Goal: Task Accomplishment & Management: Manage account settings

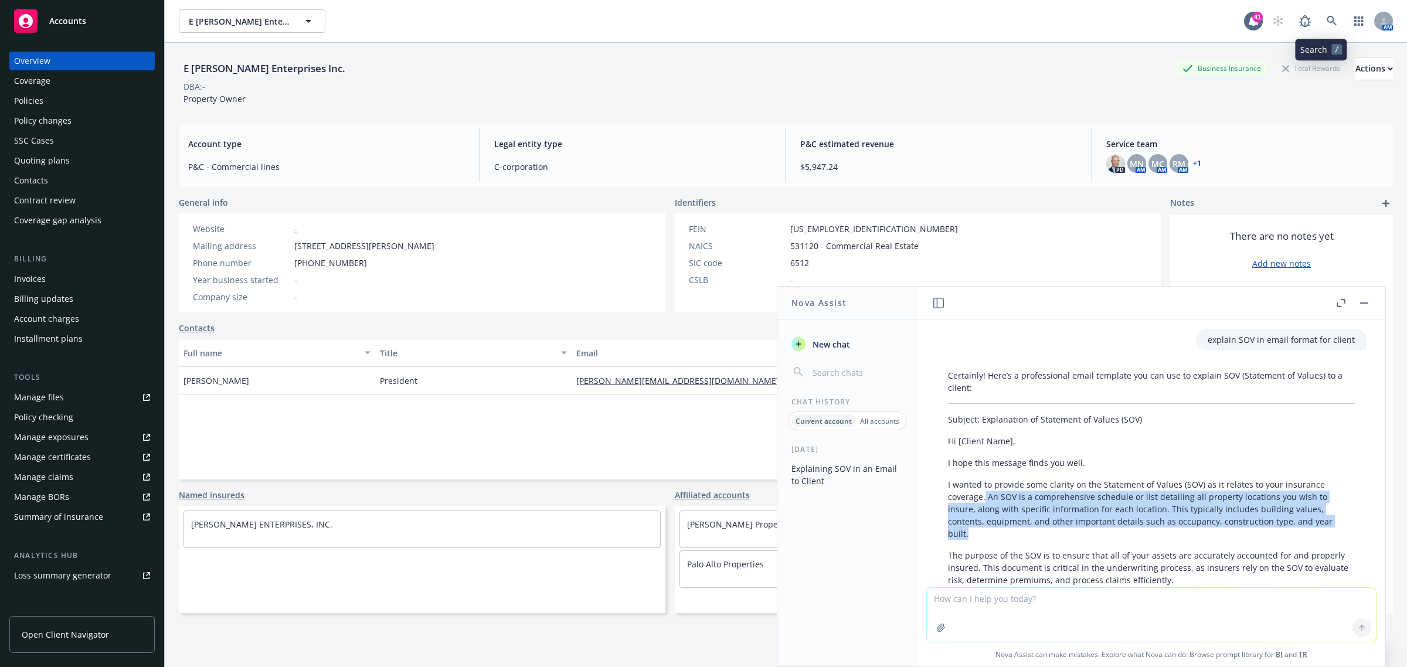
scroll to position [156, 0]
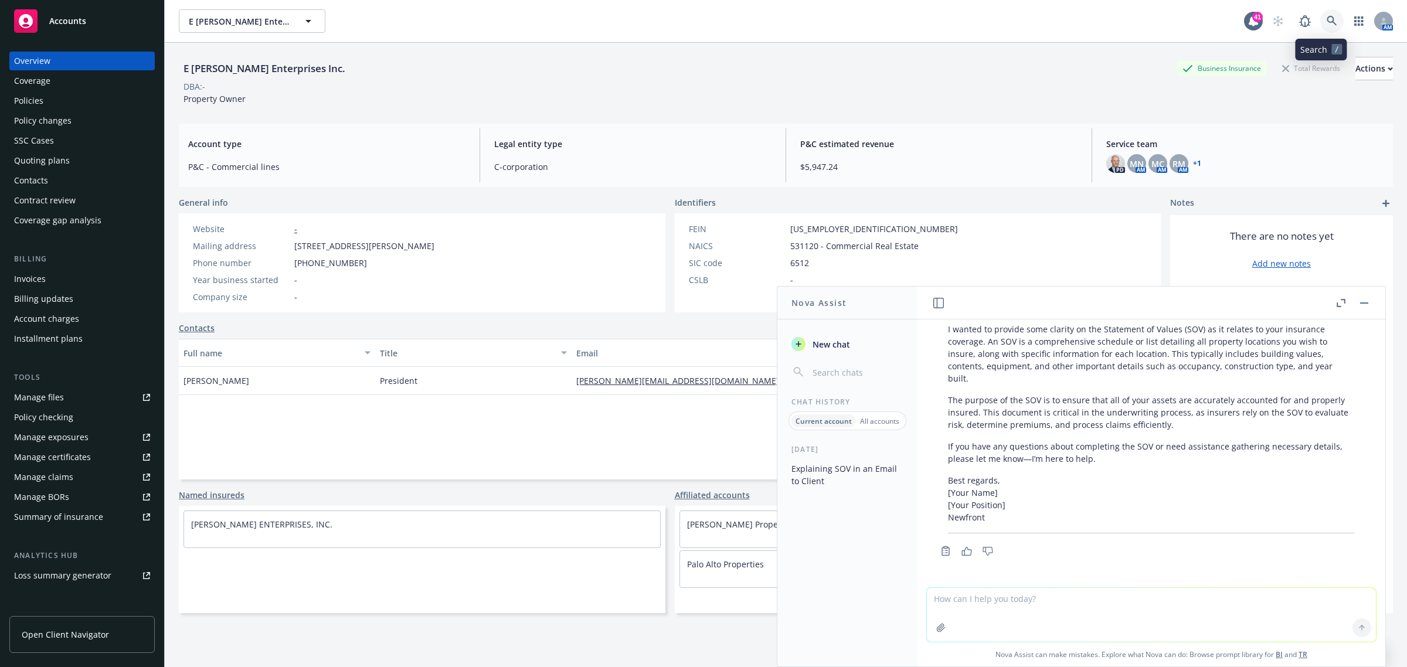
click at [1327, 23] on icon at bounding box center [1332, 21] width 11 height 11
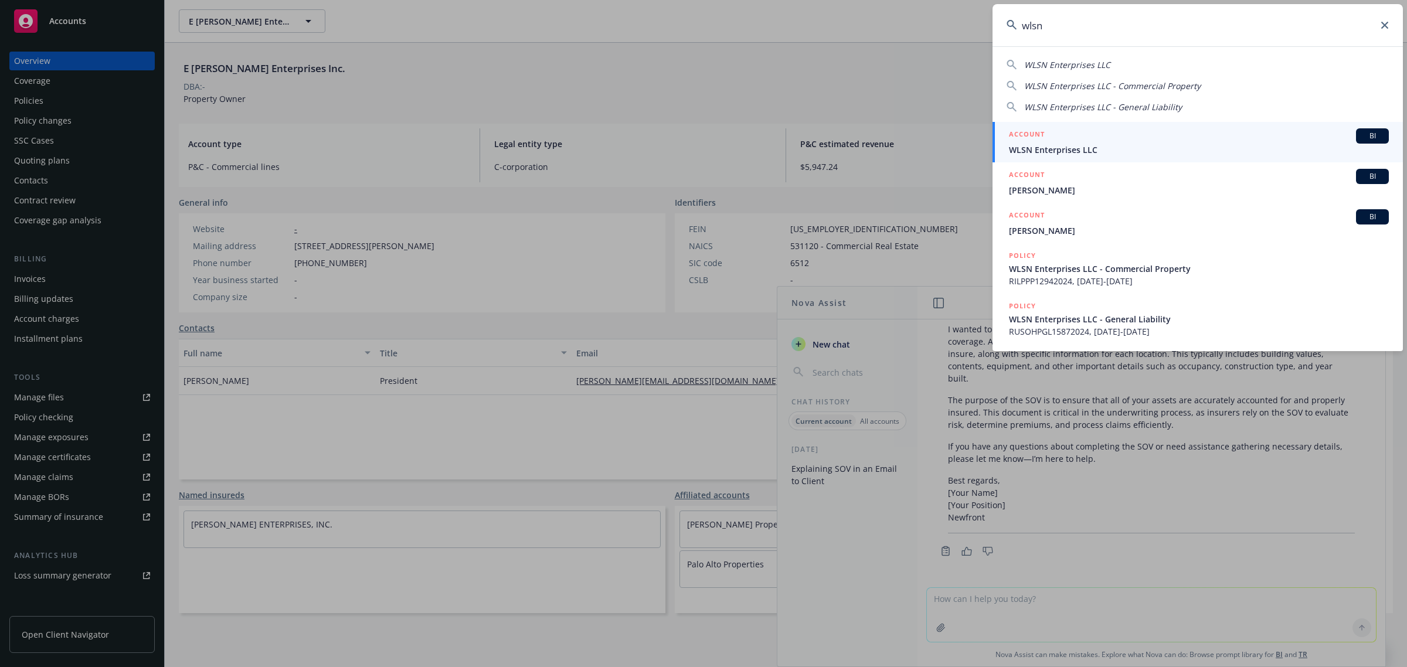
type input "wlsn"
click at [1126, 124] on link "ACCOUNT BI WLSN Enterprises LLC" at bounding box center [1198, 142] width 410 height 40
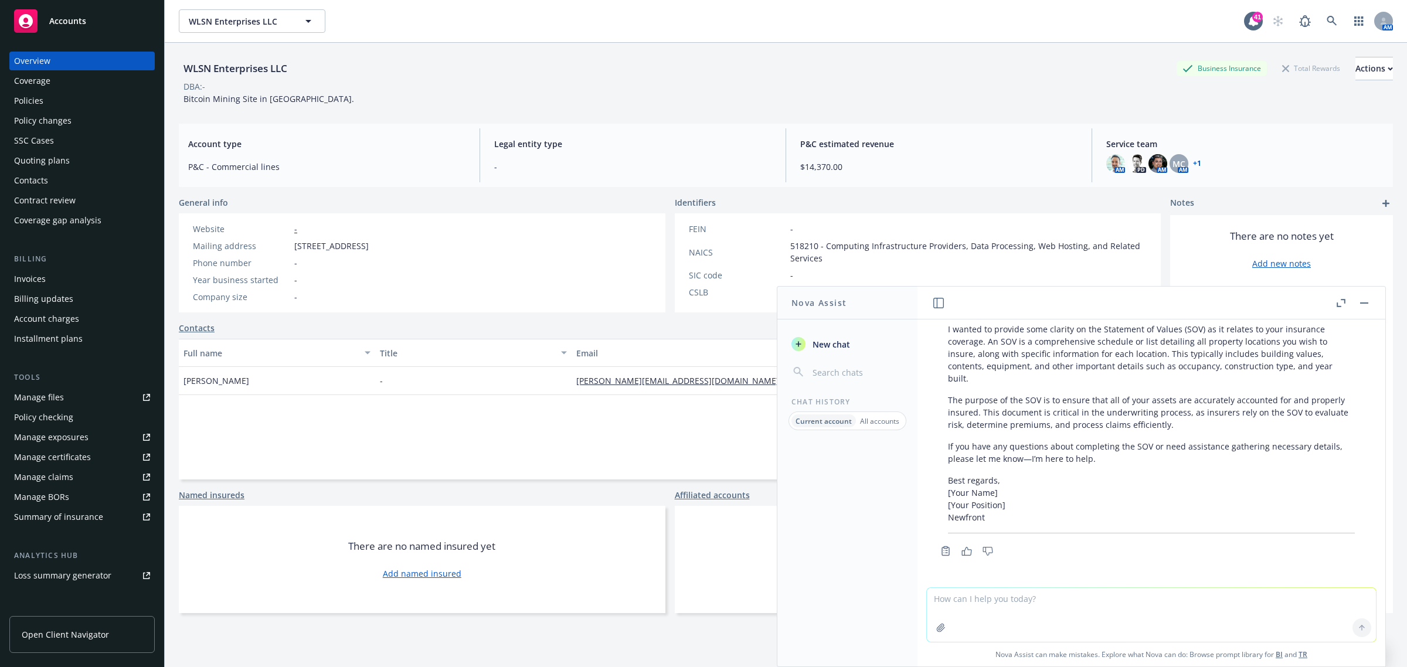
click at [34, 103] on div "Policies" at bounding box center [28, 100] width 29 height 19
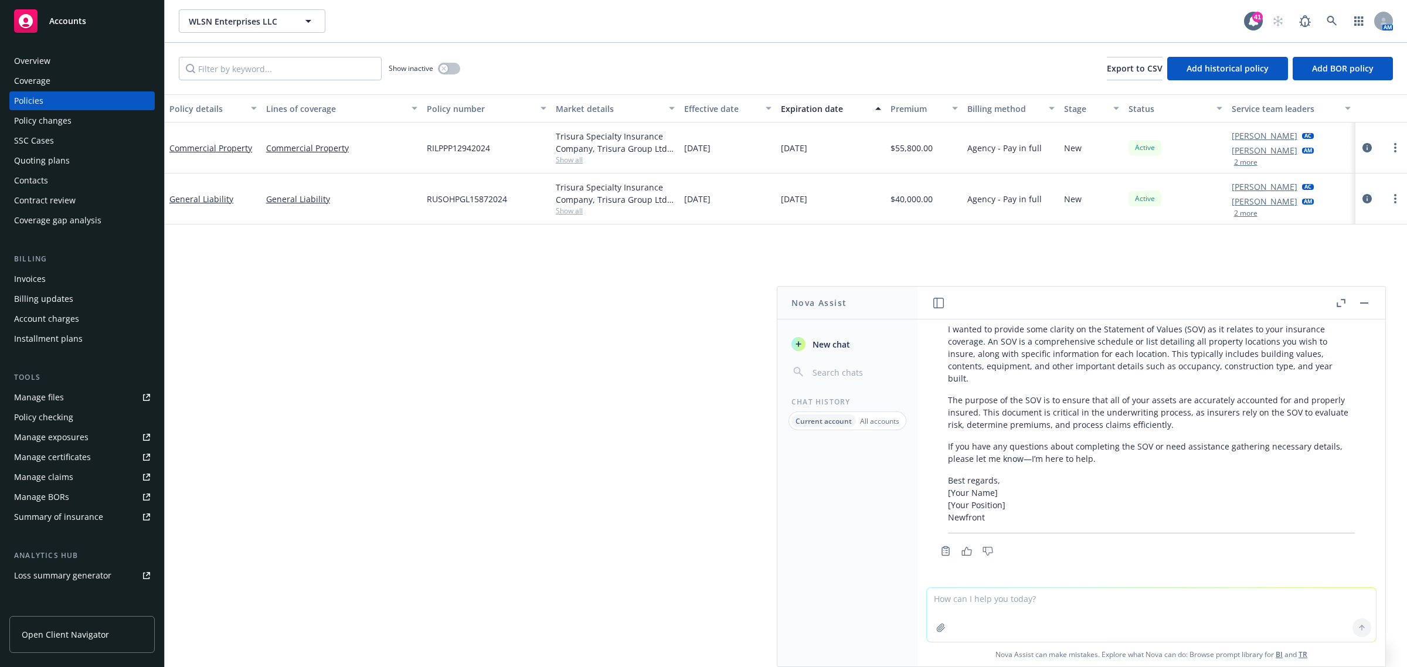
click at [582, 164] on span "Show all" at bounding box center [616, 160] width 120 height 10
click at [1332, 19] on icon at bounding box center [1332, 21] width 11 height 11
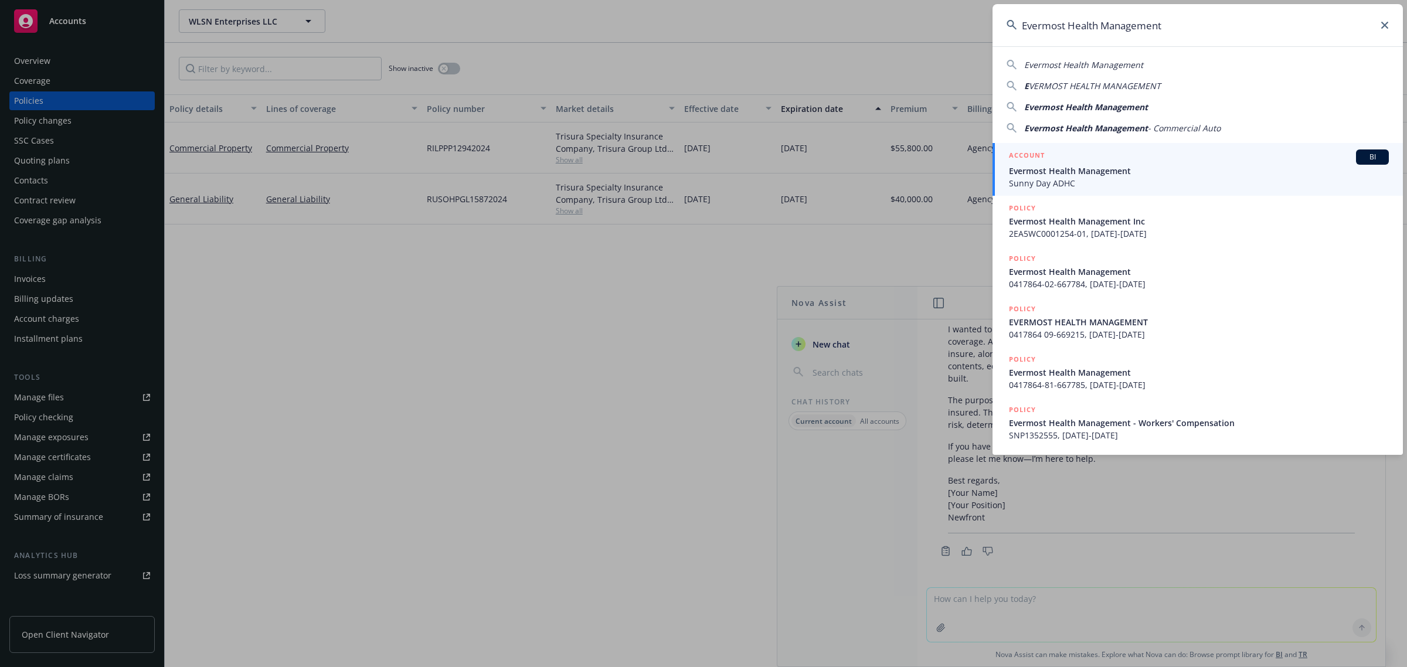
type input "Evermost Health Management"
click at [1121, 171] on span "Evermost Health Management" at bounding box center [1199, 171] width 380 height 12
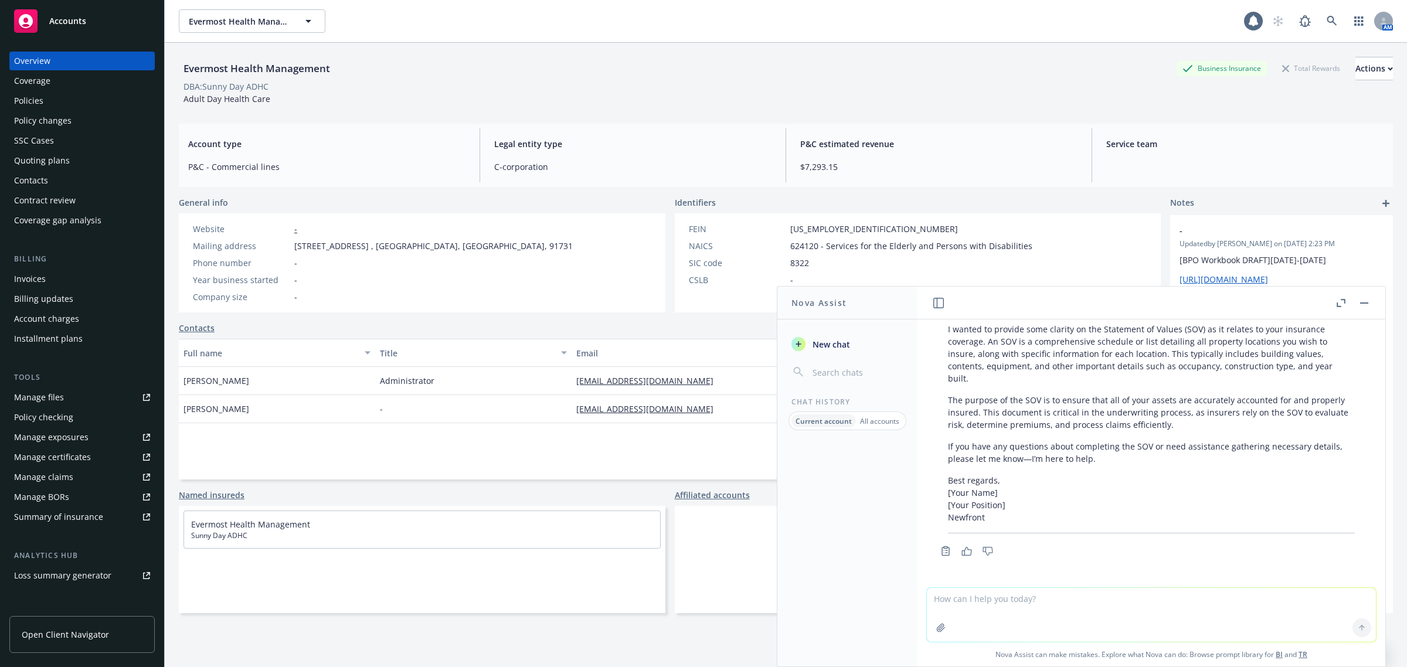
click at [40, 100] on div "Policies" at bounding box center [28, 100] width 29 height 19
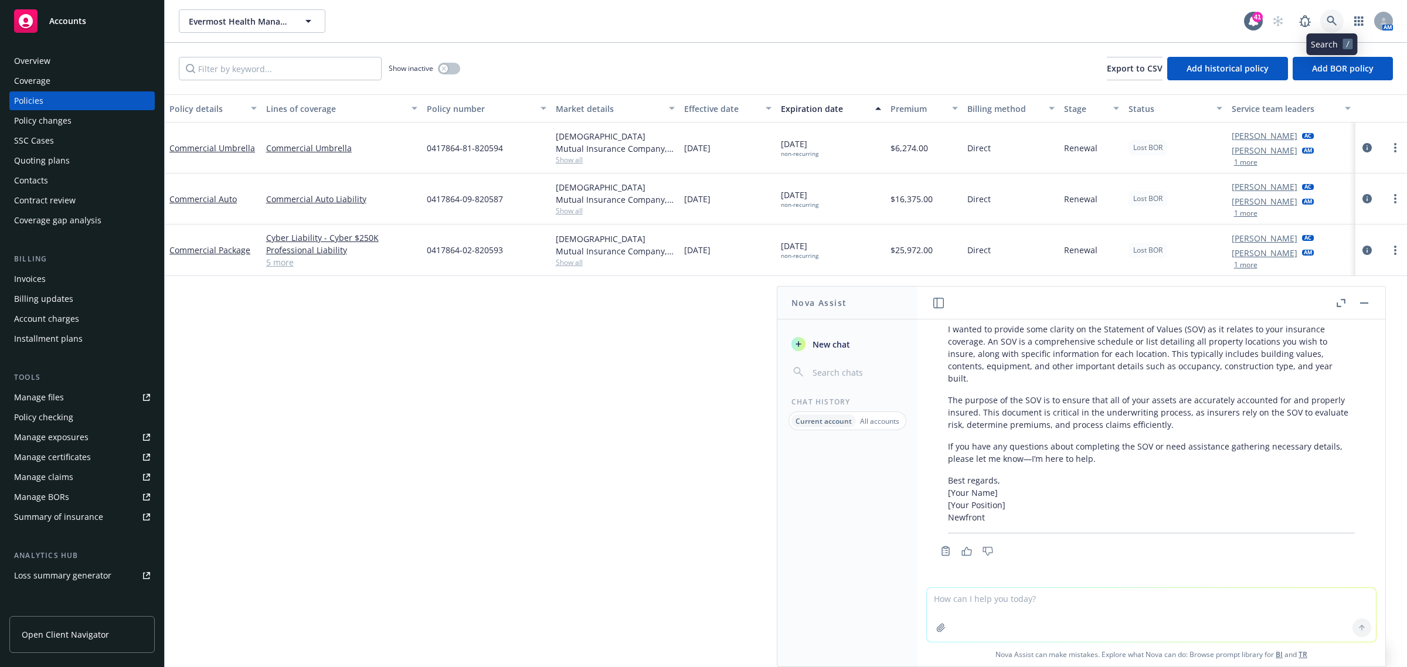
click at [1331, 24] on icon at bounding box center [1332, 21] width 11 height 11
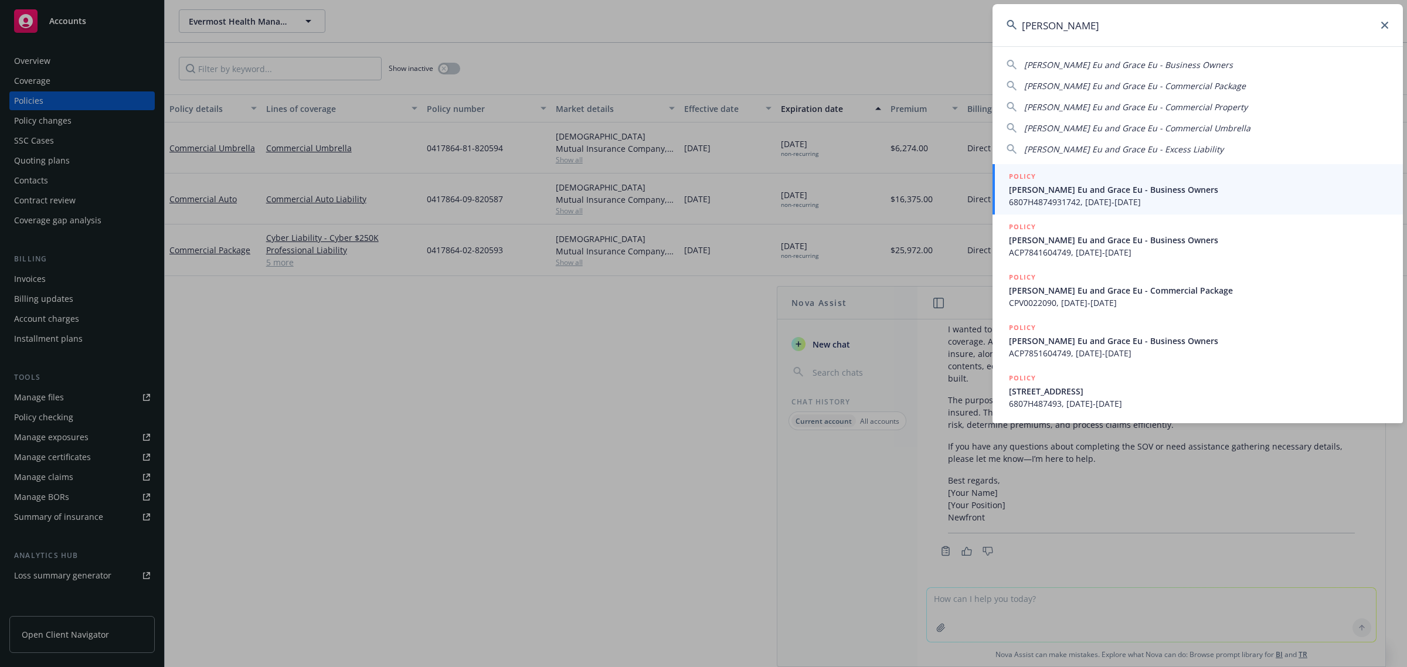
type input "james k eu"
click at [1115, 188] on span "James K. Eu and Grace Eu - Business Owners" at bounding box center [1199, 190] width 380 height 12
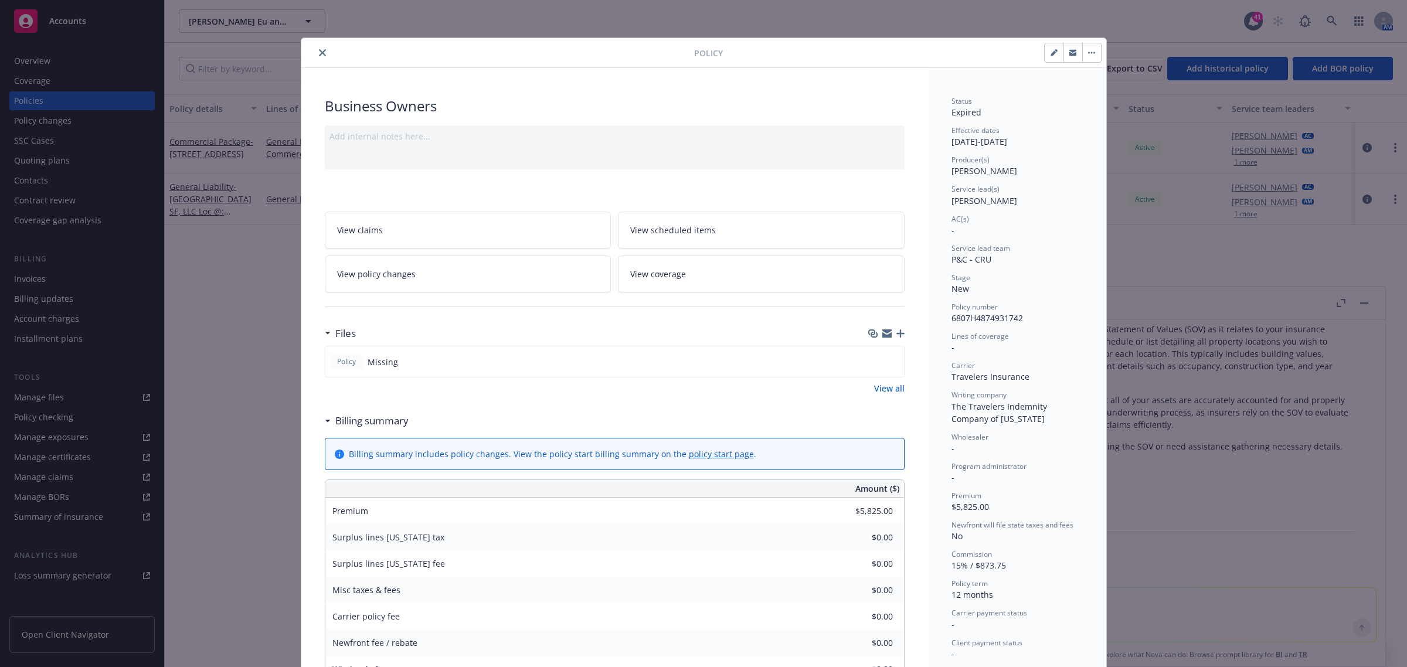
click at [319, 49] on icon "close" at bounding box center [322, 52] width 7 height 7
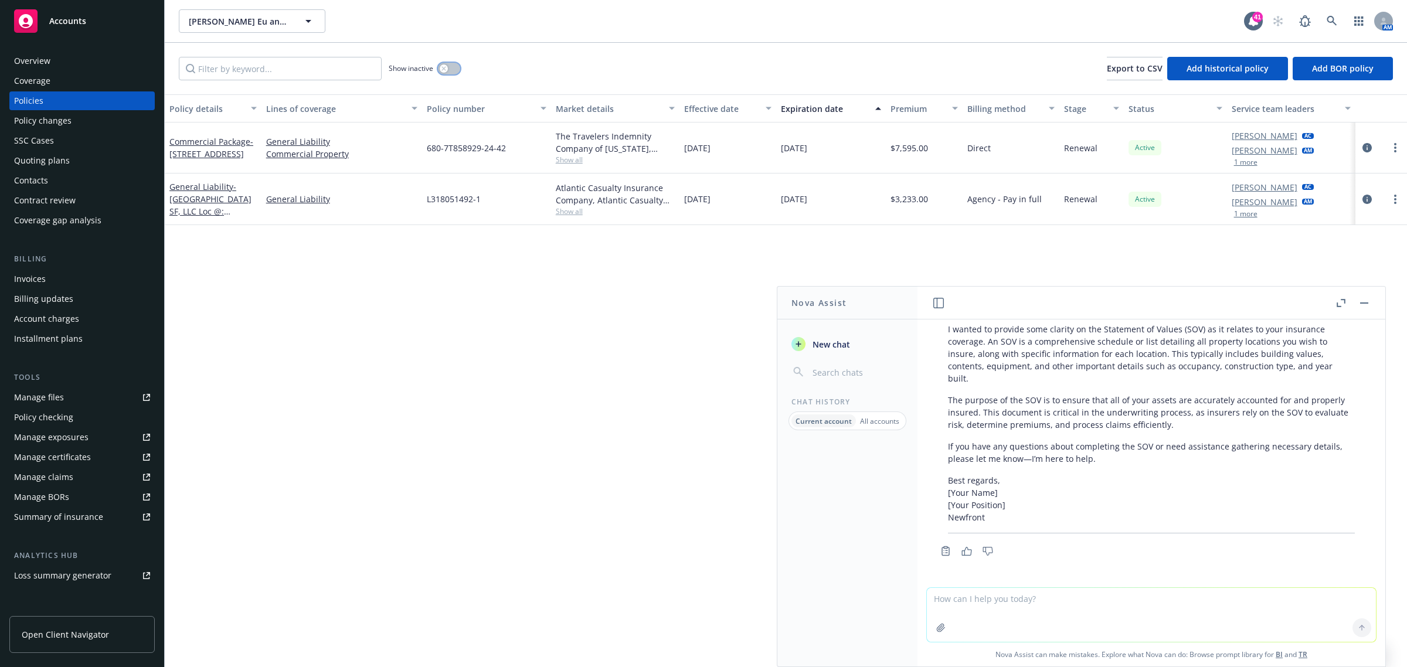
click at [456, 65] on button "button" at bounding box center [449, 69] width 22 height 12
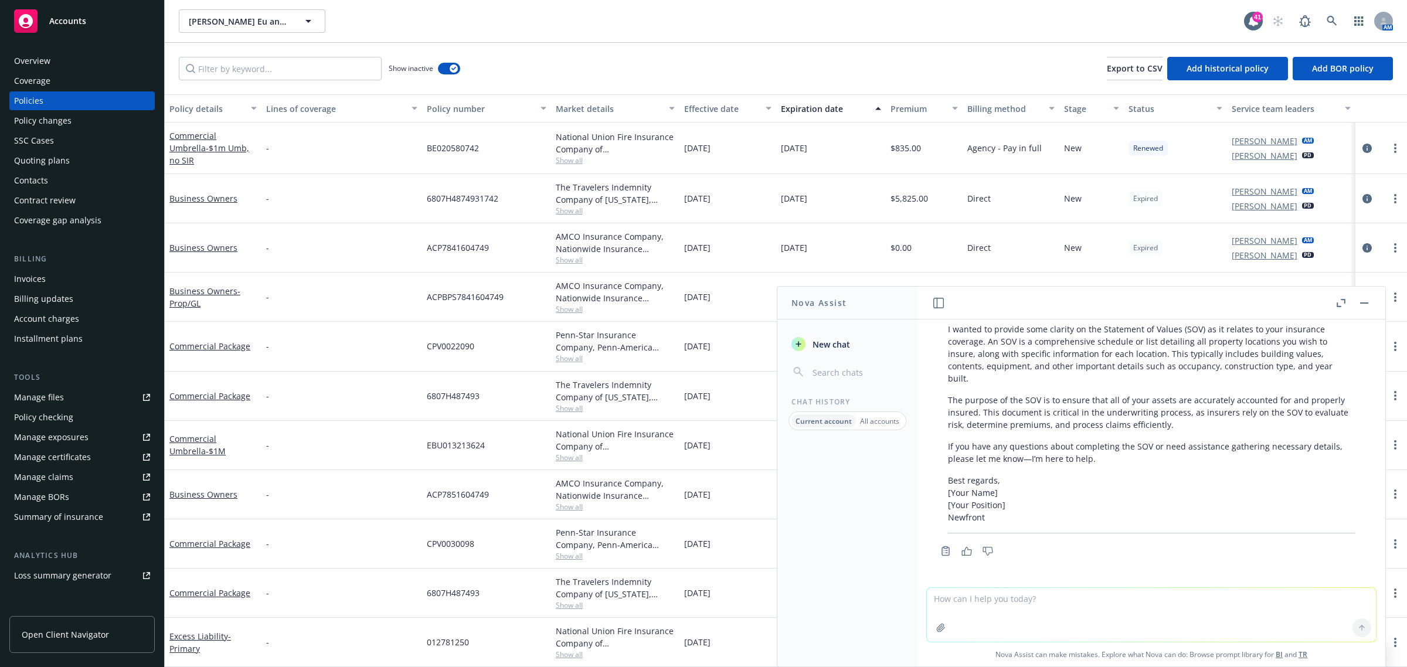
click at [710, 106] on div "Effective date" at bounding box center [721, 109] width 74 height 12
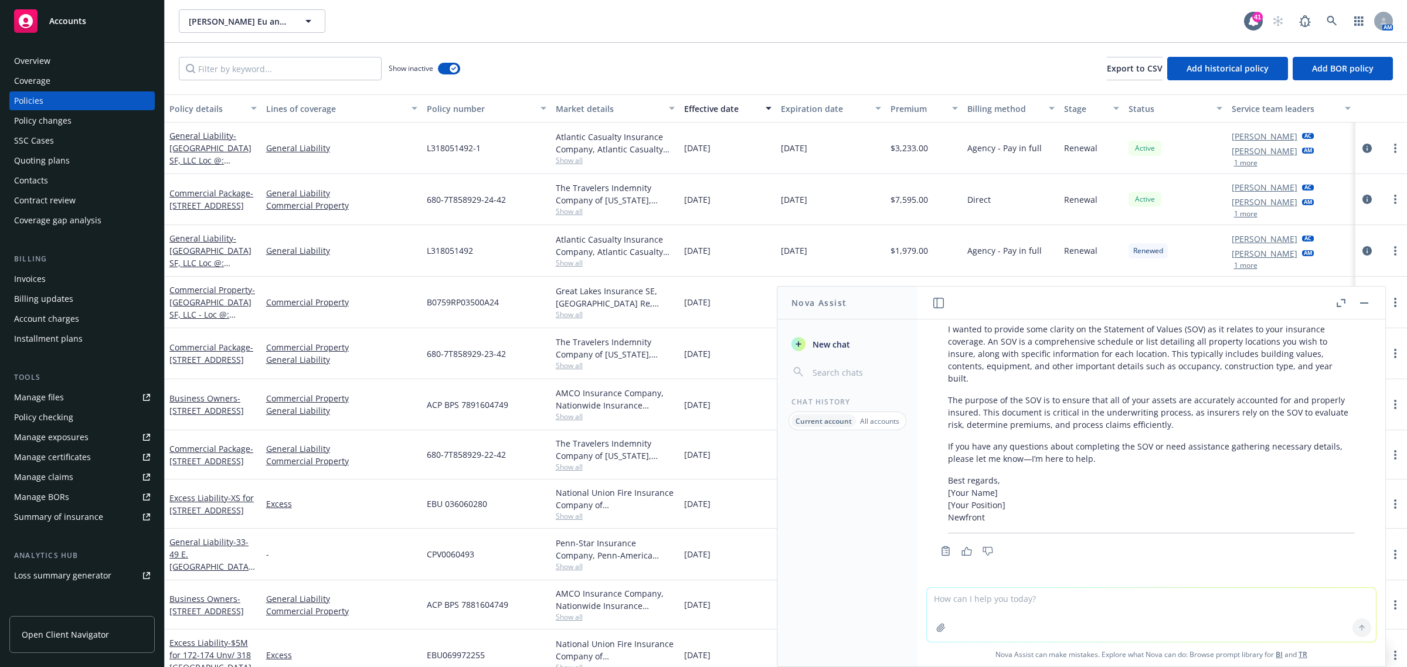
click at [1342, 300] on icon "button" at bounding box center [1341, 303] width 9 height 8
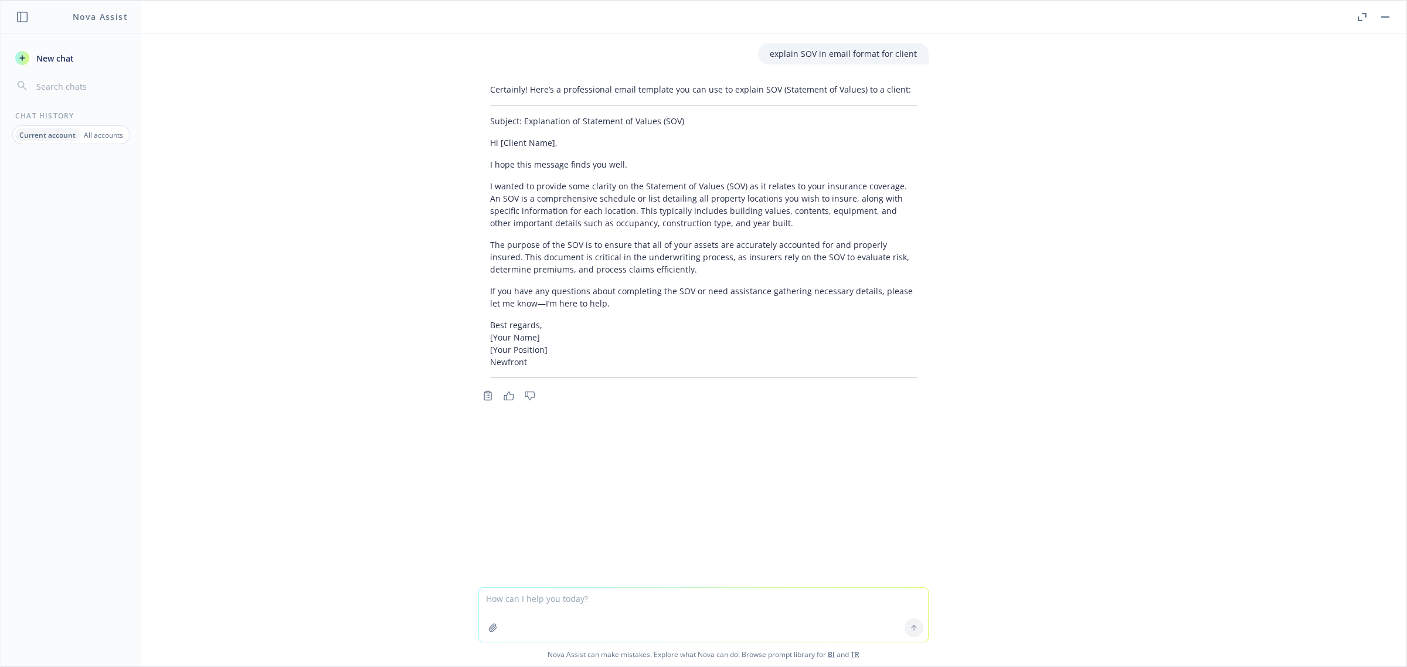
click at [1388, 15] on button "button" at bounding box center [1386, 17] width 14 height 14
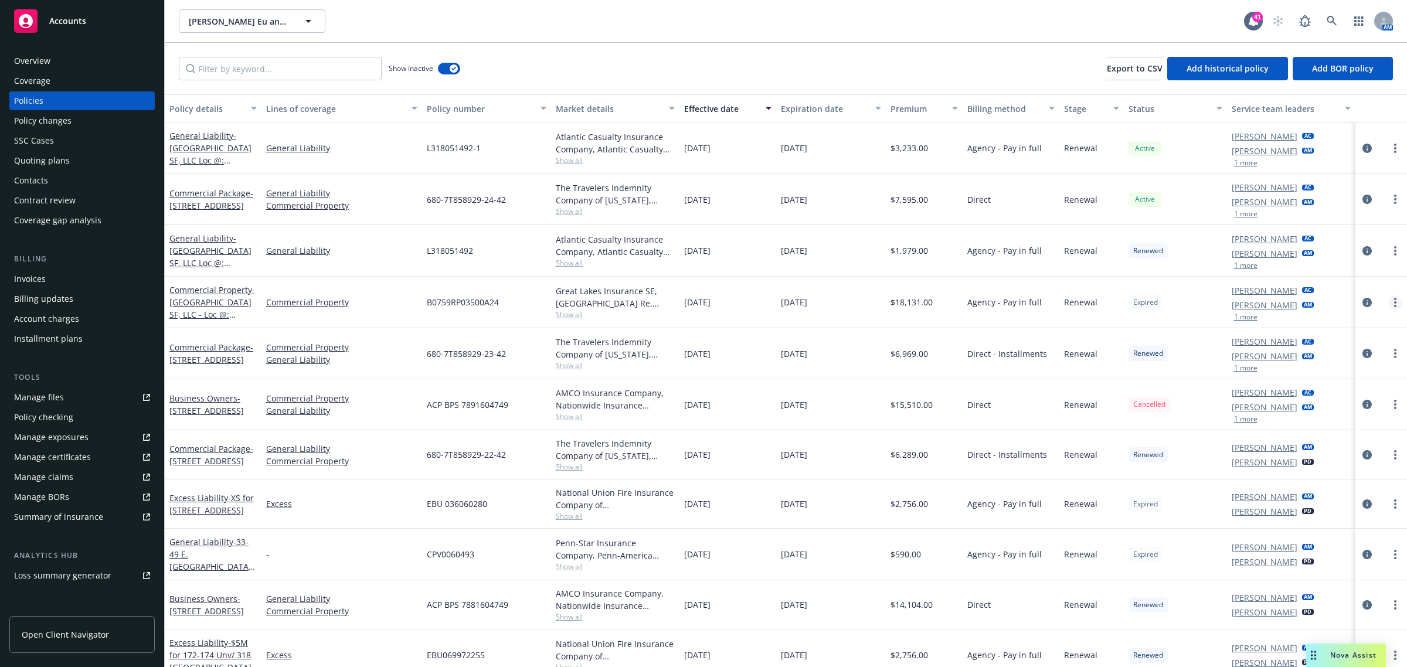
click at [1389, 297] on link "more" at bounding box center [1396, 303] width 14 height 14
click at [1346, 354] on link "Renew with incumbent" at bounding box center [1323, 351] width 138 height 23
select select "12"
select select "CA"
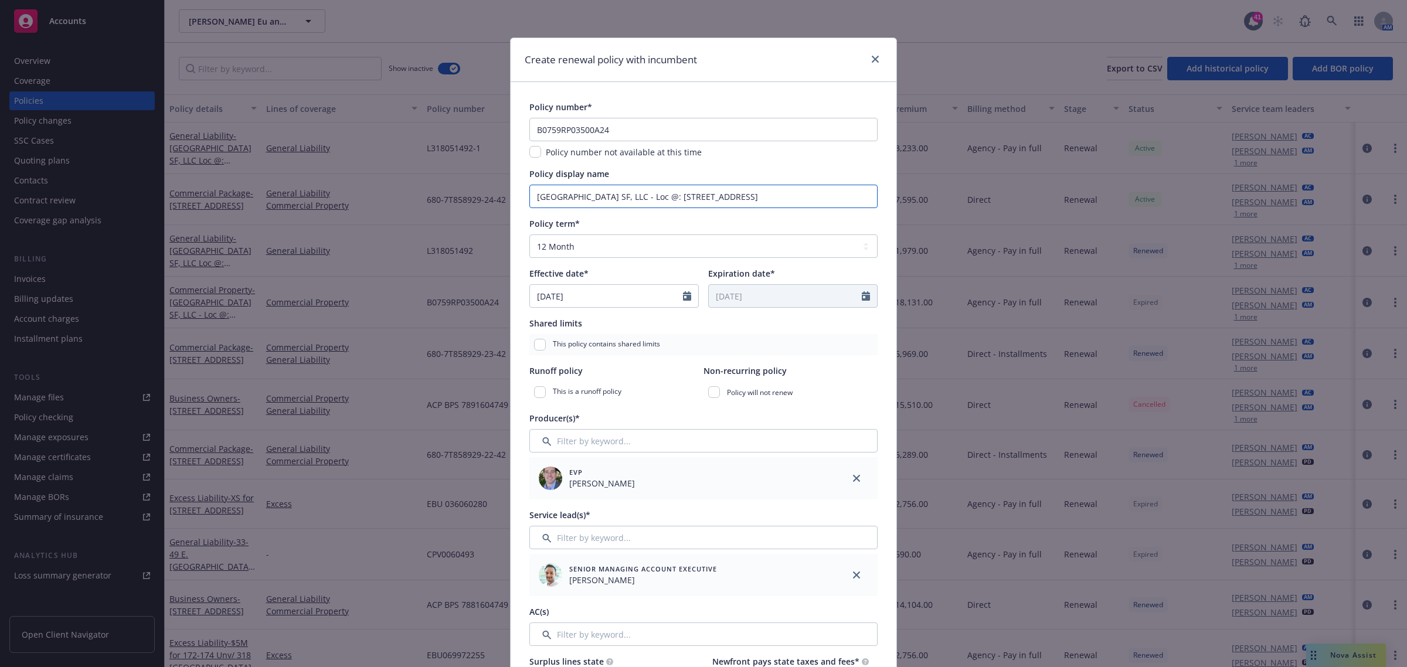
drag, startPoint x: 832, startPoint y: 198, endPoint x: 439, endPoint y: 198, distance: 392.9
click at [439, 198] on div "Create renewal policy with incumbent Policy number* B0759RP03500A24 Policy numb…" at bounding box center [703, 333] width 1407 height 667
click at [774, 201] on input "[GEOGRAPHIC_DATA] SF, LLC - Loc @: [STREET_ADDRESS]" at bounding box center [704, 196] width 348 height 23
drag, startPoint x: 631, startPoint y: 133, endPoint x: 254, endPoint y: 131, distance: 377.1
click at [254, 133] on div "Create renewal policy with incumbent Policy number* B0759RP03500A24 Policy numb…" at bounding box center [703, 333] width 1407 height 667
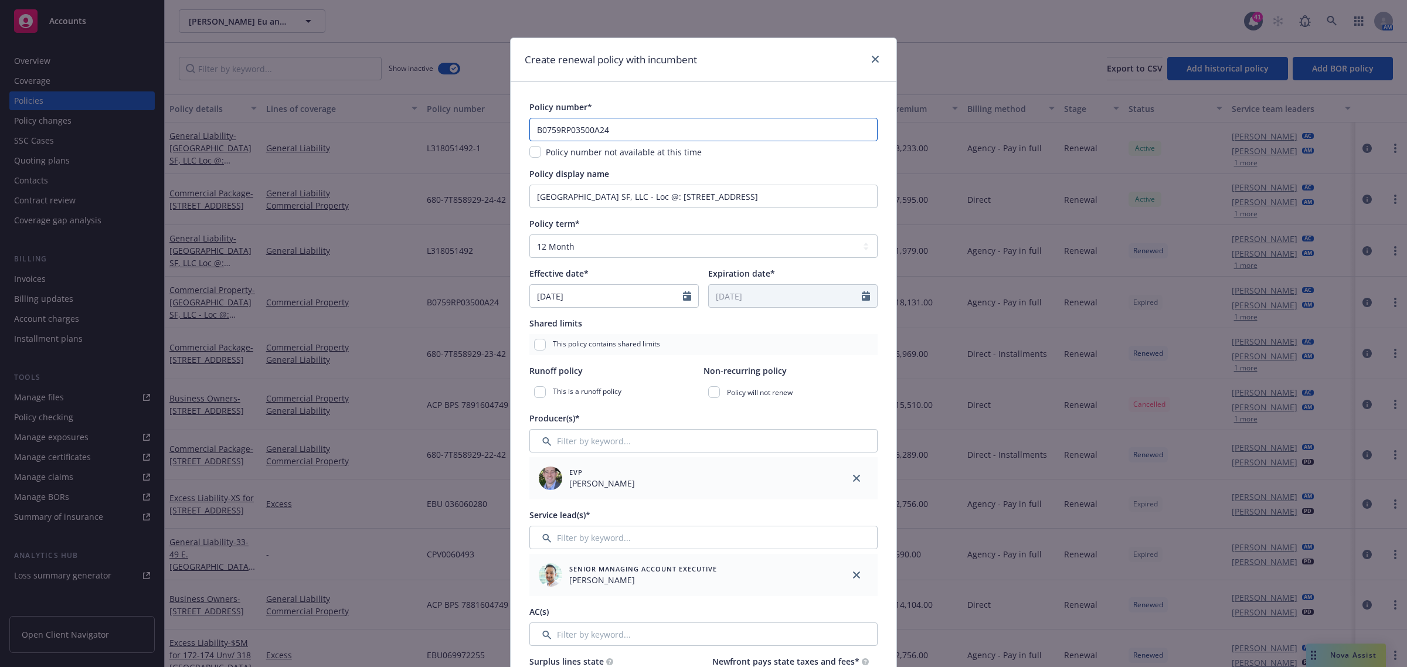
paste input "RK99693A25"
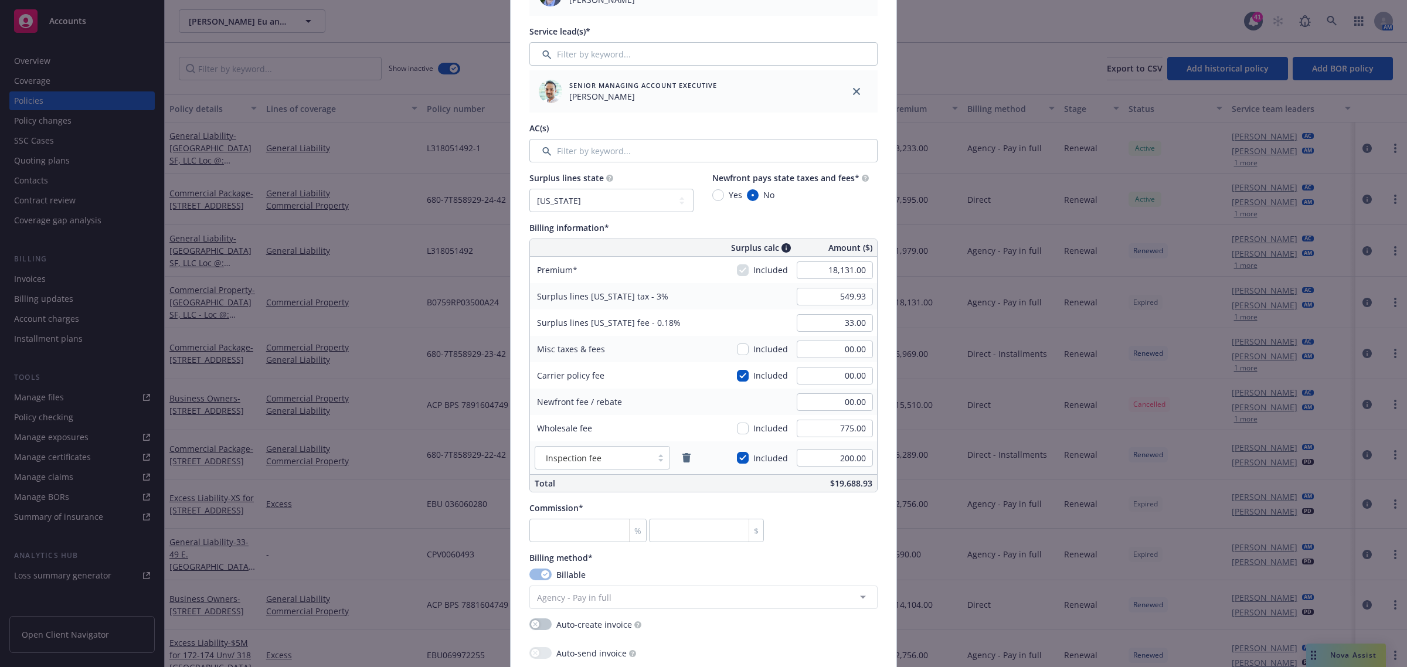
scroll to position [513, 0]
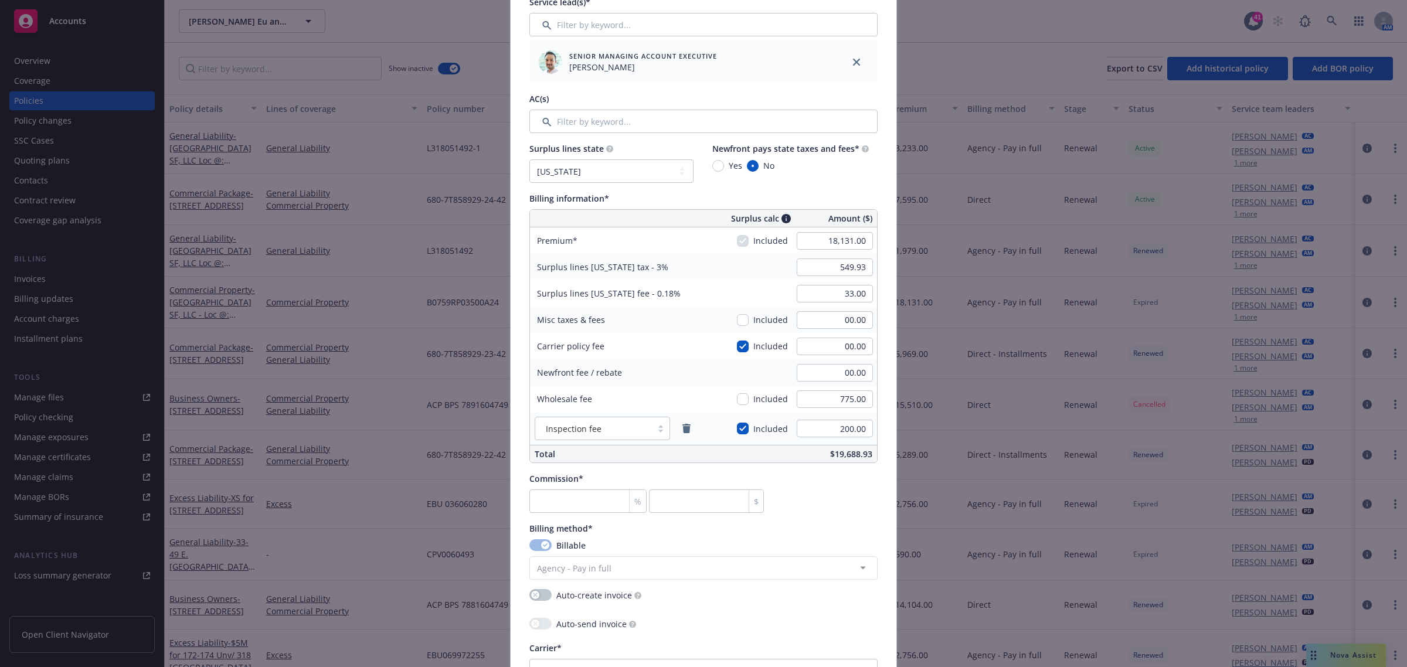
type input "RK99693A25"
click at [846, 247] on input "18,131.00" at bounding box center [835, 241] width 76 height 18
type input "17,059.00"
type input "517.77"
type input "31.07"
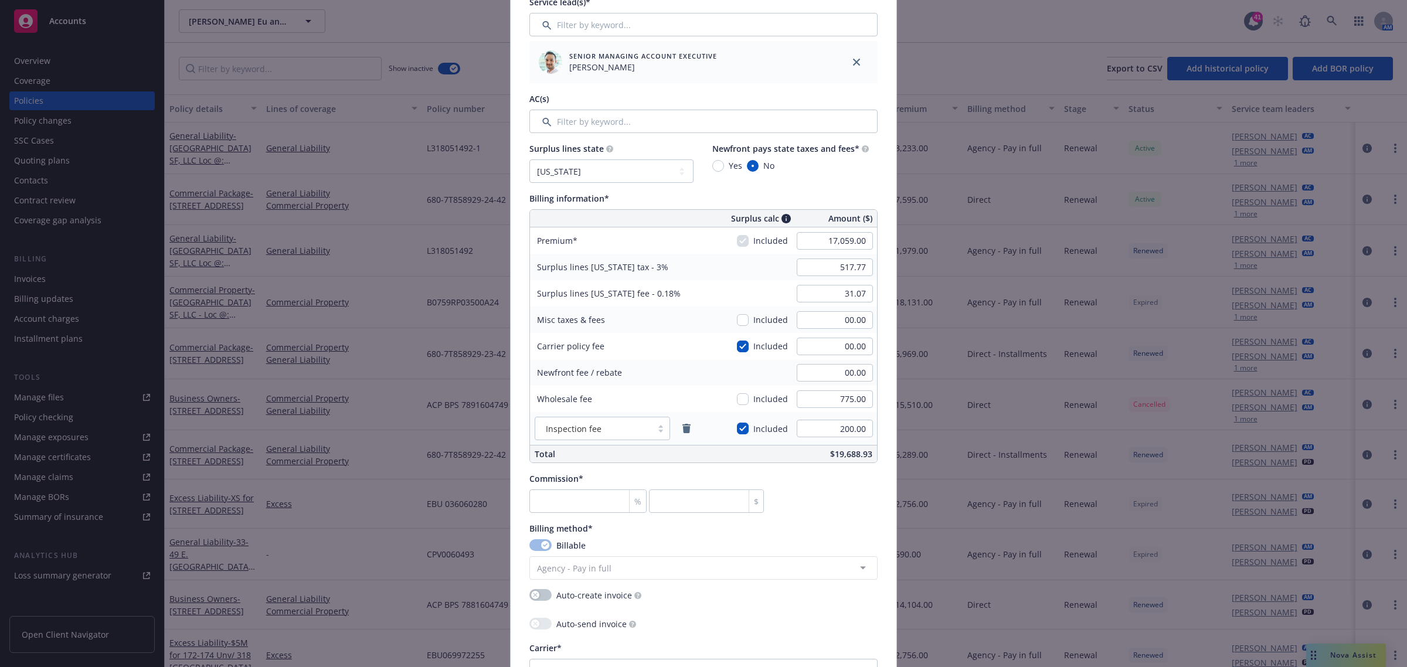
click at [837, 161] on div "Yes No" at bounding box center [790, 166] width 157 height 12
click at [846, 347] on input "00.00" at bounding box center [835, 347] width 76 height 18
type input "150"
type input "522.27"
type input "31.34"
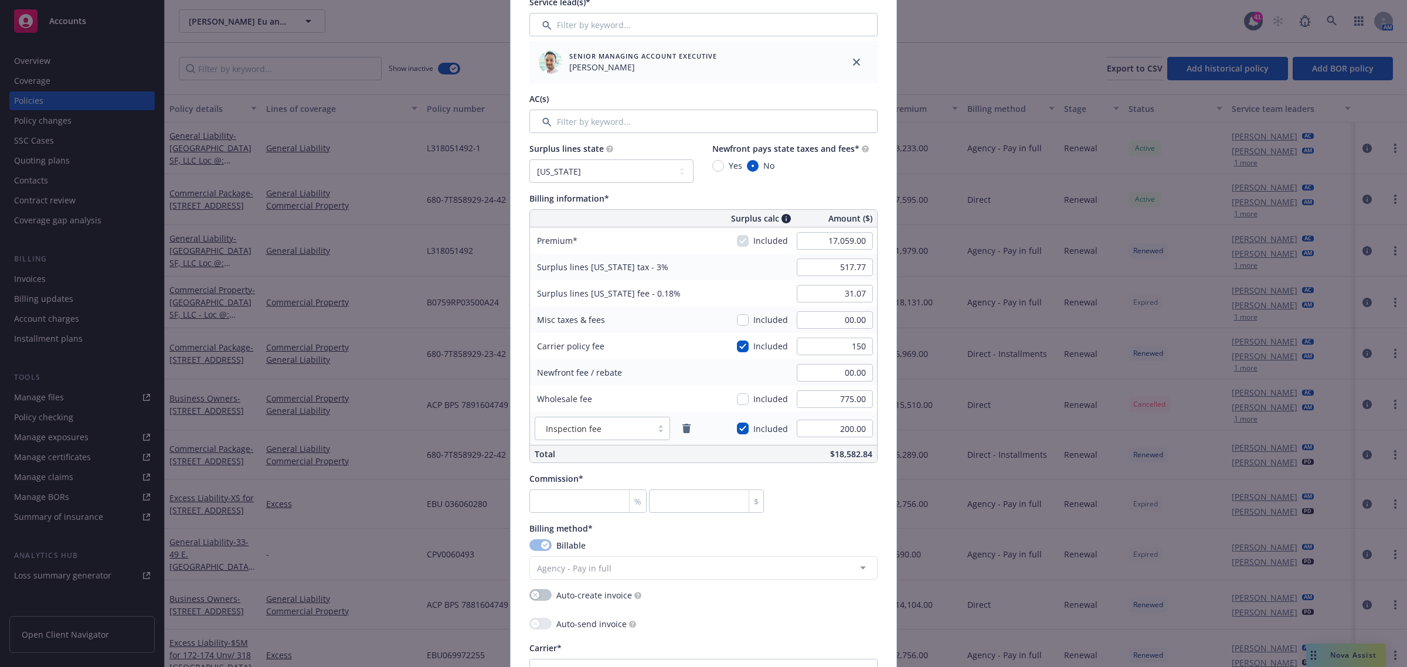
type input "150.00"
click at [819, 167] on div "Yes No" at bounding box center [790, 166] width 157 height 12
click at [746, 429] on div "Included" at bounding box center [762, 429] width 51 height 26
click at [739, 426] on input "checkbox" at bounding box center [743, 429] width 12 height 12
checkbox input "false"
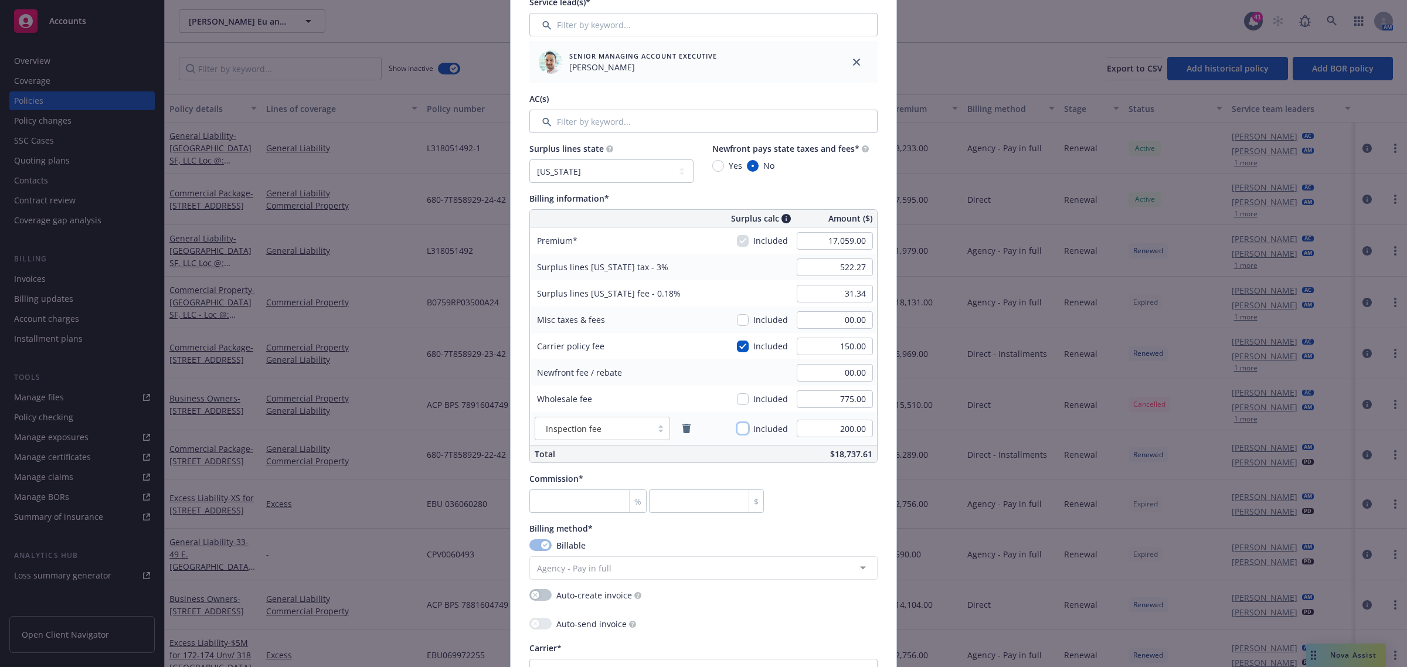
type input "516.27"
type input "30.98"
click at [682, 426] on icon "remove" at bounding box center [686, 428] width 9 height 9
click at [544, 486] on input "number" at bounding box center [588, 491] width 117 height 23
type input "1"
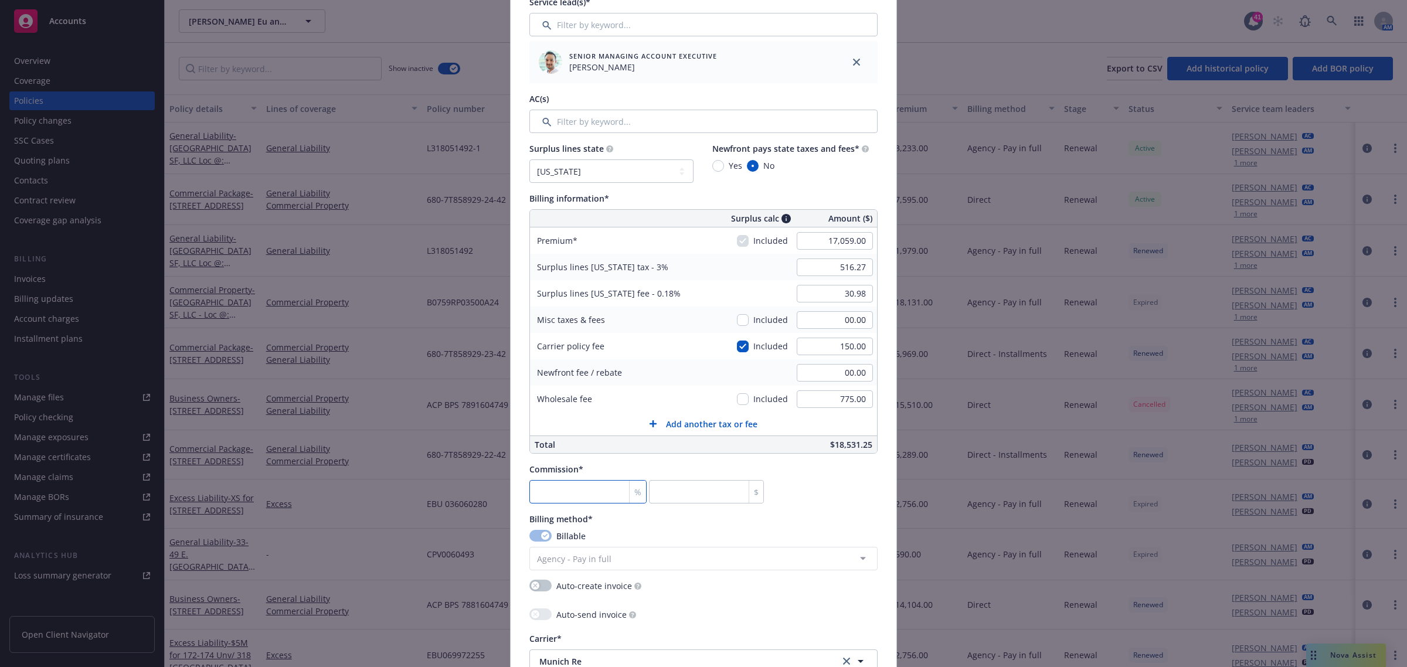
type input "170.59"
type input "10"
type input "1705.9"
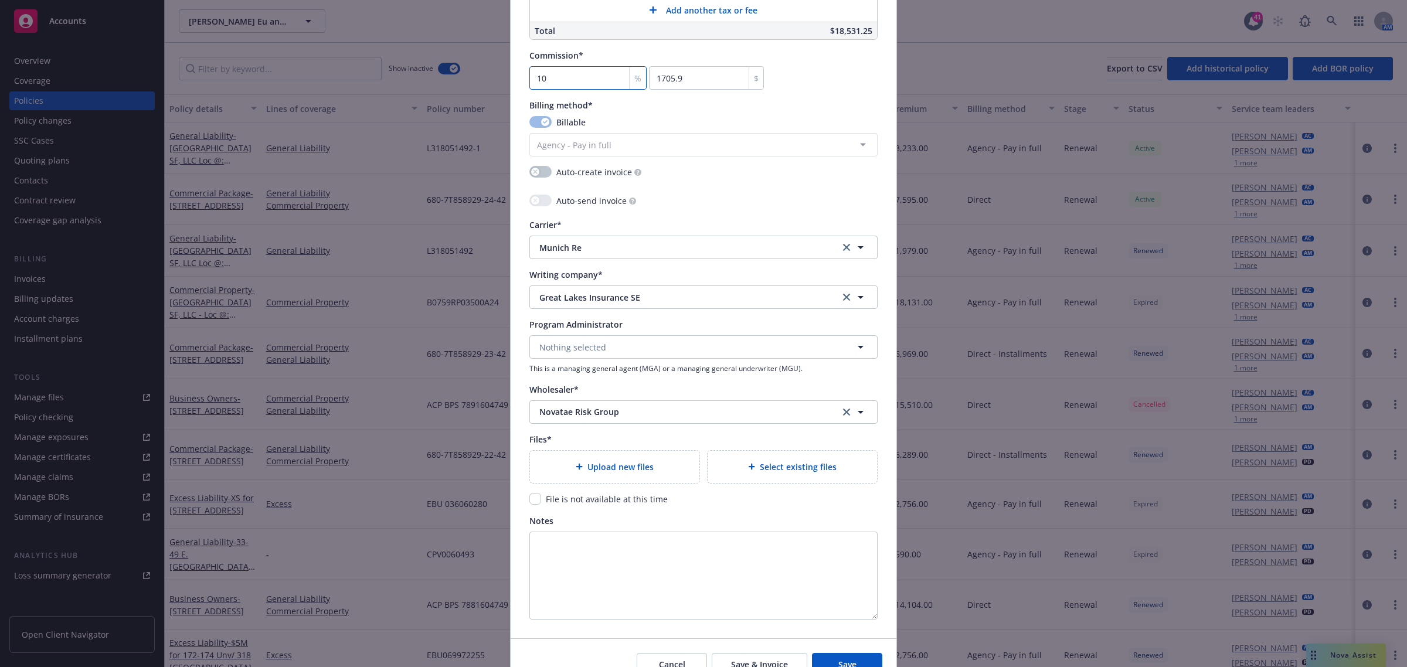
scroll to position [953, 0]
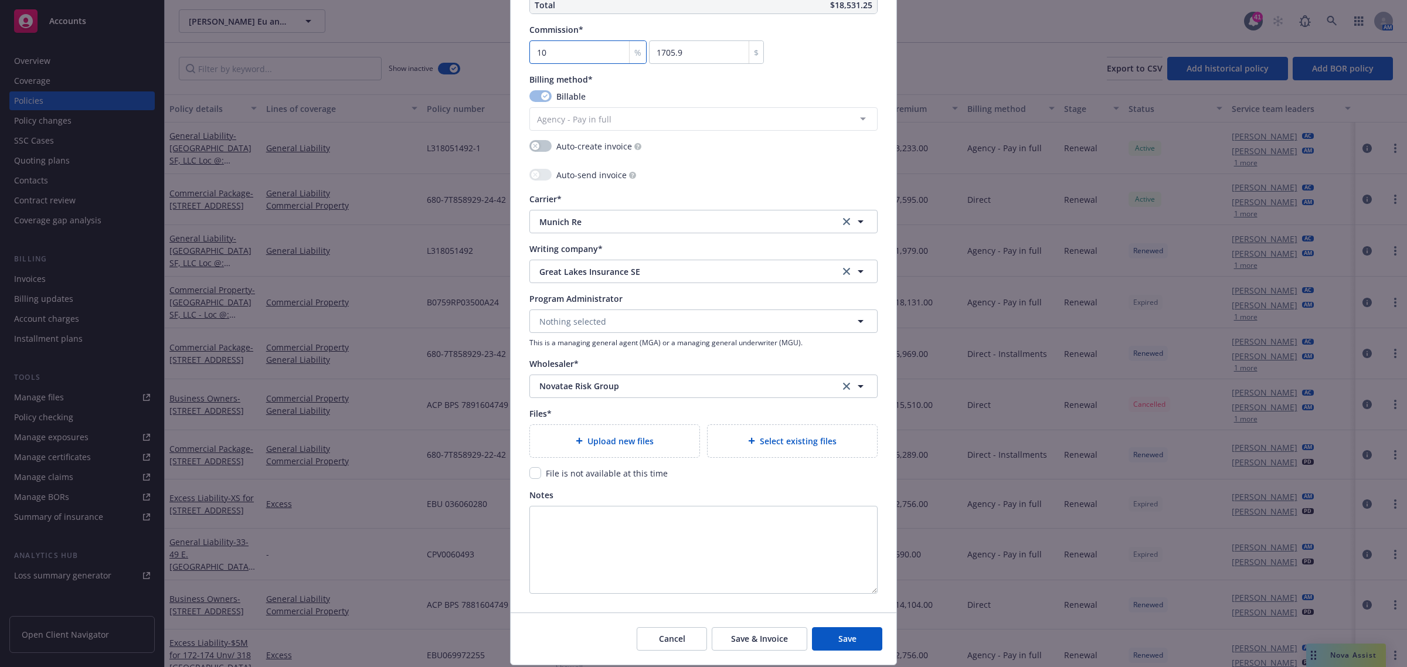
type input "10"
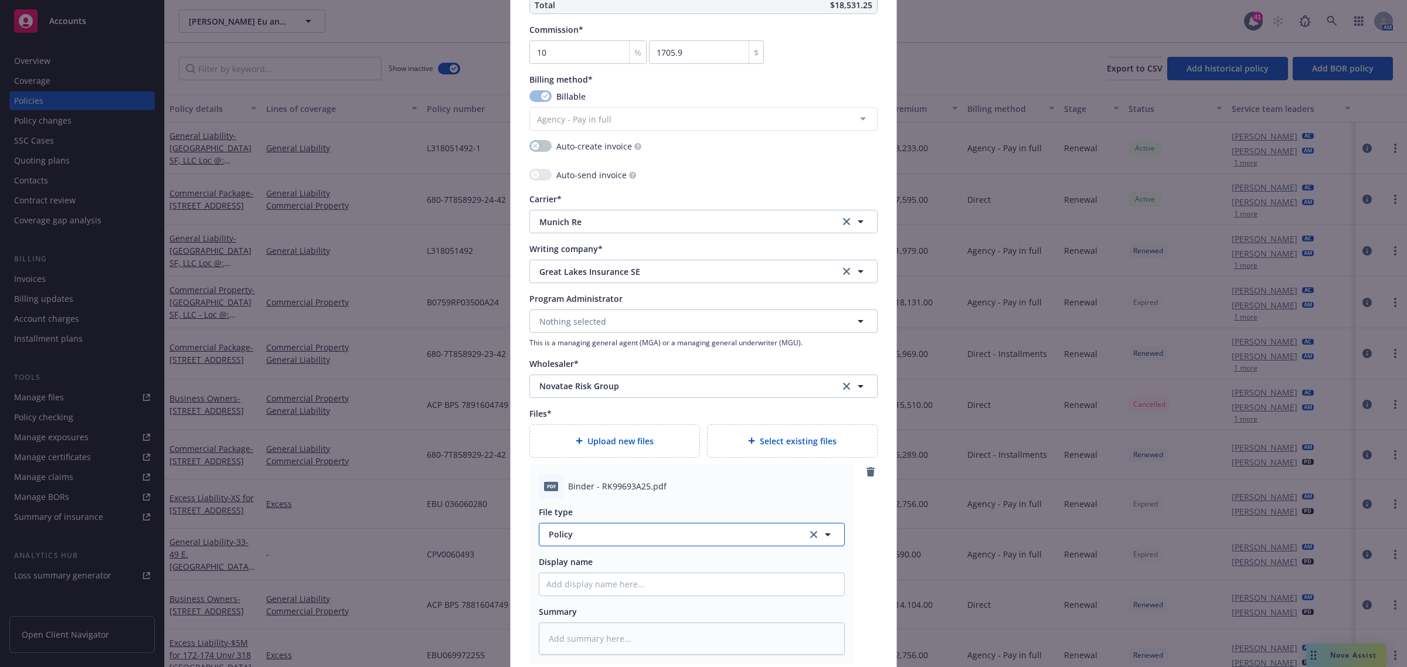
type textarea "x"
click at [581, 537] on span "Policy" at bounding box center [671, 534] width 245 height 12
type input "bind"
click at [593, 414] on div "Binder" at bounding box center [692, 409] width 291 height 17
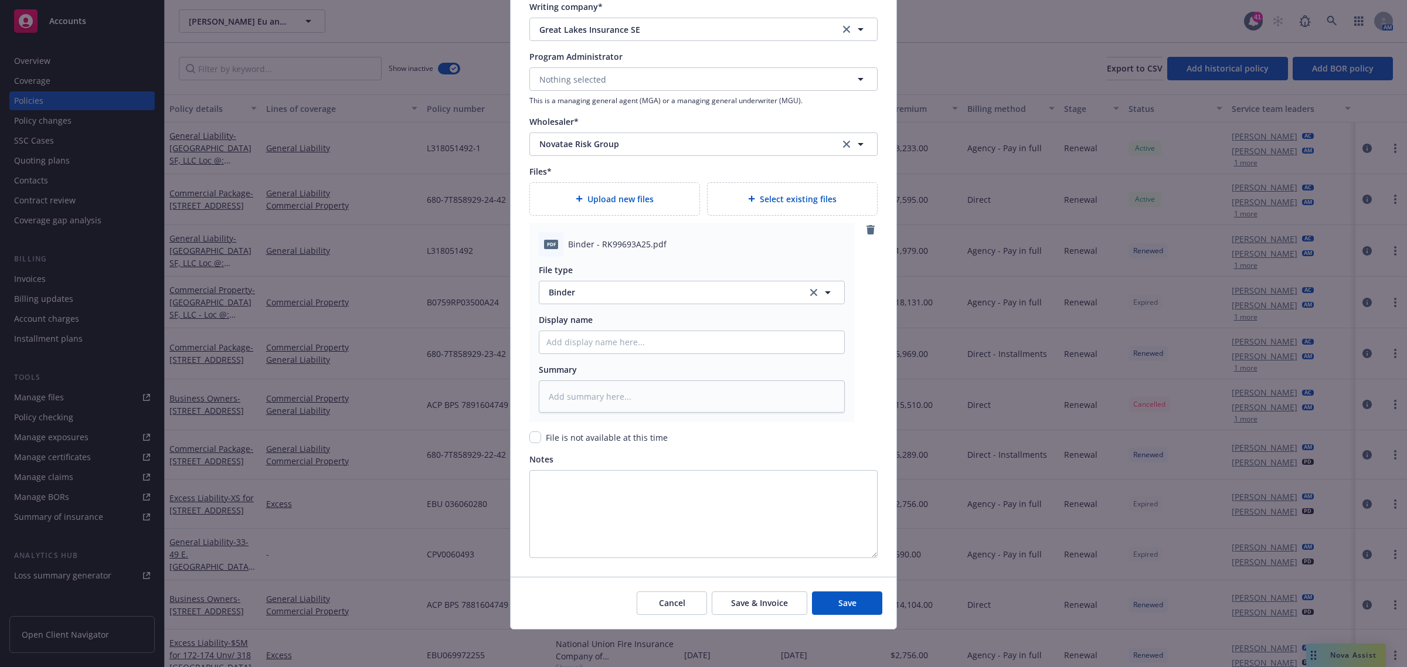
scroll to position [1050, 0]
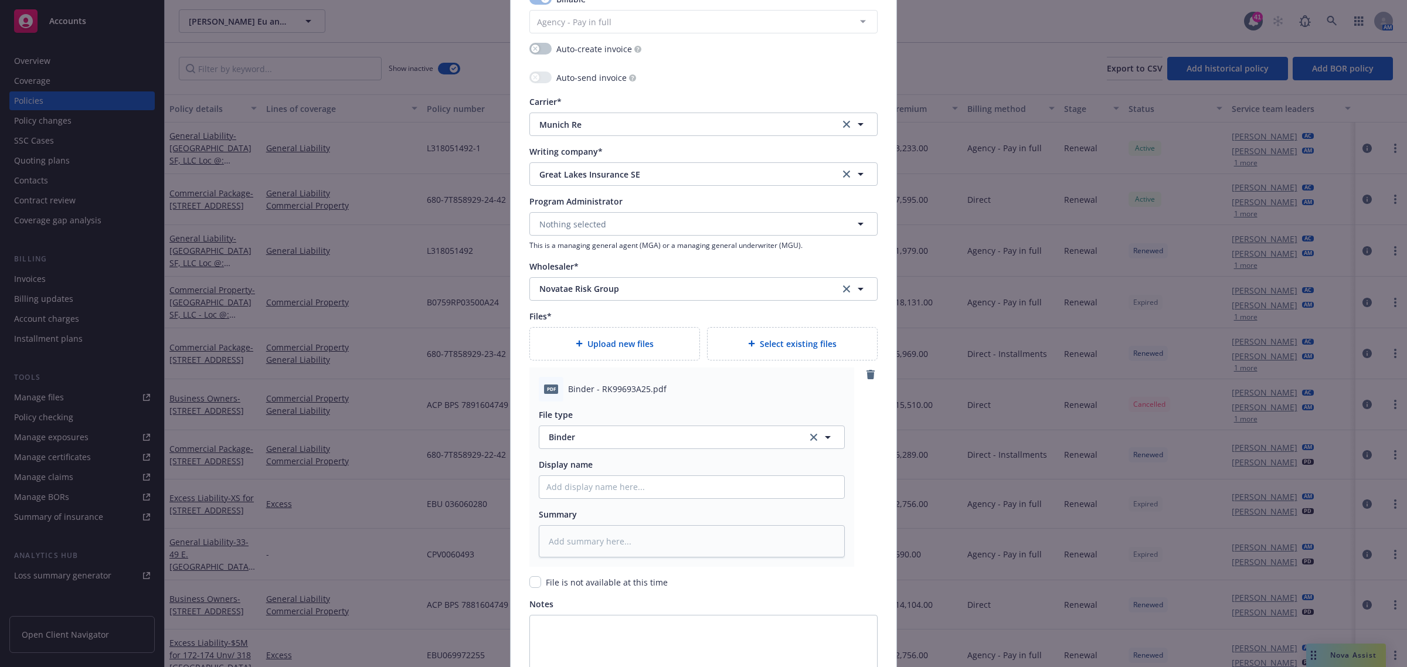
type textarea "x"
click at [590, 643] on span "Policy" at bounding box center [671, 644] width 245 height 12
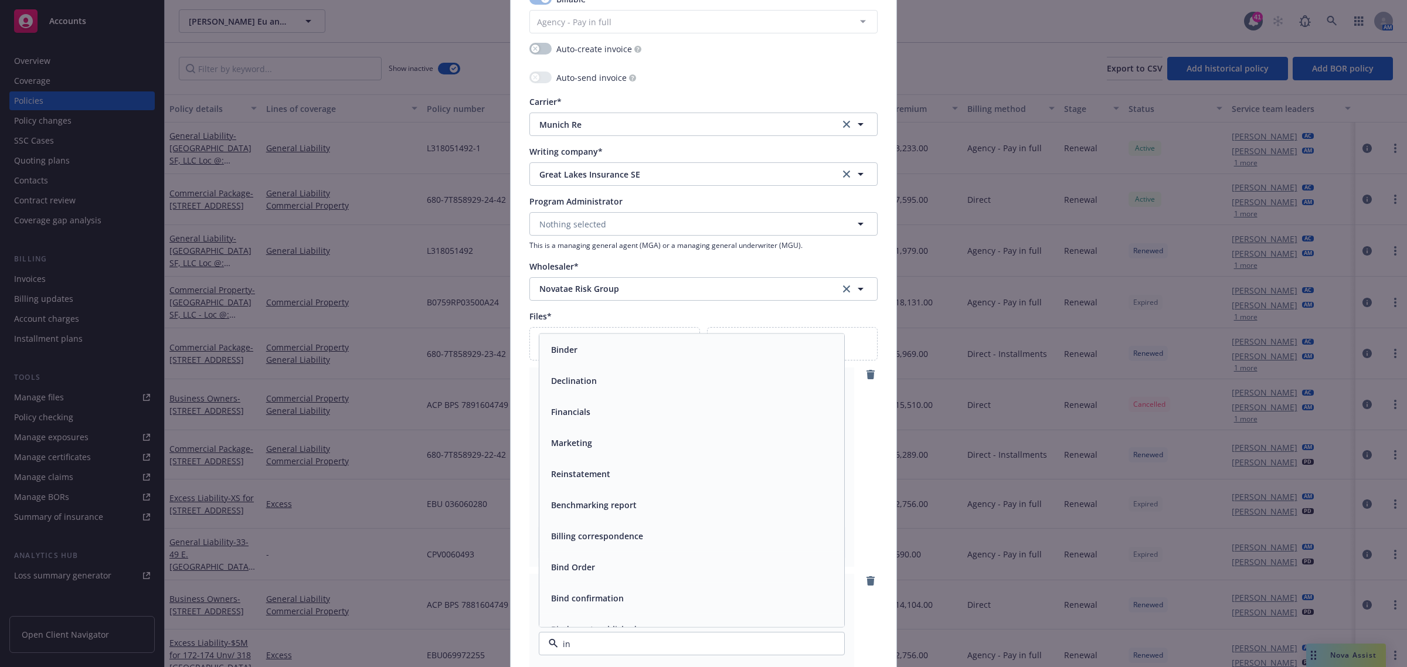
type input "inv"
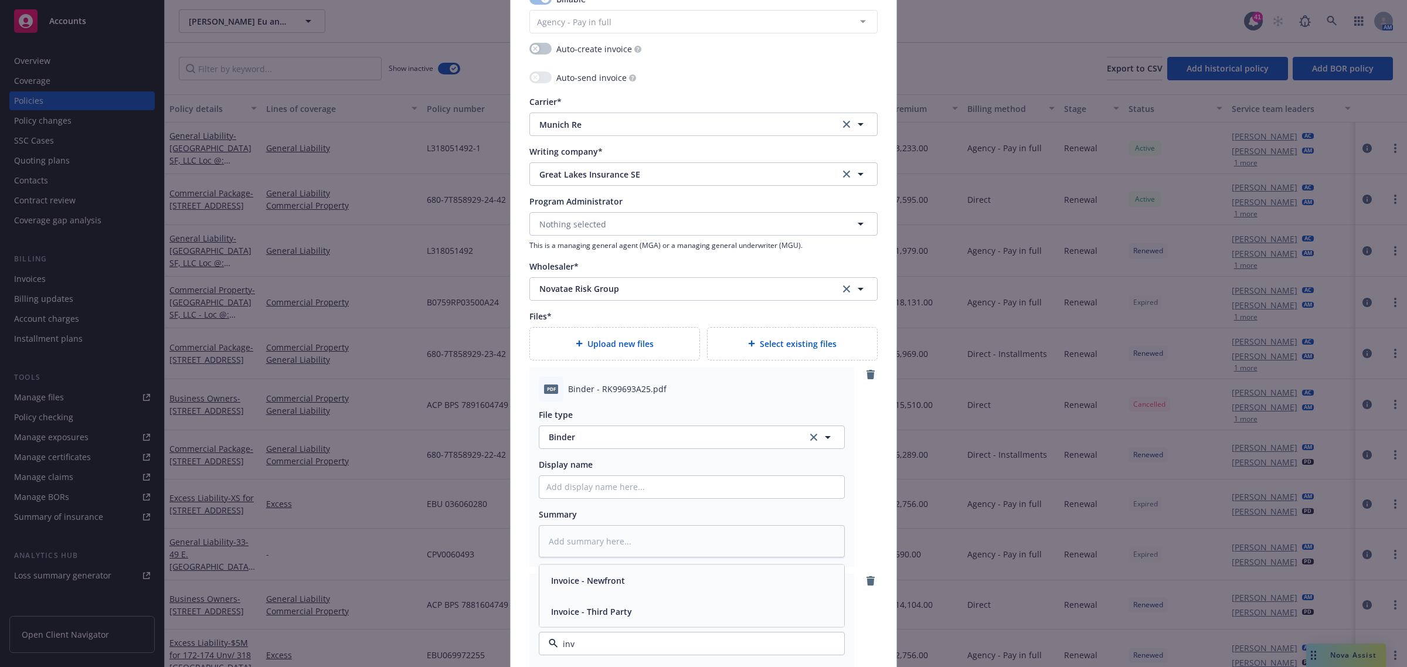
click at [595, 612] on span "Invoice - Third Party" at bounding box center [591, 612] width 81 height 12
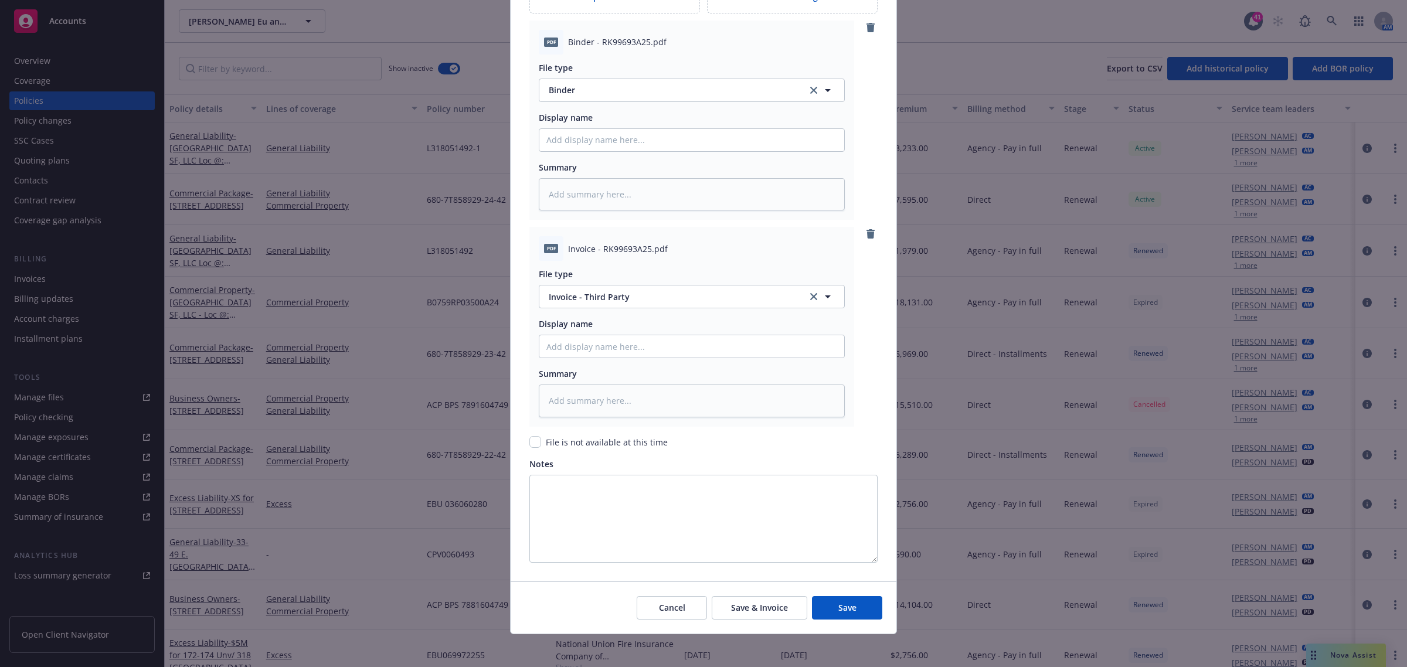
scroll to position [1403, 0]
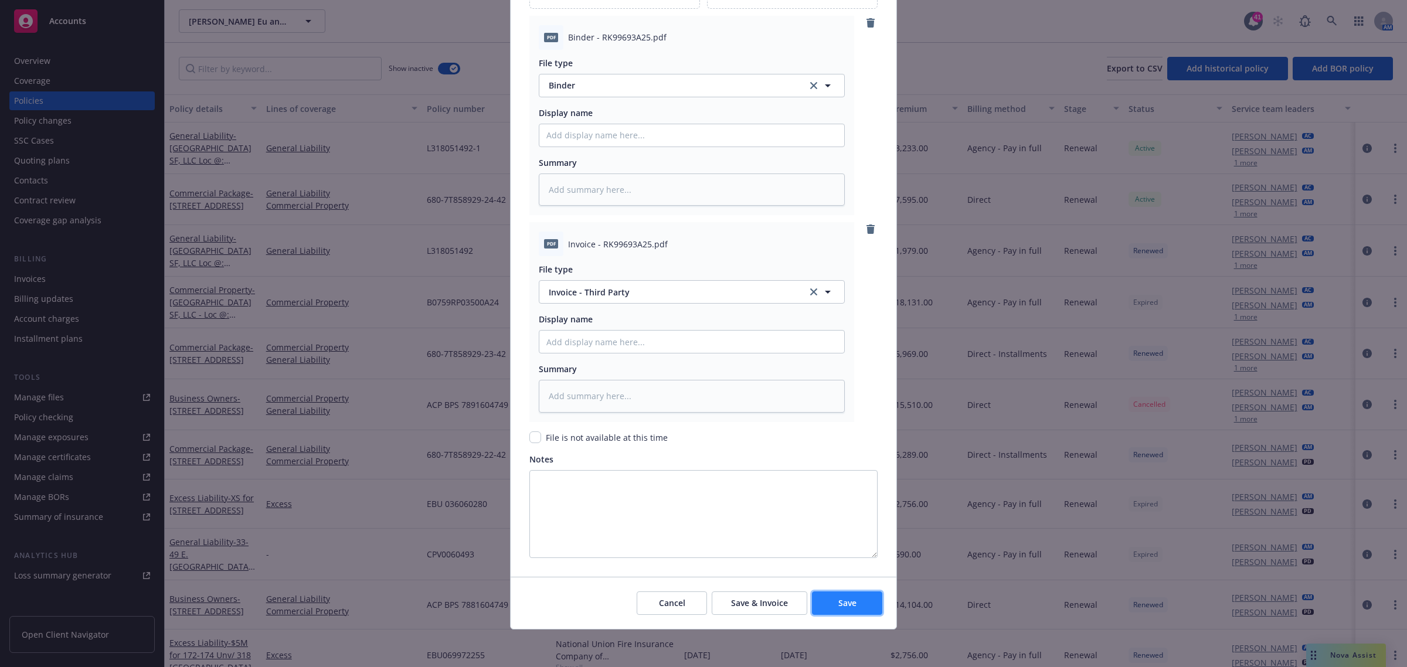
click at [858, 606] on button "Save" at bounding box center [847, 603] width 70 height 23
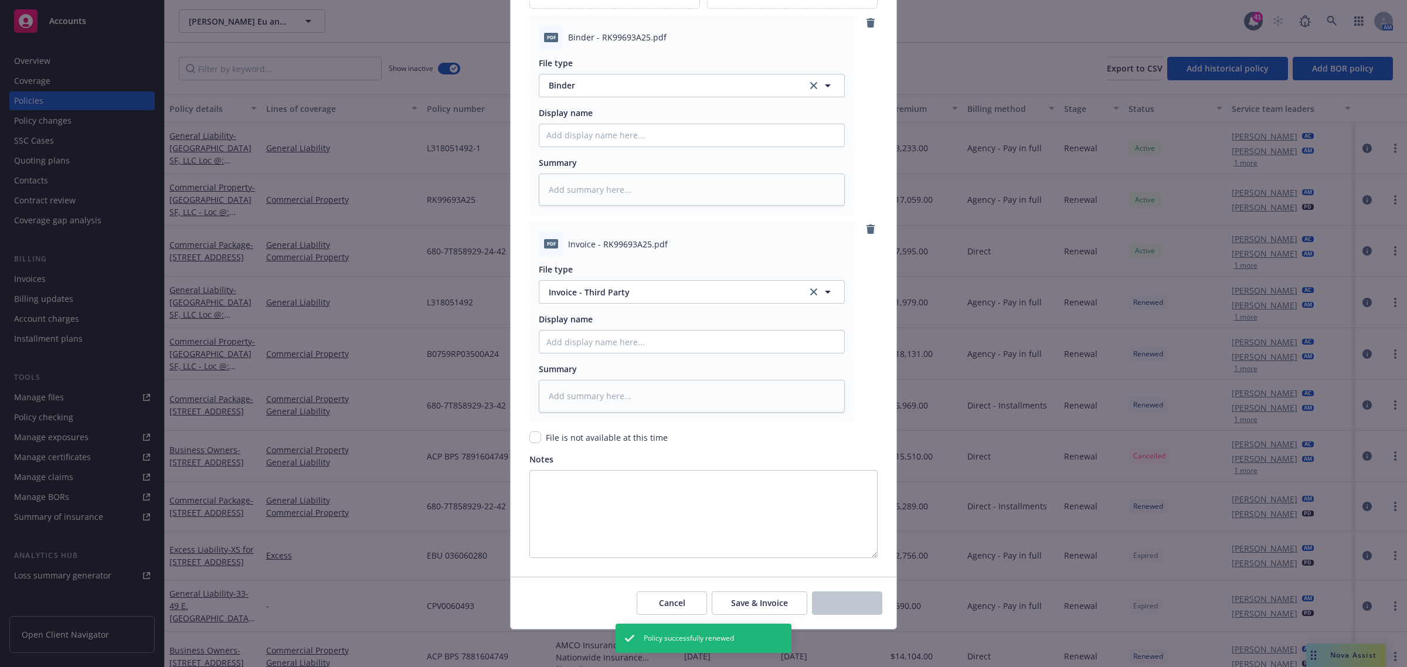
type textarea "x"
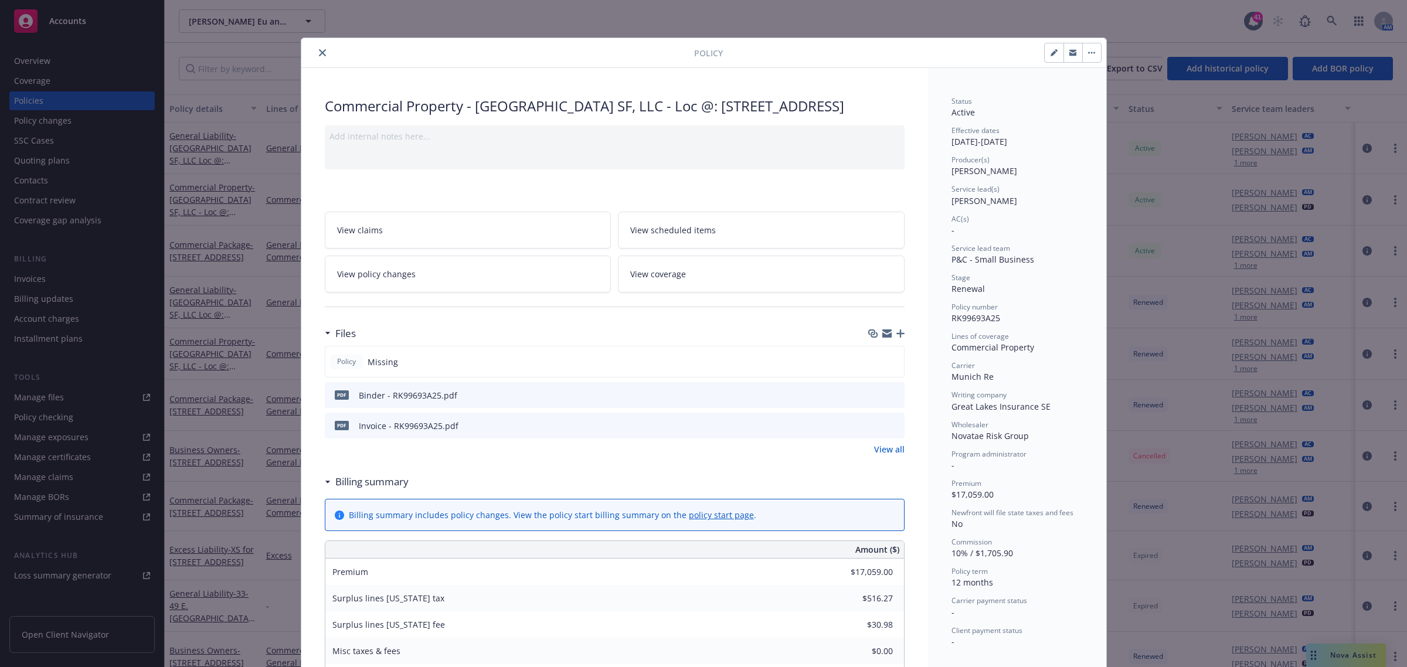
drag, startPoint x: 314, startPoint y: 53, endPoint x: 670, endPoint y: 101, distance: 359.1
click at [319, 53] on icon "close" at bounding box center [322, 52] width 7 height 7
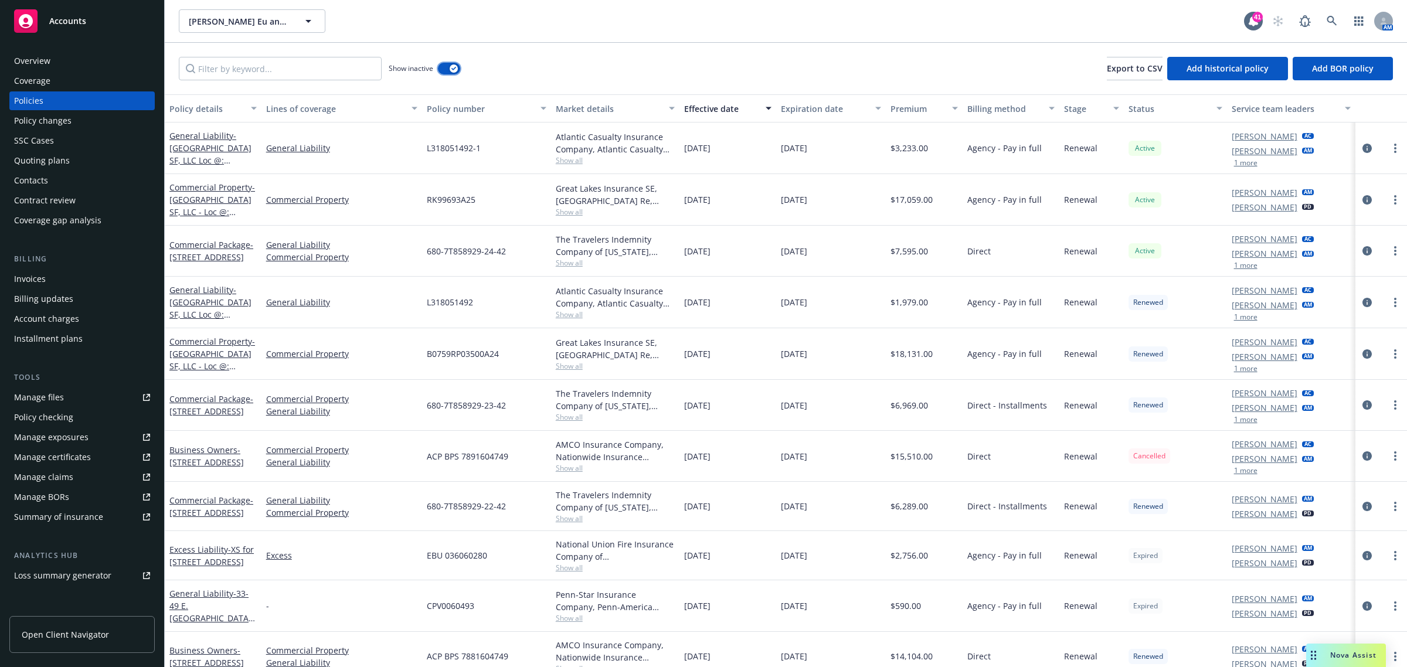
click at [460, 68] on button "button" at bounding box center [449, 69] width 22 height 12
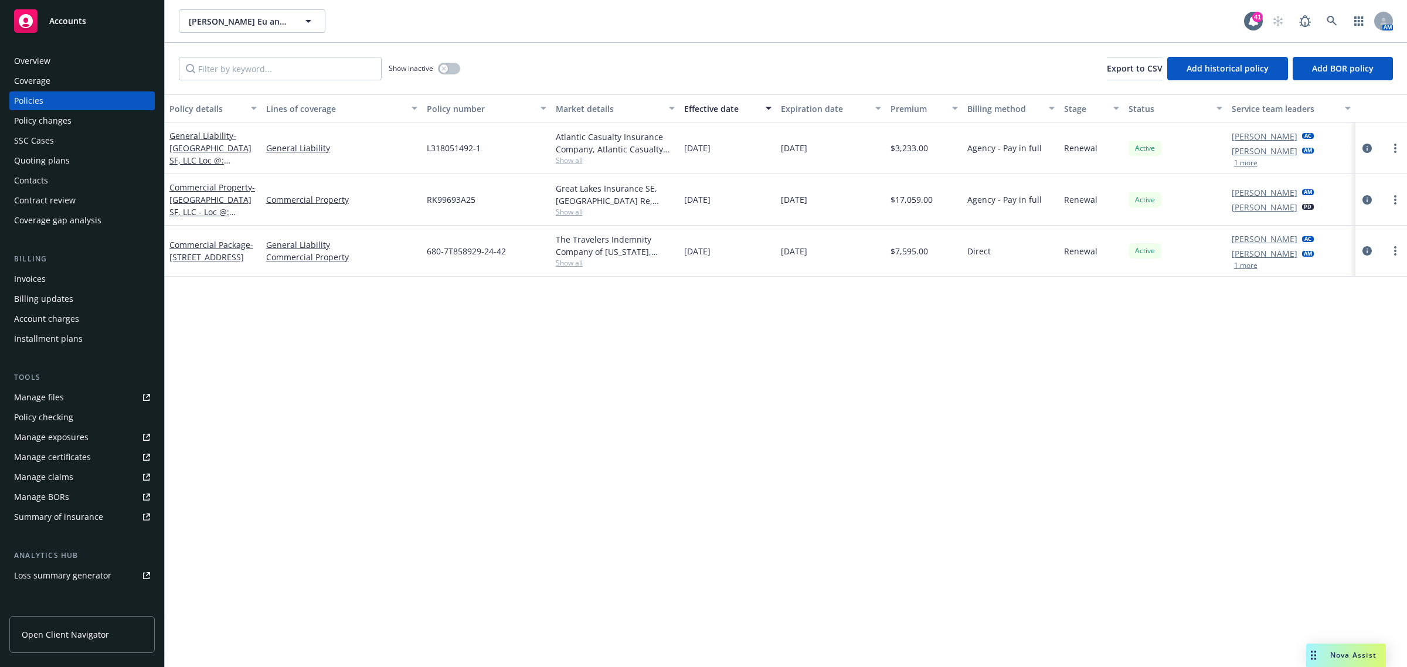
click at [567, 219] on div "Great Lakes Insurance SE, Munich Re, Novatae Risk Group Show all" at bounding box center [615, 200] width 129 height 52
click at [569, 211] on span "Show all" at bounding box center [616, 212] width 120 height 10
click at [574, 163] on span "Show all" at bounding box center [616, 160] width 120 height 10
click at [48, 394] on div "Manage files" at bounding box center [39, 397] width 50 height 19
click at [37, 282] on div "Invoices" at bounding box center [30, 279] width 32 height 19
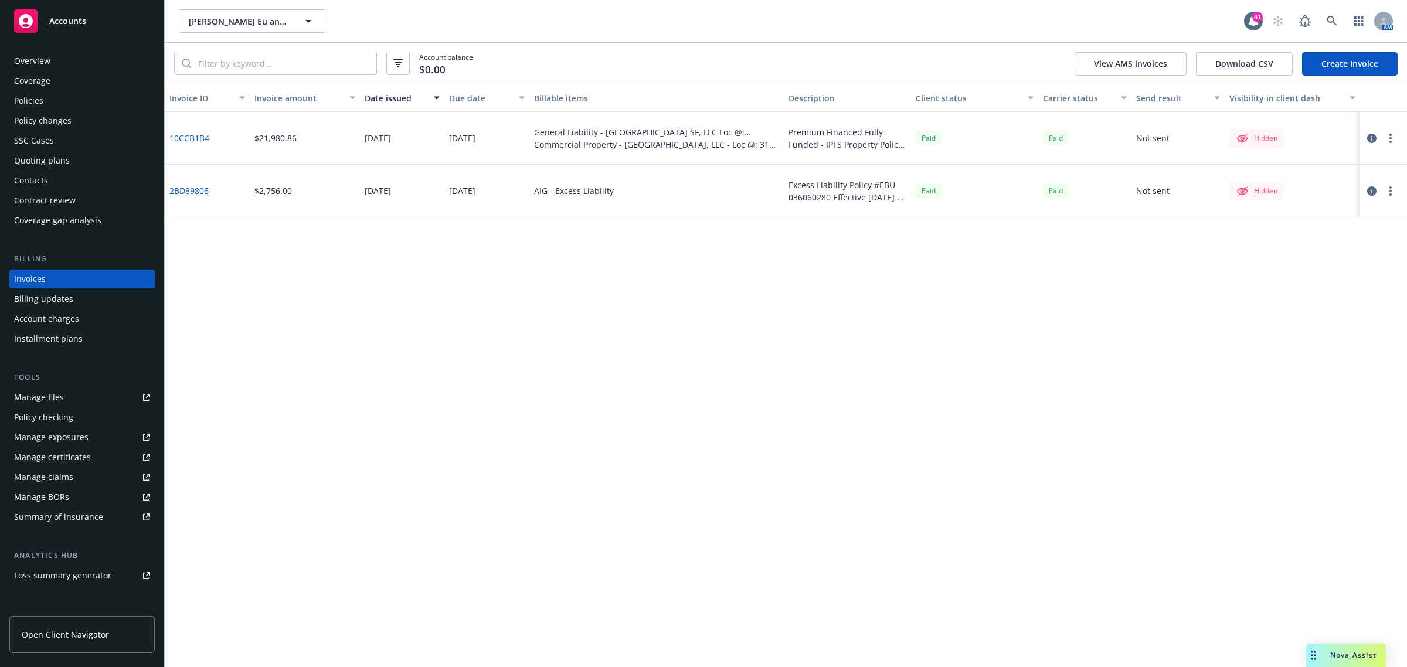
click at [31, 96] on div "Policies" at bounding box center [28, 100] width 29 height 19
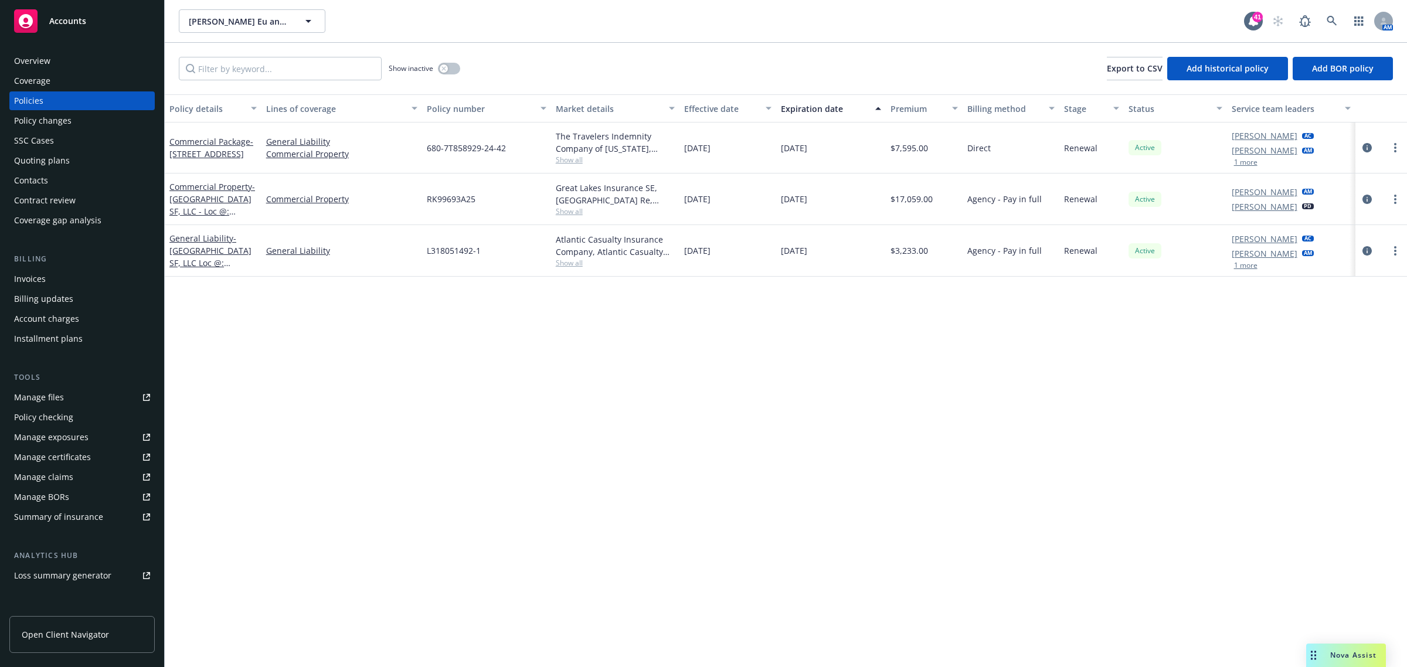
click at [1377, 166] on div at bounding box center [1382, 148] width 52 height 51
click at [1372, 198] on icon "circleInformation" at bounding box center [1367, 199] width 9 height 9
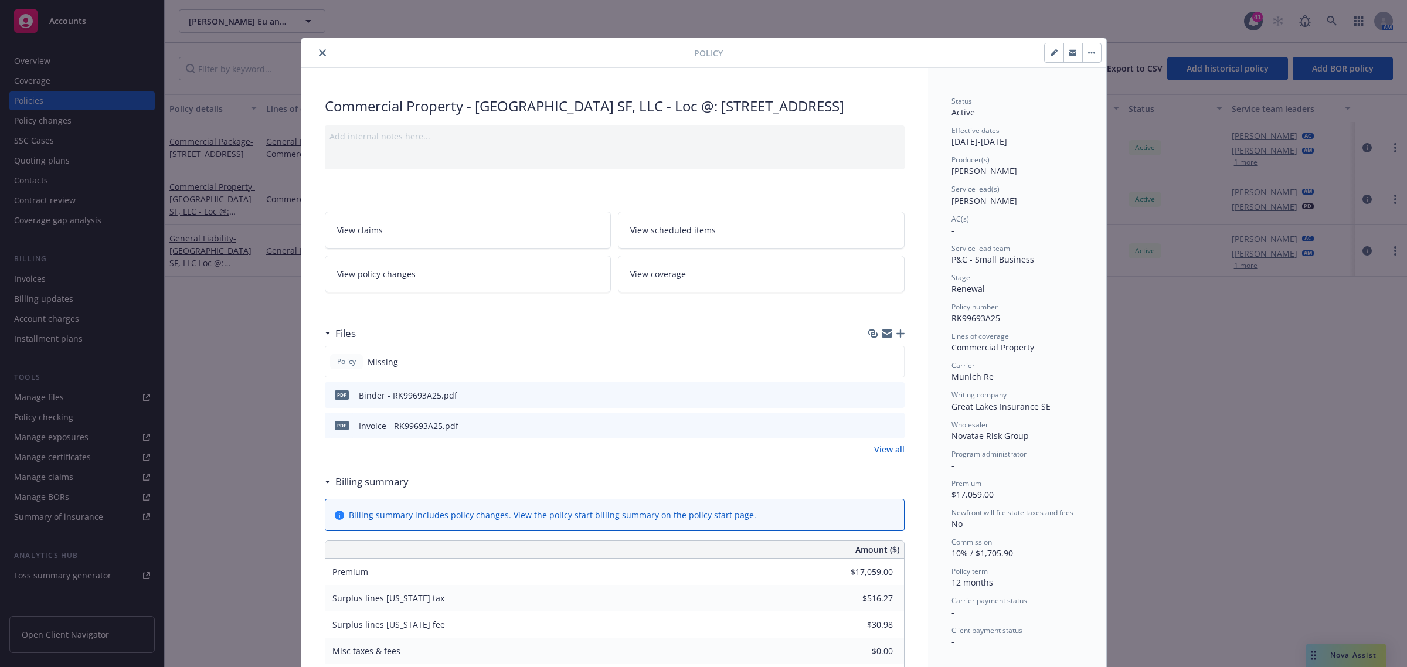
scroll to position [35, 0]
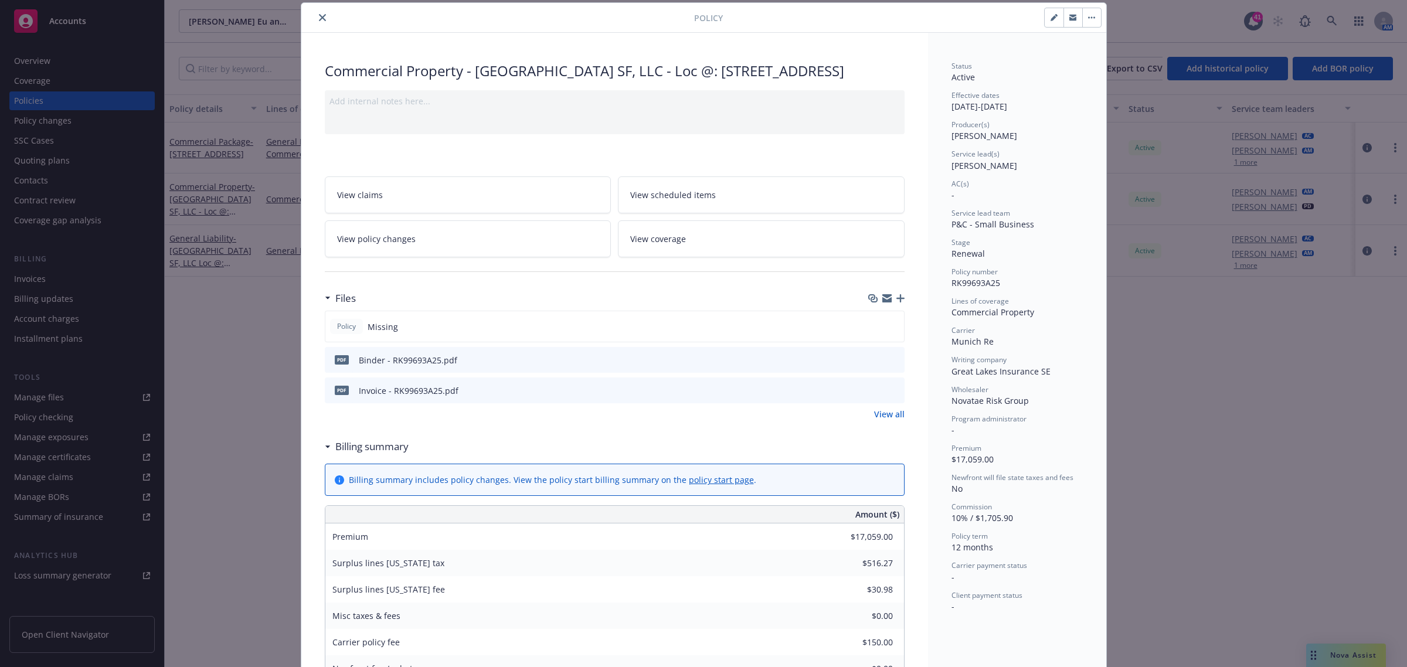
click at [870, 364] on icon "download file" at bounding box center [874, 359] width 9 height 9
click at [870, 395] on icon "download file" at bounding box center [874, 389] width 9 height 9
click at [235, 341] on div "Policy Commercial Property - Kearny Street SF, LLC - Loc @: 318-320-322 Kearny …" at bounding box center [703, 333] width 1407 height 667
click at [1327, 323] on div "Policy Commercial Property - Kearny Street SF, LLC - Loc @: 318-320-322 Kearny …" at bounding box center [703, 333] width 1407 height 667
click at [319, 15] on icon "close" at bounding box center [322, 17] width 7 height 7
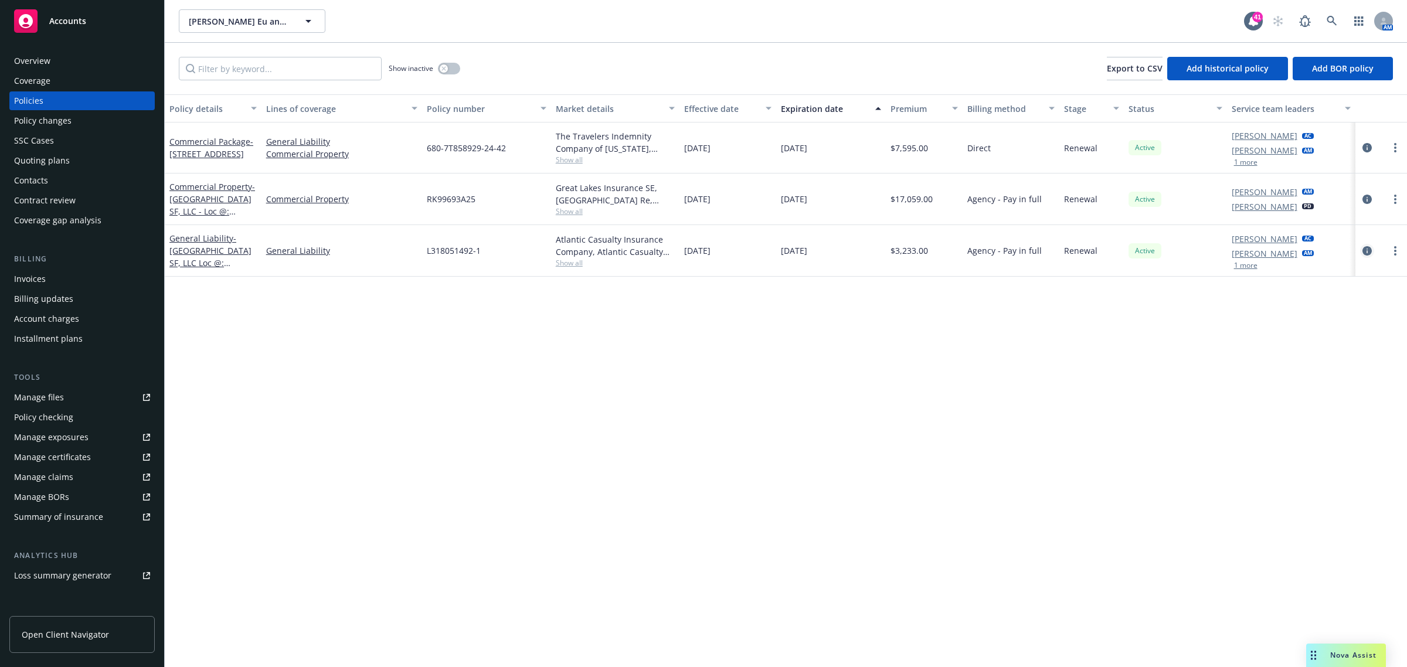
click at [1368, 250] on icon "circleInformation" at bounding box center [1367, 250] width 9 height 9
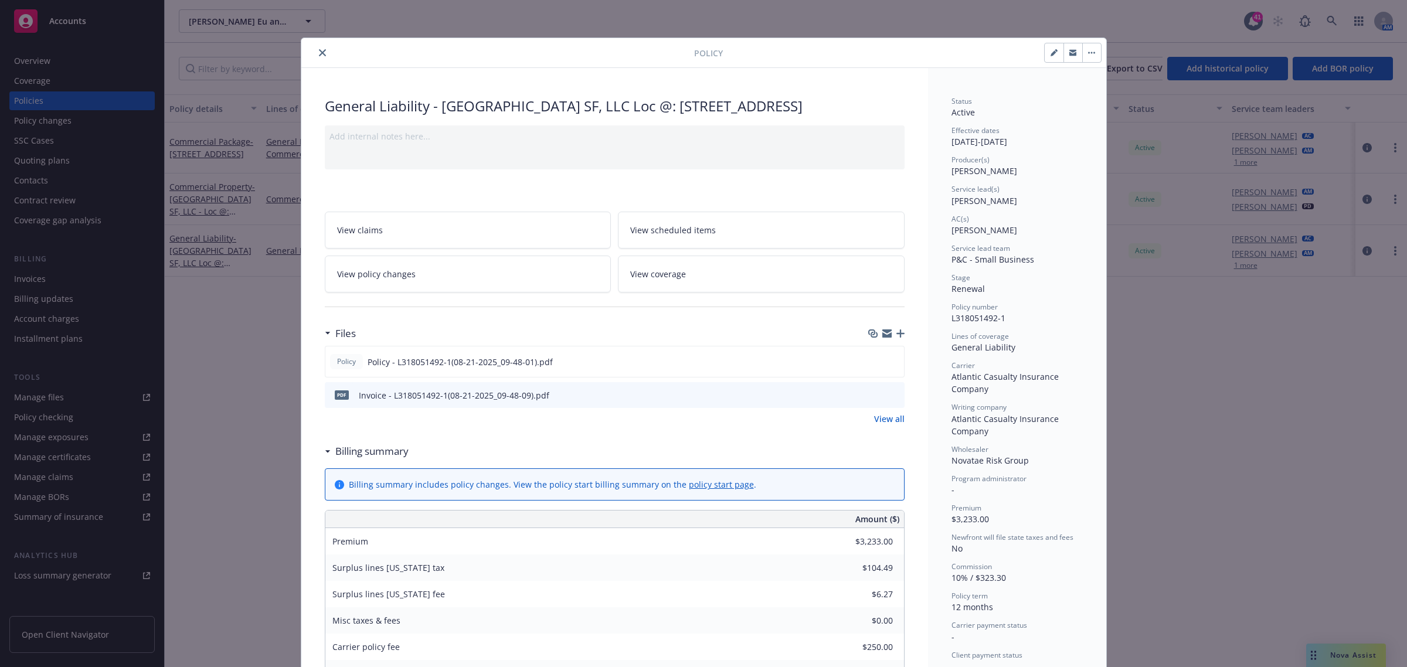
click at [870, 399] on icon "download file" at bounding box center [874, 394] width 9 height 9
click at [869, 366] on icon "download file" at bounding box center [873, 361] width 9 height 9
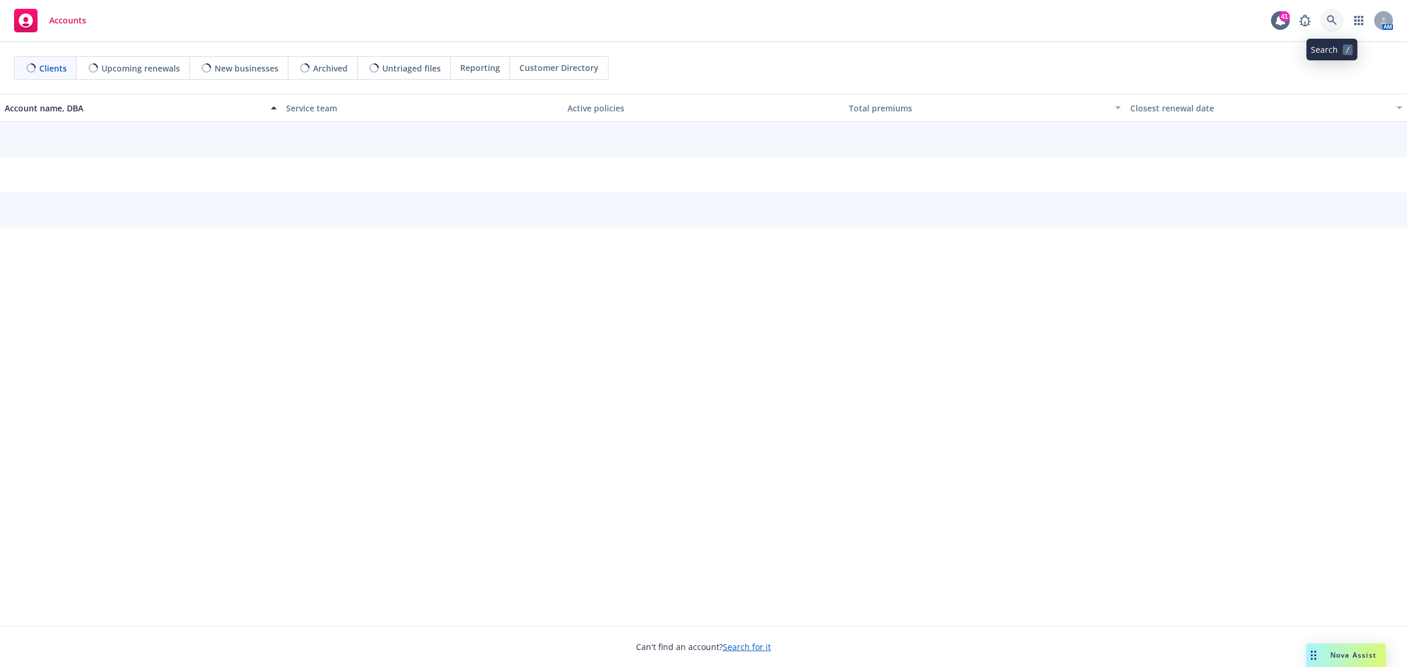
click at [1336, 22] on icon at bounding box center [1332, 20] width 11 height 11
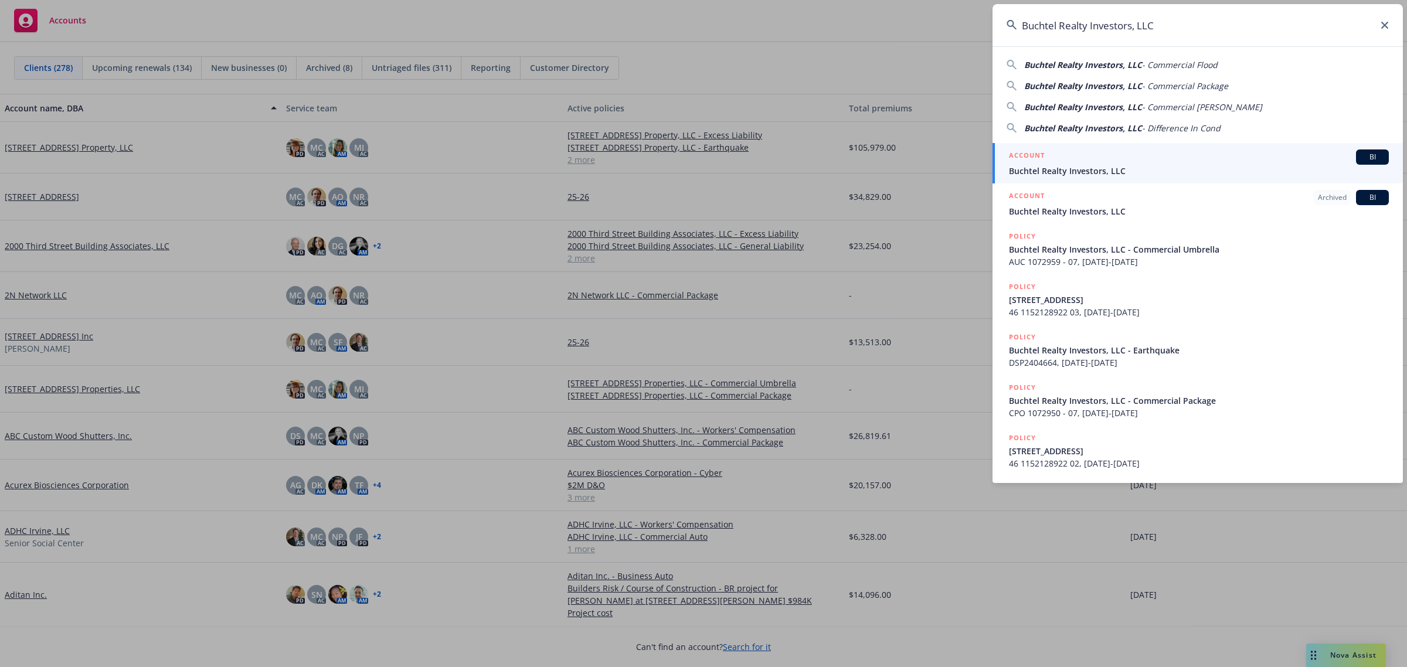
type input "Buchtel Realty Investors, LLC"
click at [1088, 168] on span "Buchtel Realty Investors, LLC" at bounding box center [1199, 171] width 380 height 12
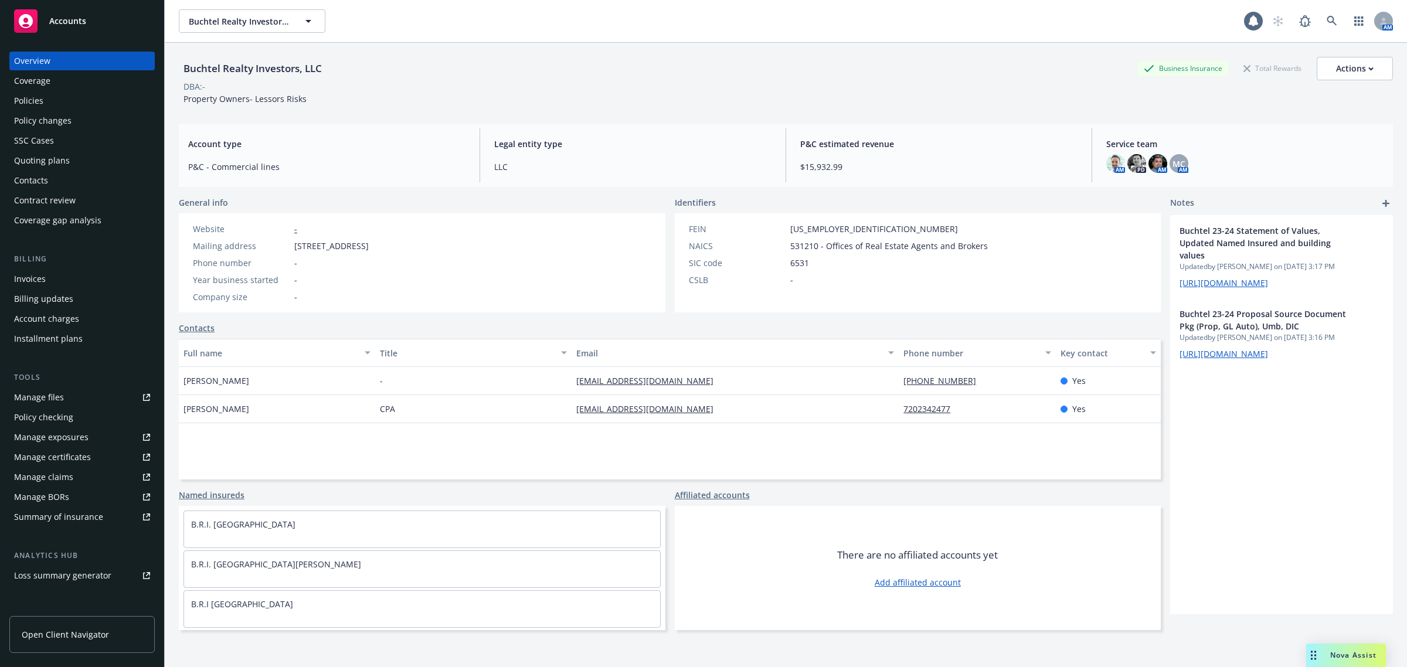
click at [65, 96] on div "Policies" at bounding box center [82, 100] width 136 height 19
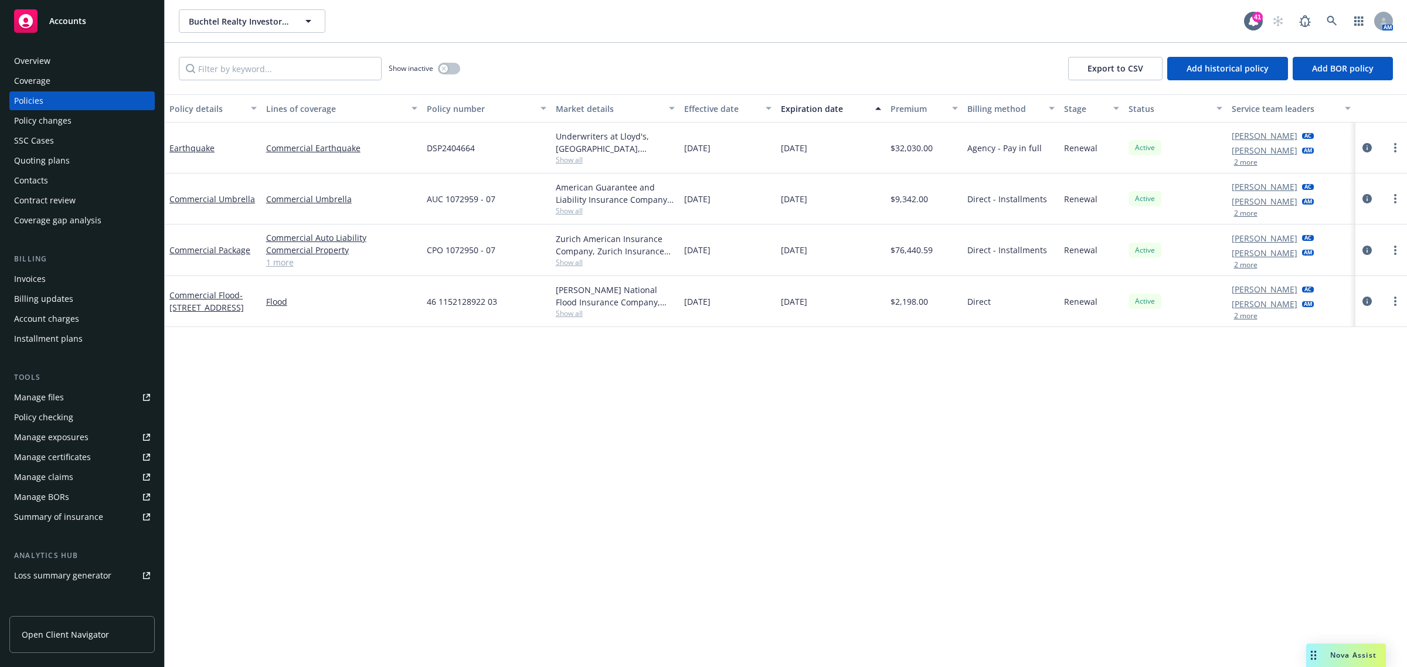
click at [50, 159] on div "Quoting plans" at bounding box center [42, 160] width 56 height 19
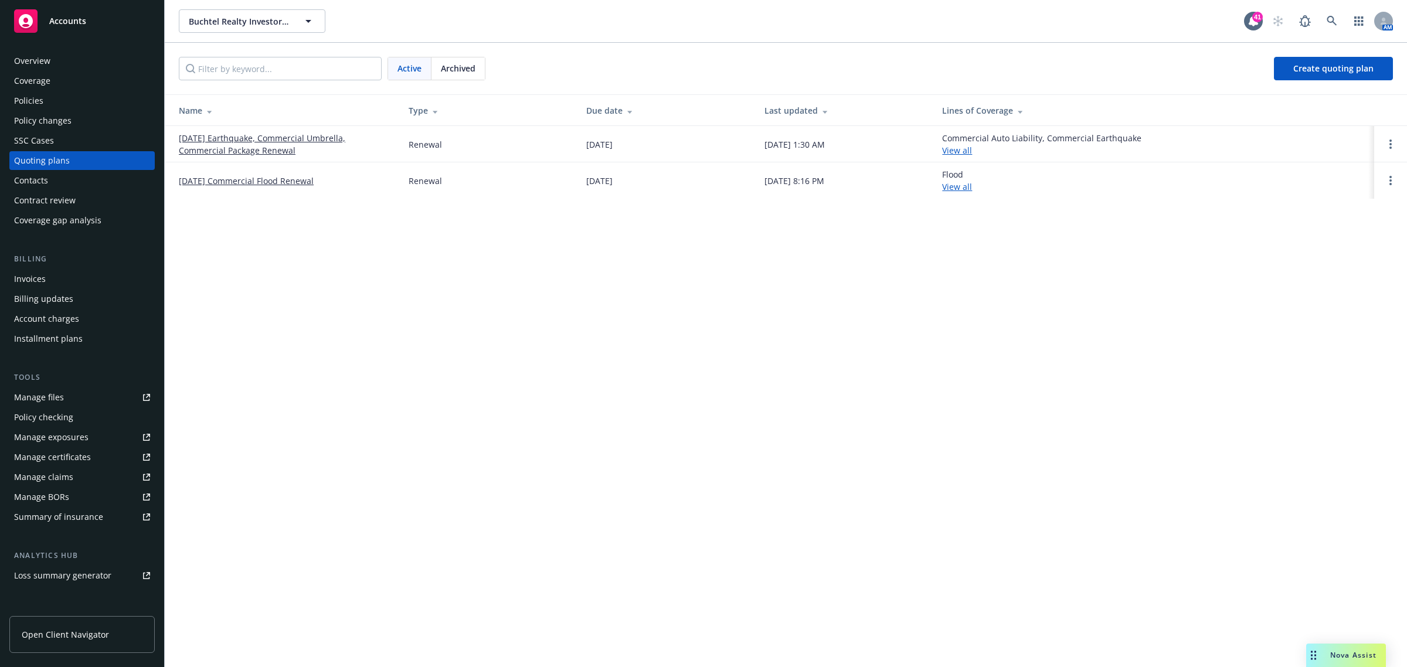
click at [233, 142] on link "10/10/25 Earthquake, Commercial Umbrella, Commercial Package Renewal" at bounding box center [284, 144] width 211 height 25
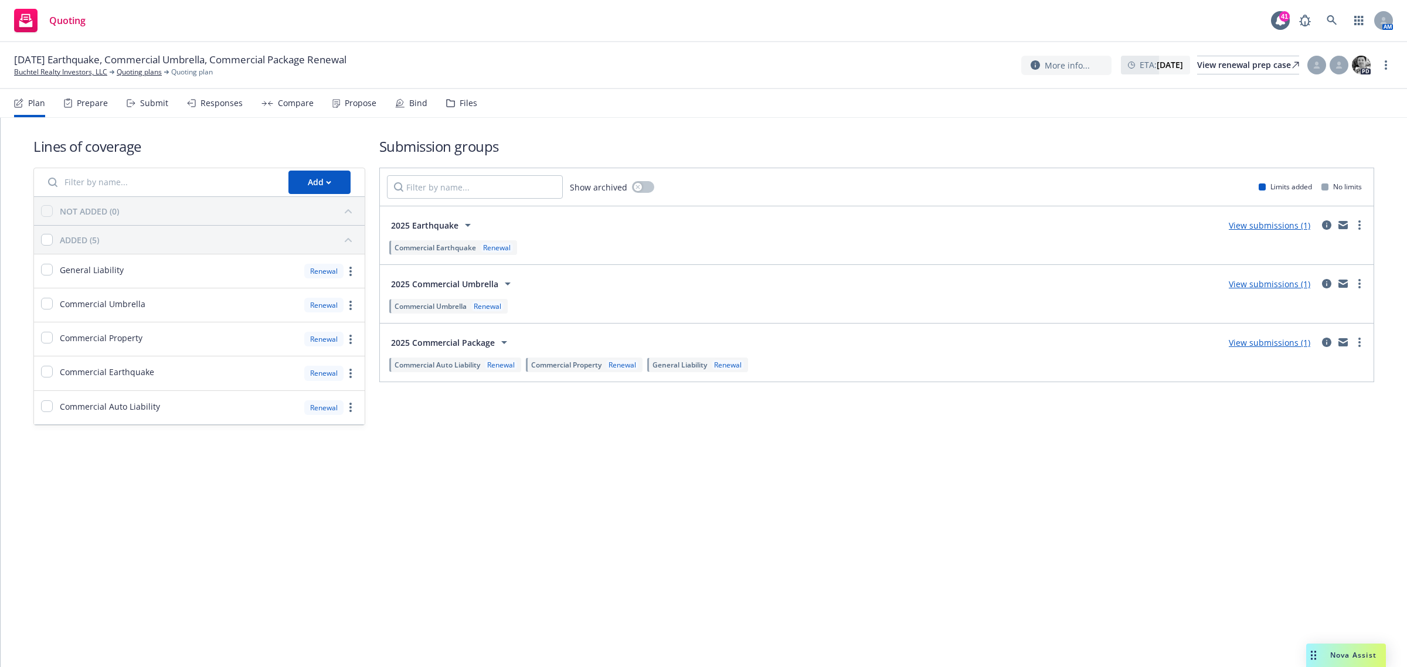
click at [345, 103] on div "Propose" at bounding box center [361, 103] width 32 height 9
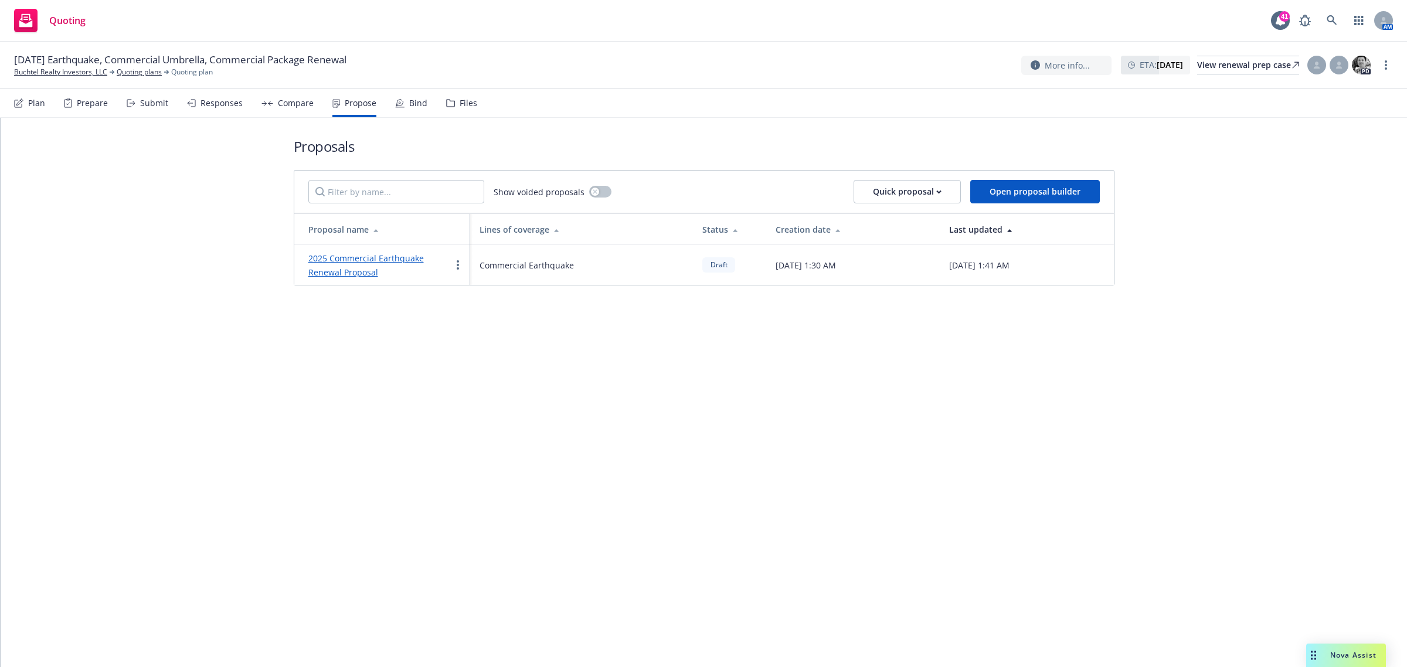
click at [376, 259] on link "2025 Commercial Earthquake Renewal Proposal" at bounding box center [366, 265] width 116 height 25
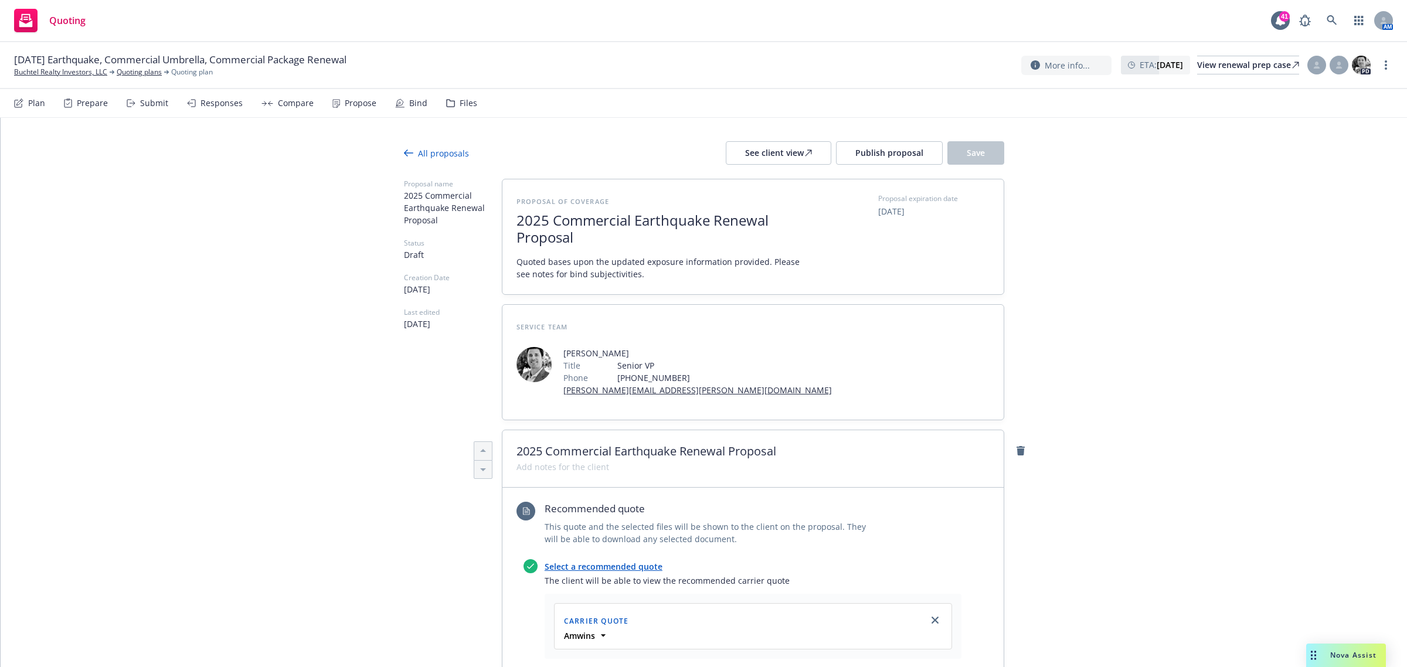
type textarea "x"
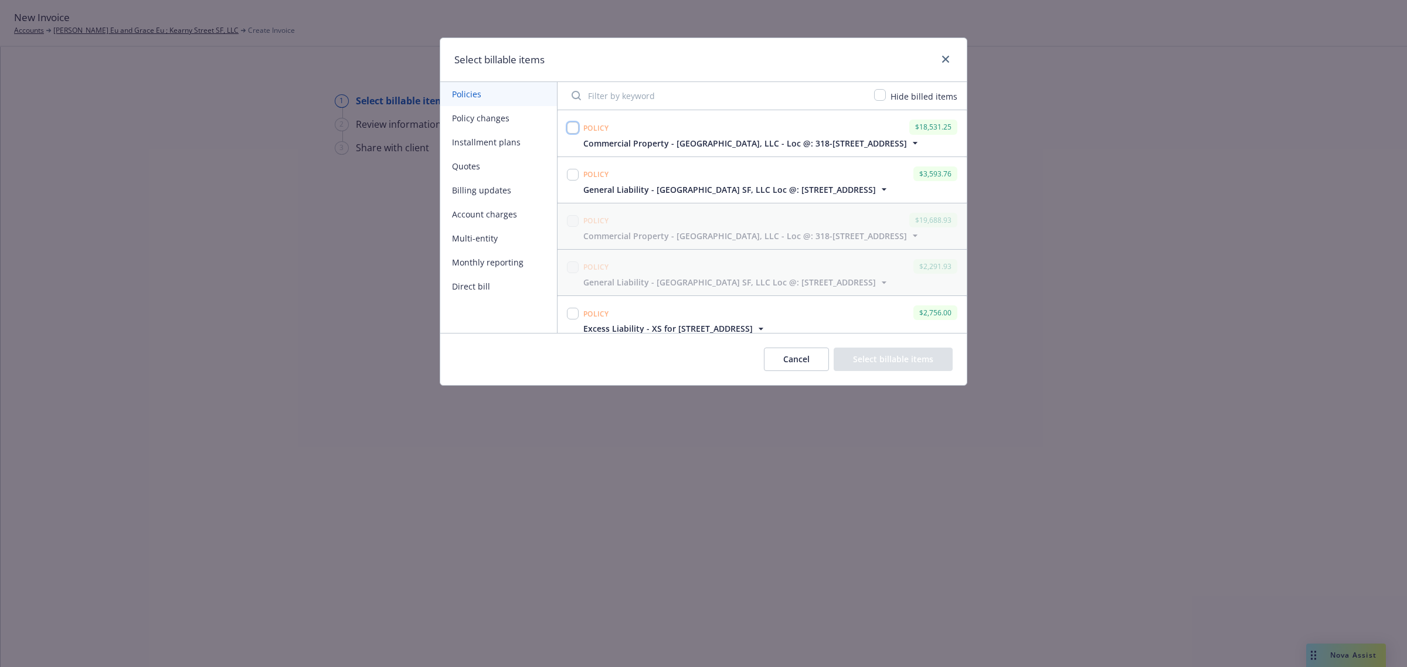
click at [575, 130] on input "checkbox" at bounding box center [573, 128] width 12 height 12
checkbox input "true"
click at [569, 181] on input "checkbox" at bounding box center [573, 175] width 12 height 12
checkbox input "true"
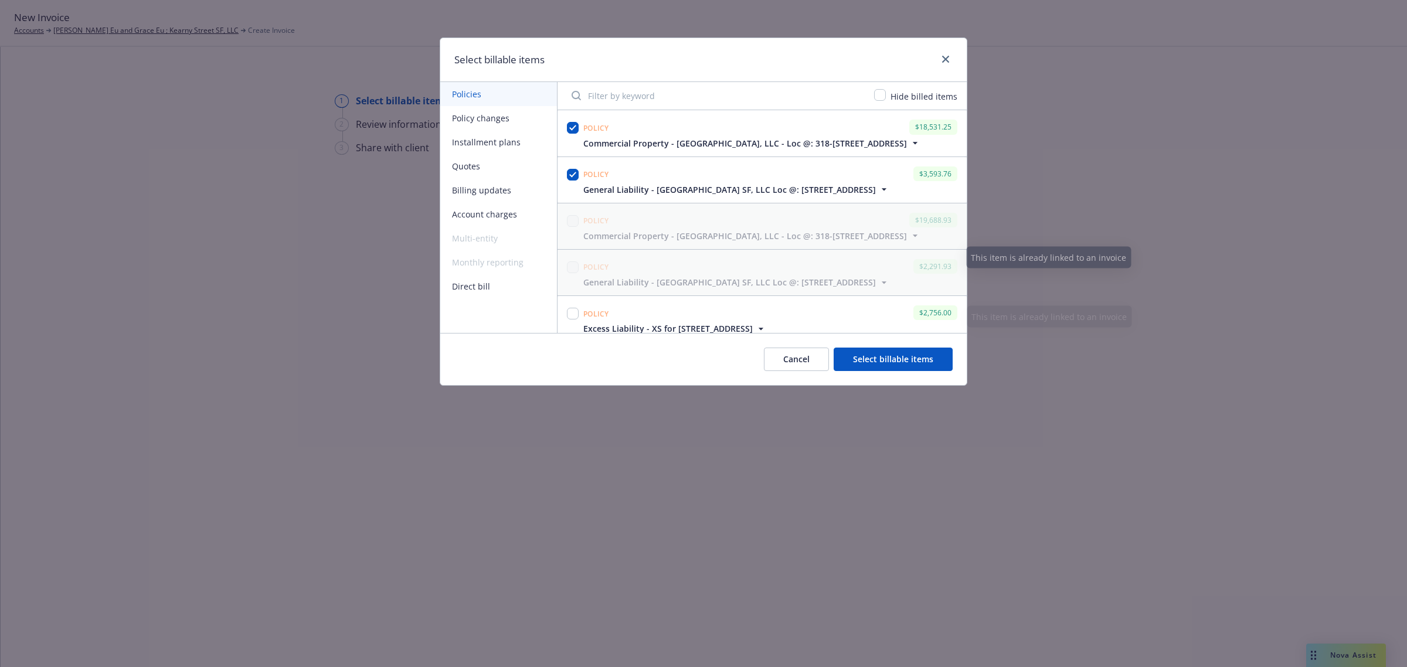
click at [927, 370] on button "Select billable items" at bounding box center [893, 359] width 119 height 23
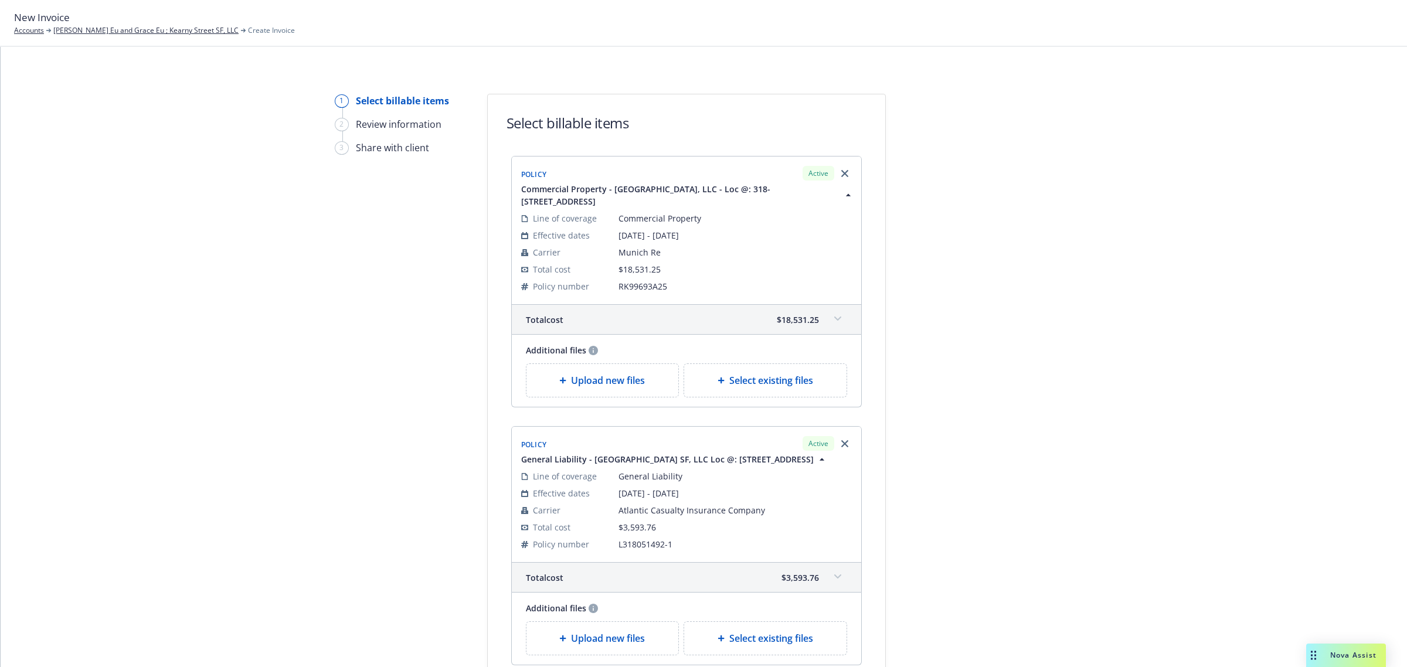
click at [898, 365] on div "1 Select billable items 2 Review information 3 Share with client Select billabl…" at bounding box center [704, 442] width 1379 height 696
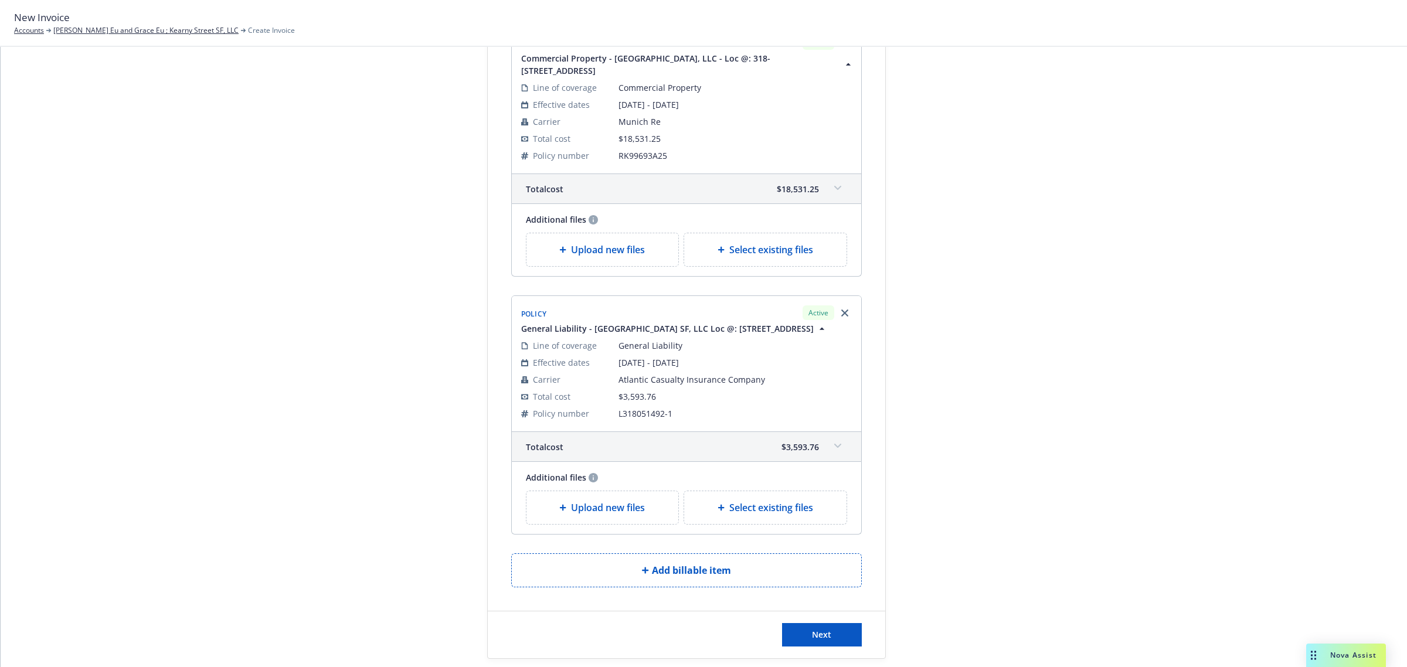
scroll to position [212, 0]
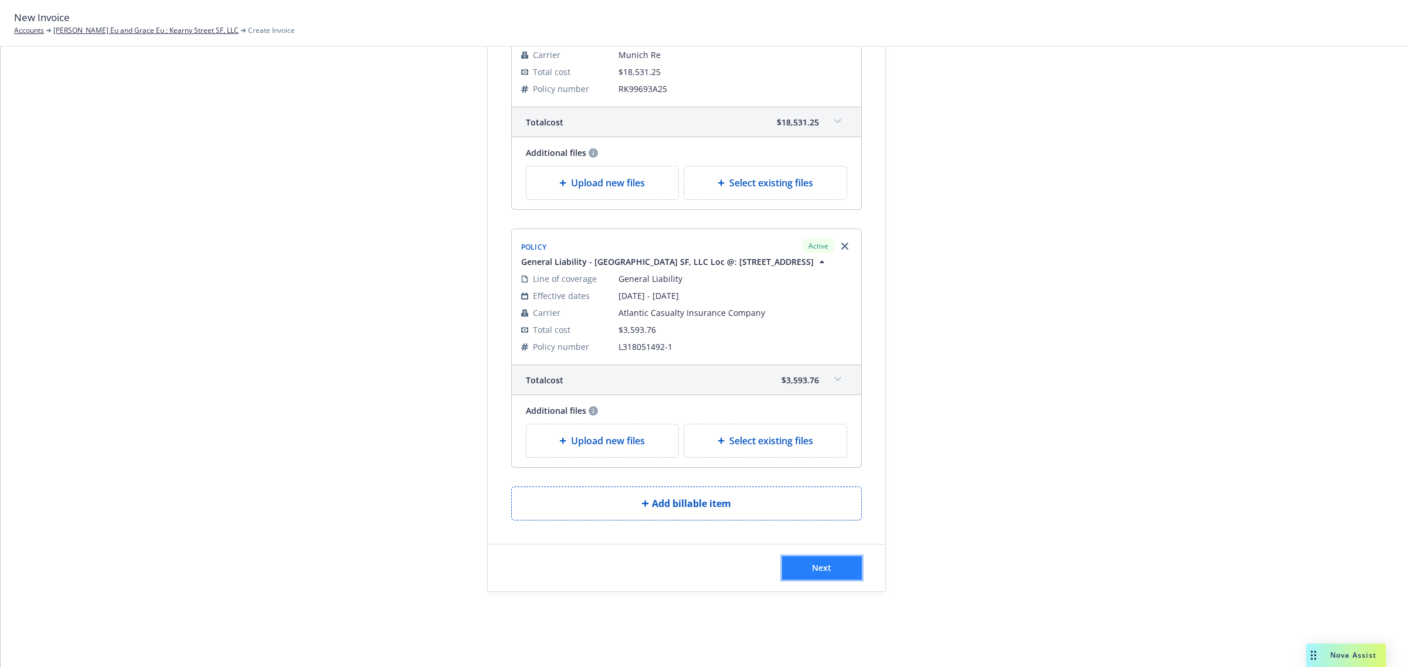
click at [824, 571] on span "Next" at bounding box center [821, 567] width 19 height 11
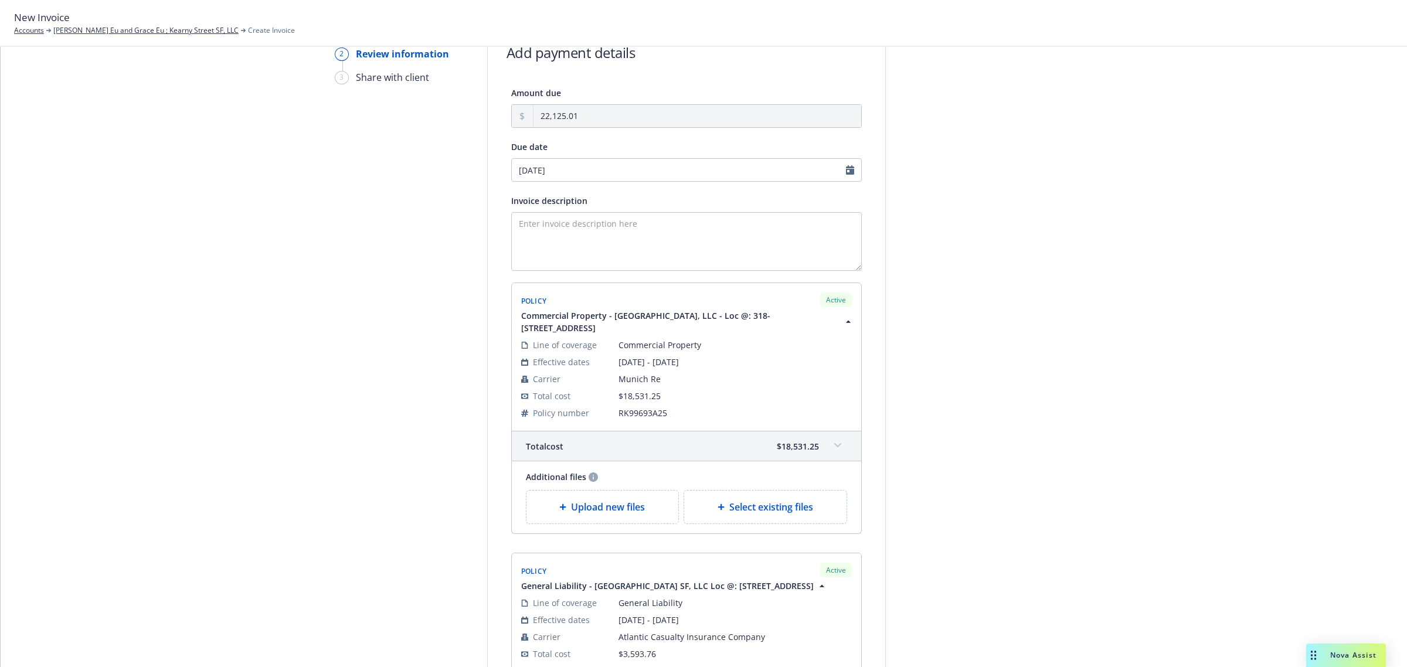
scroll to position [0, 0]
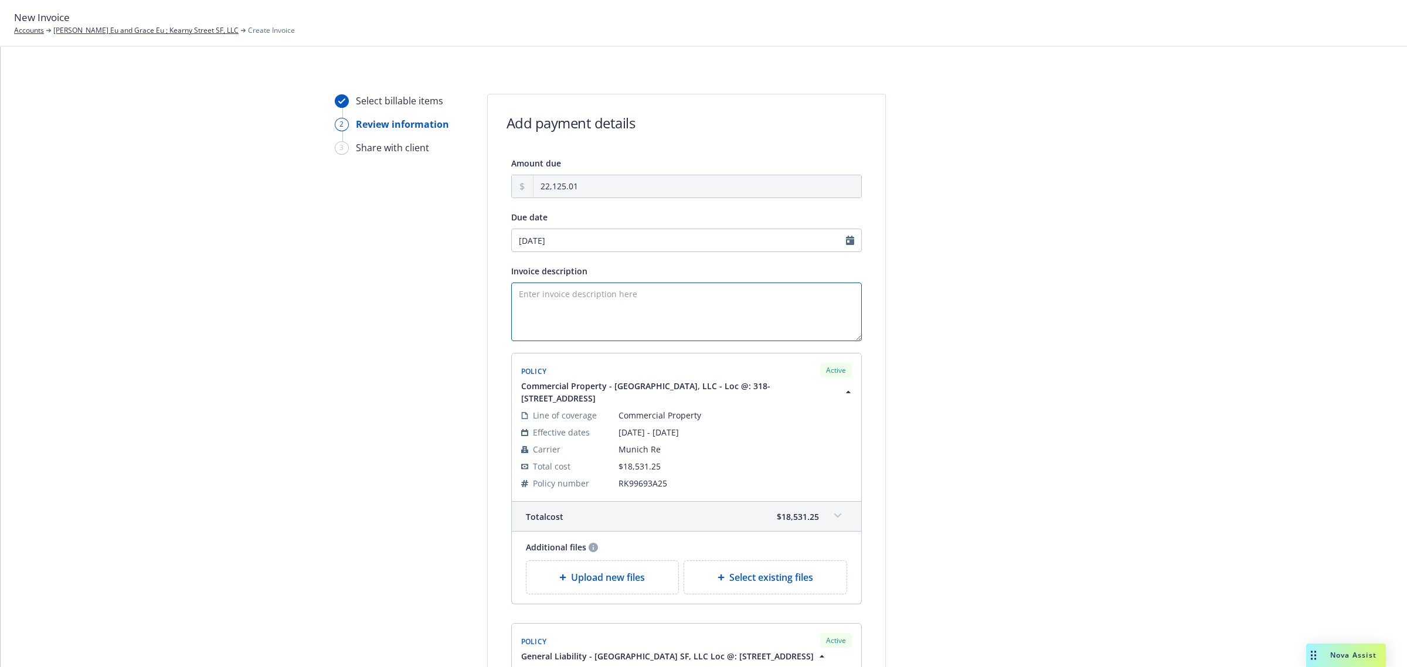
click at [558, 324] on textarea "Invoice description" at bounding box center [686, 312] width 351 height 59
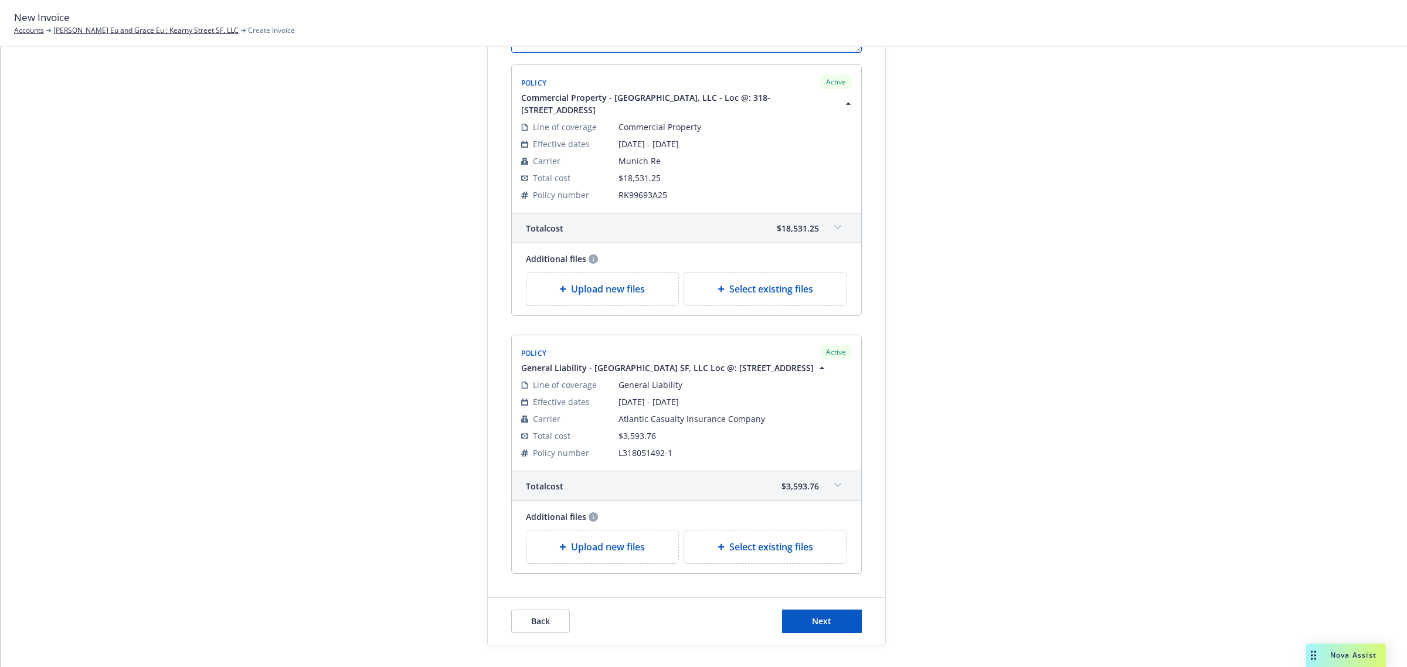
scroll to position [356, 0]
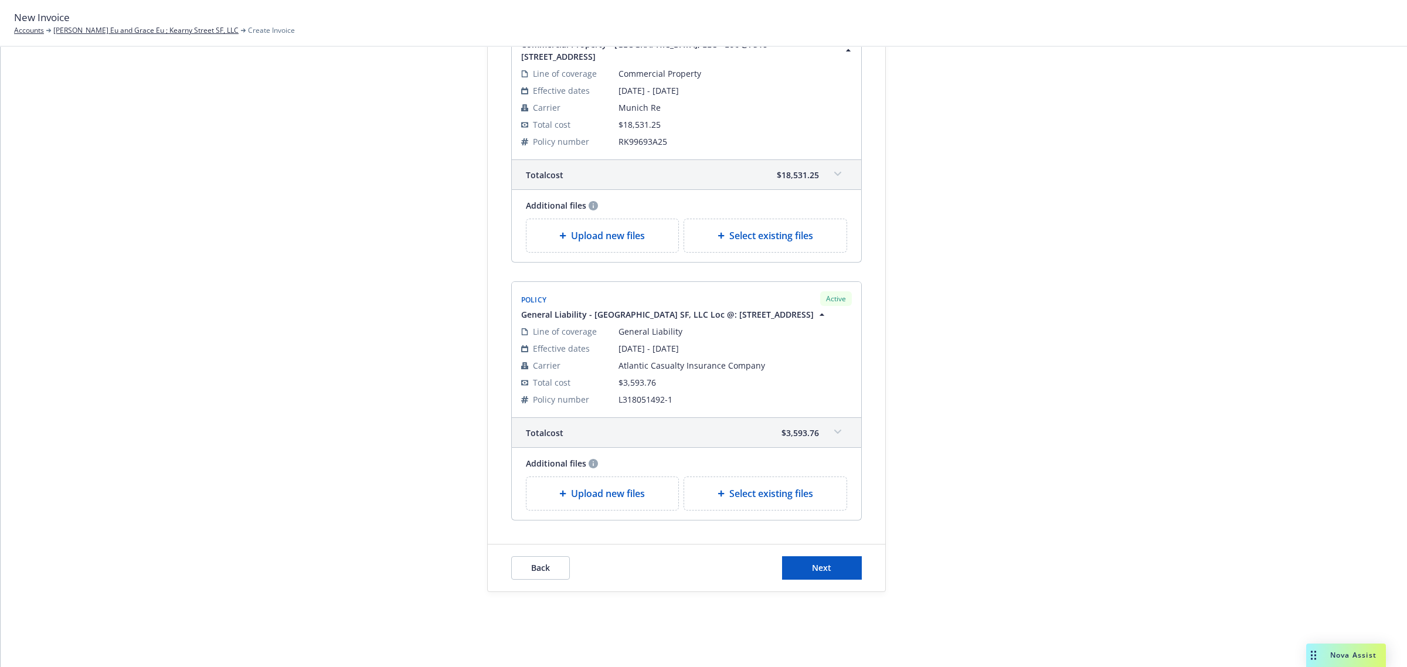
type textarea "IPFS Fully Funded- GL and PROP - Eff [DATE]"
click at [830, 559] on button "Next" at bounding box center [822, 568] width 80 height 23
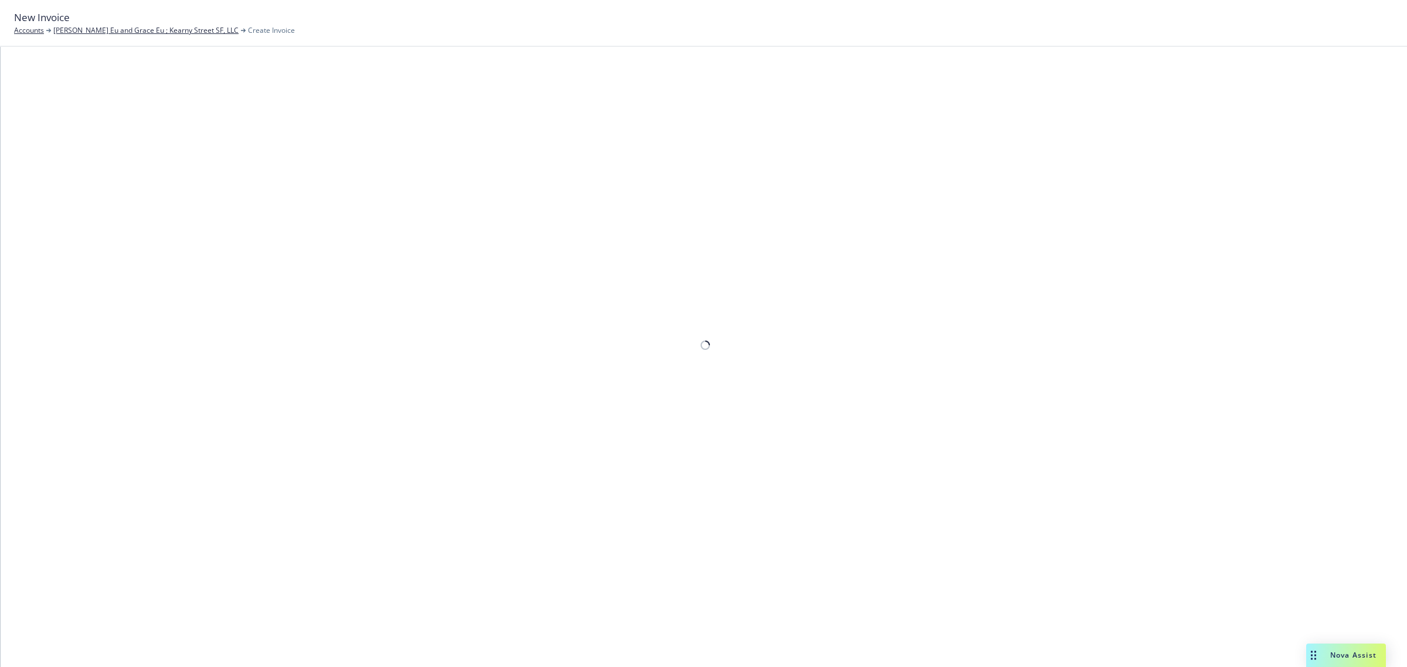
scroll to position [161, 0]
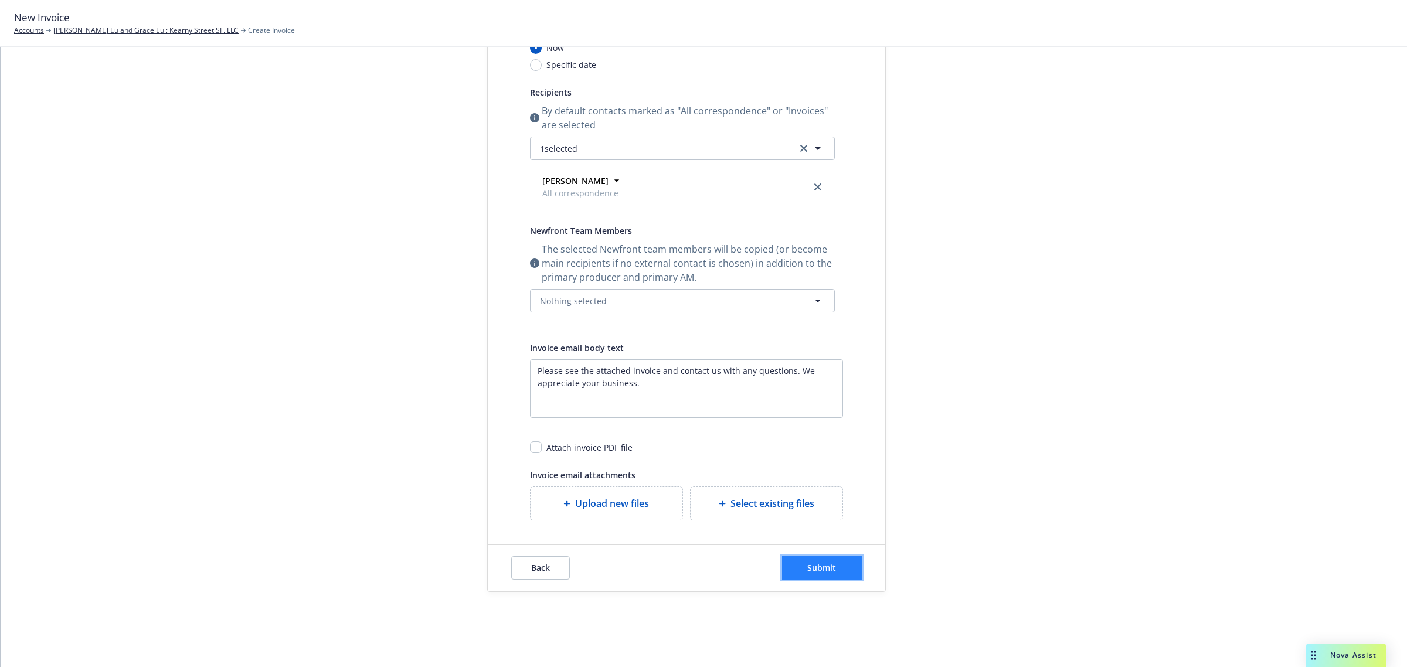
click at [840, 570] on button "Submit" at bounding box center [822, 568] width 80 height 23
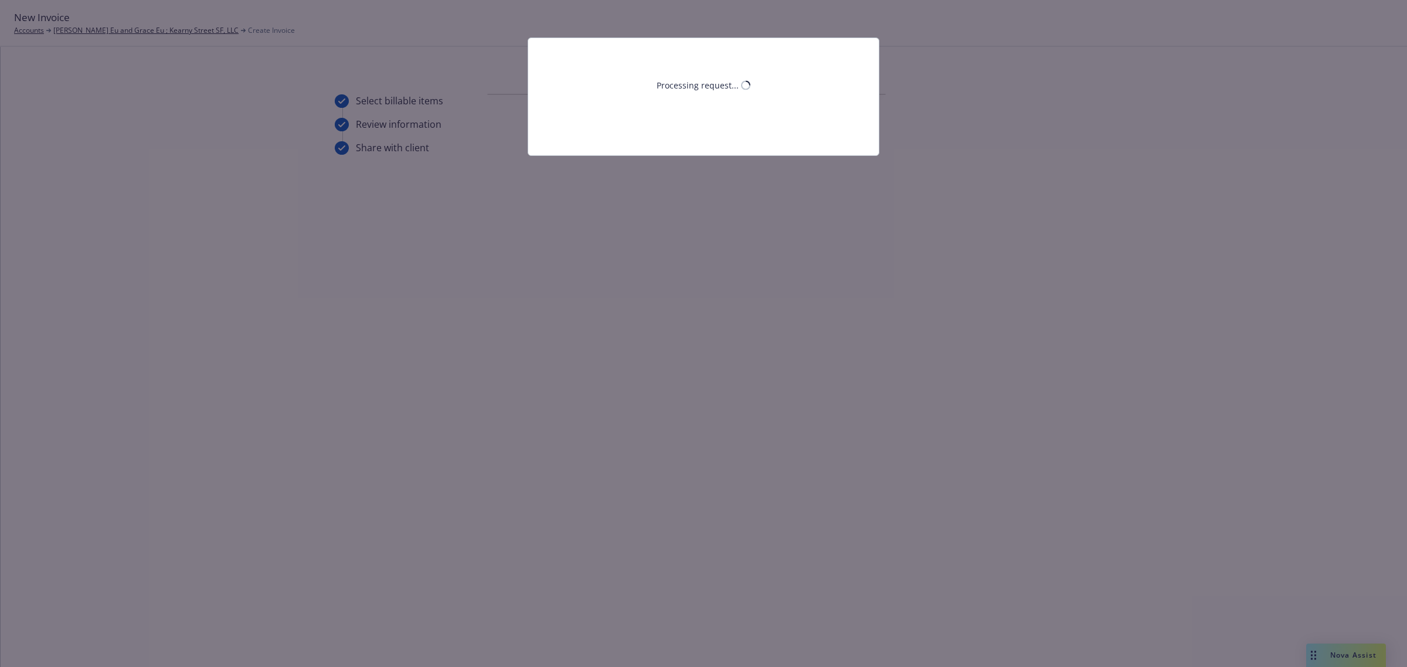
scroll to position [0, 0]
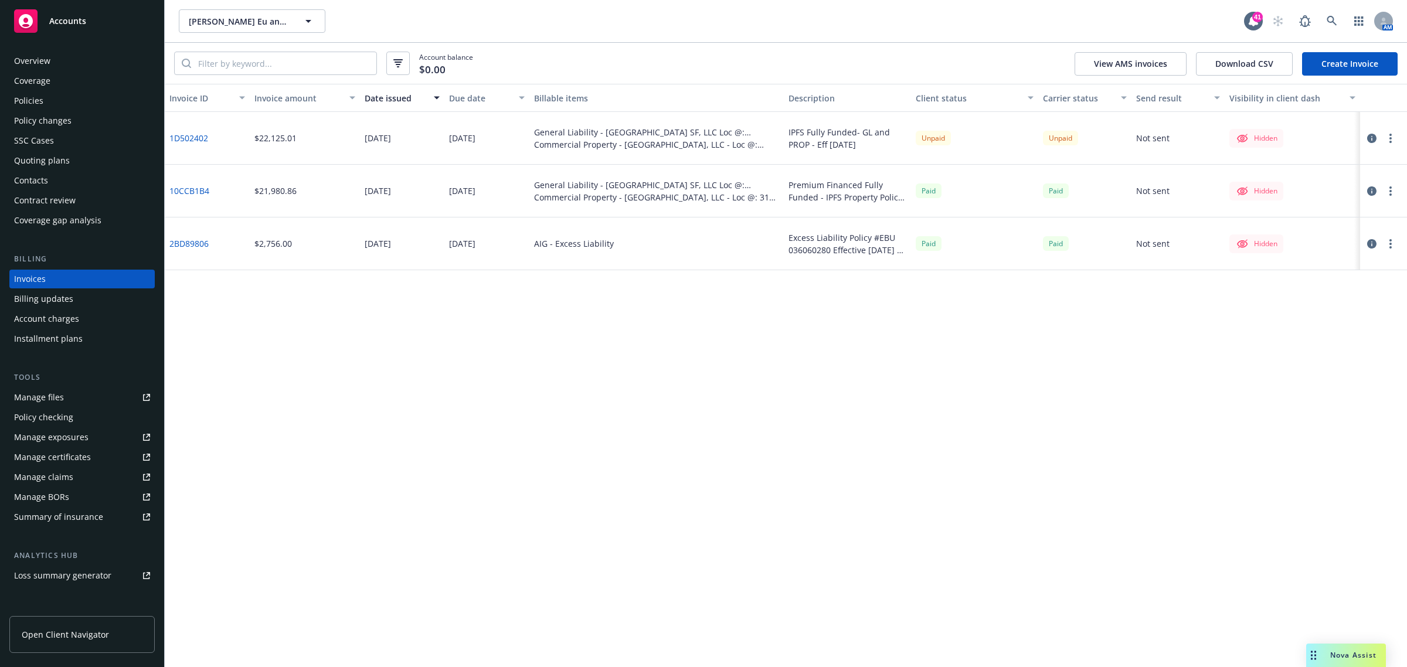
click at [1396, 139] on button "button" at bounding box center [1391, 138] width 14 height 14
click at [1364, 137] on div at bounding box center [1383, 138] width 47 height 53
click at [1376, 138] on icon "button" at bounding box center [1372, 138] width 9 height 9
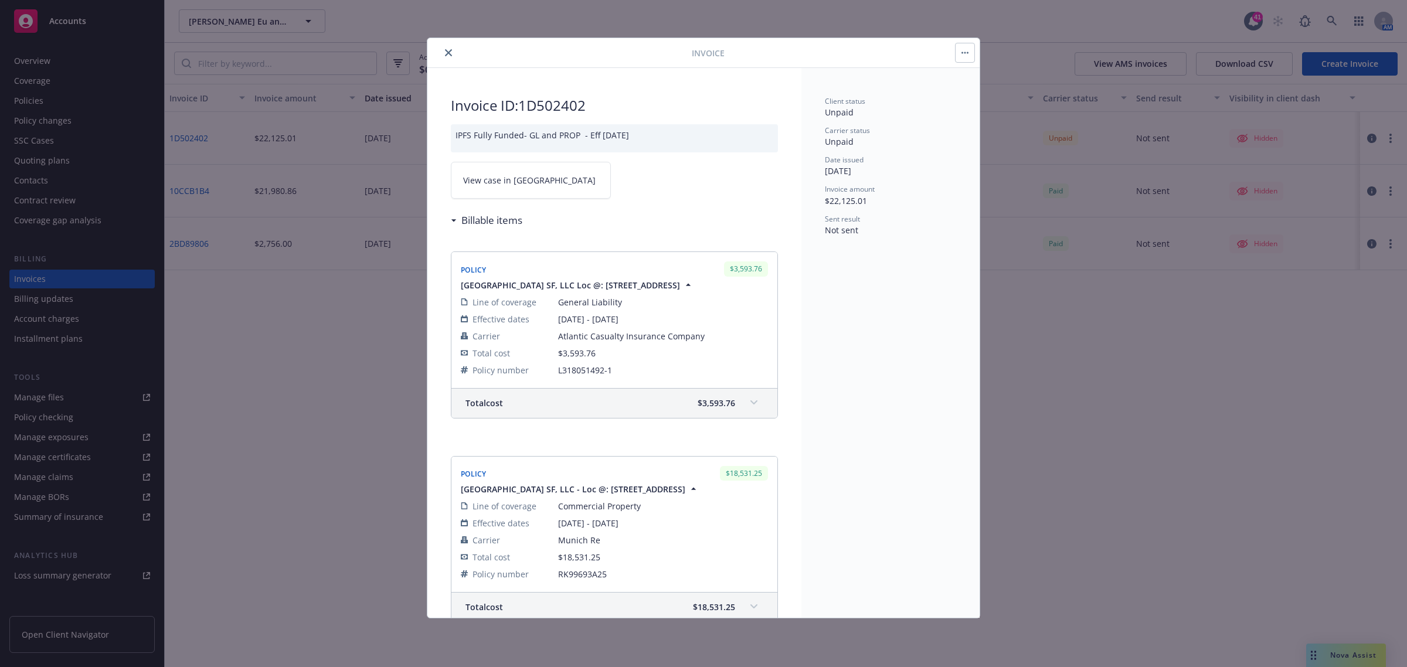
click at [556, 176] on link "View case in SSC" at bounding box center [531, 180] width 160 height 37
drag, startPoint x: 446, startPoint y: 51, endPoint x: 393, endPoint y: 59, distance: 54.0
click at [446, 51] on icon "close" at bounding box center [448, 52] width 7 height 7
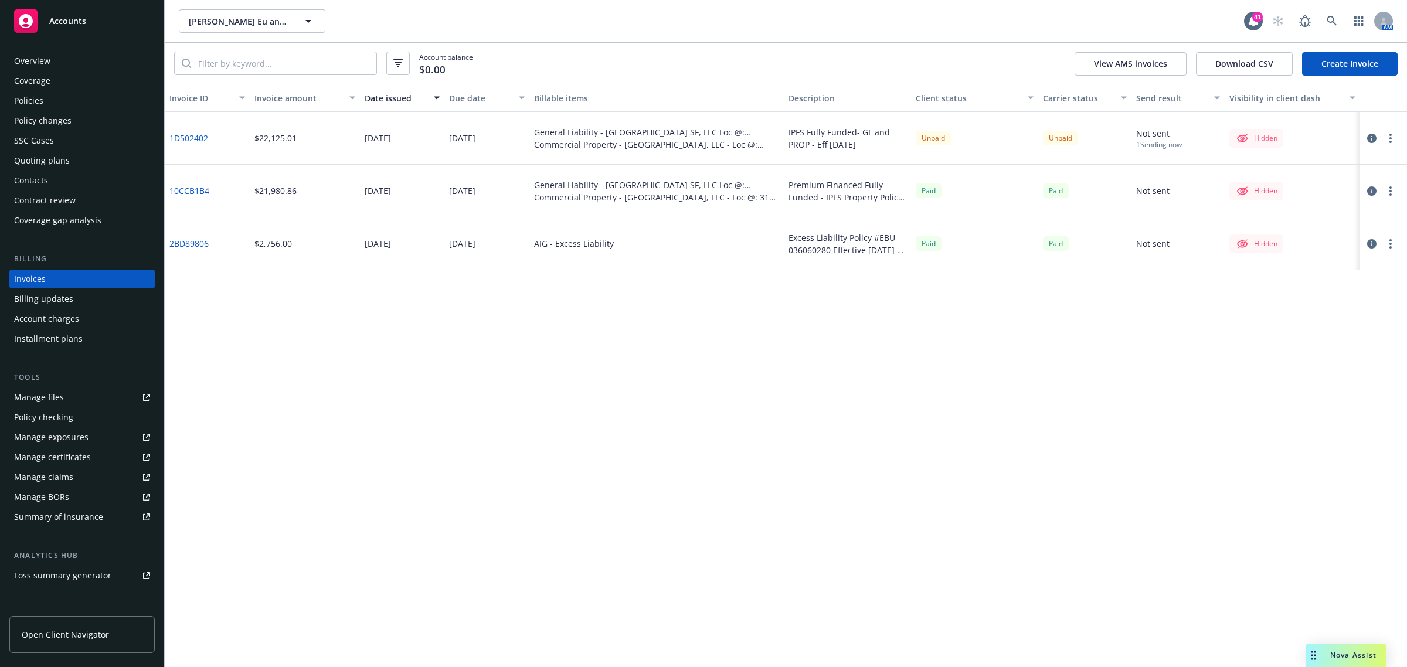
click at [69, 100] on div "Policies" at bounding box center [82, 100] width 136 height 19
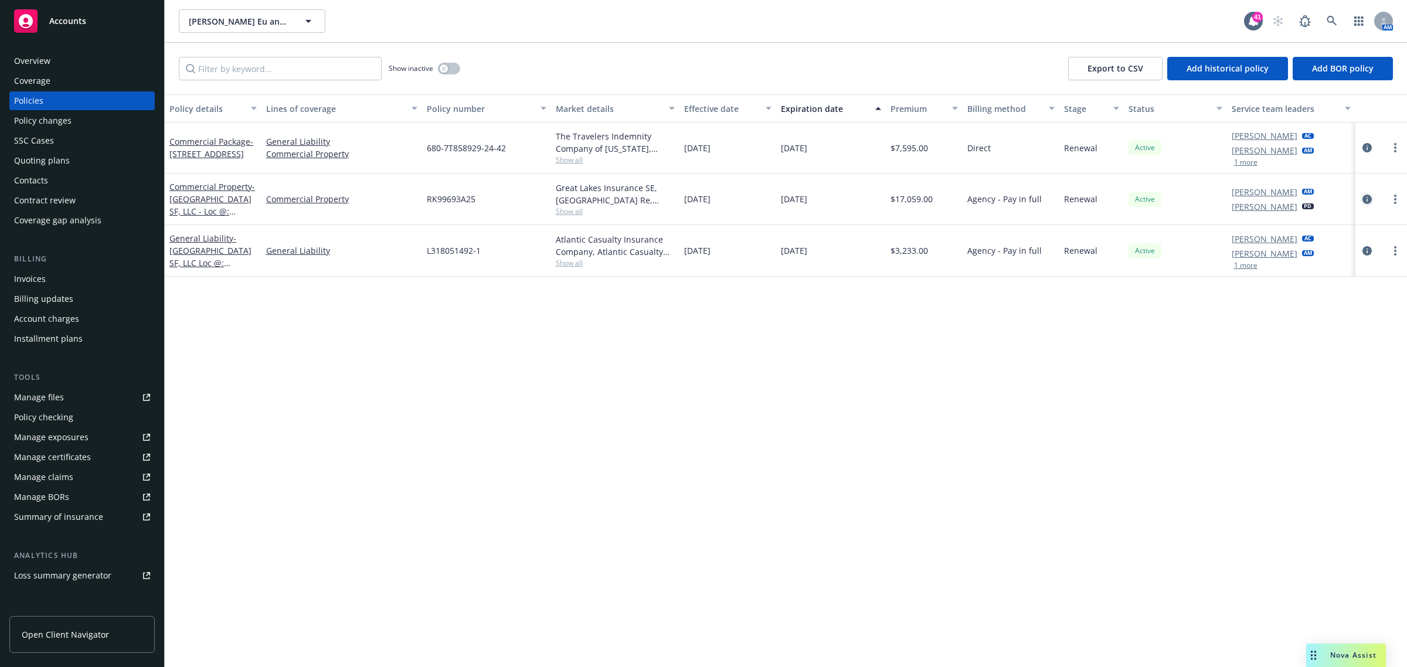
click at [1368, 201] on icon "circleInformation" at bounding box center [1367, 199] width 9 height 9
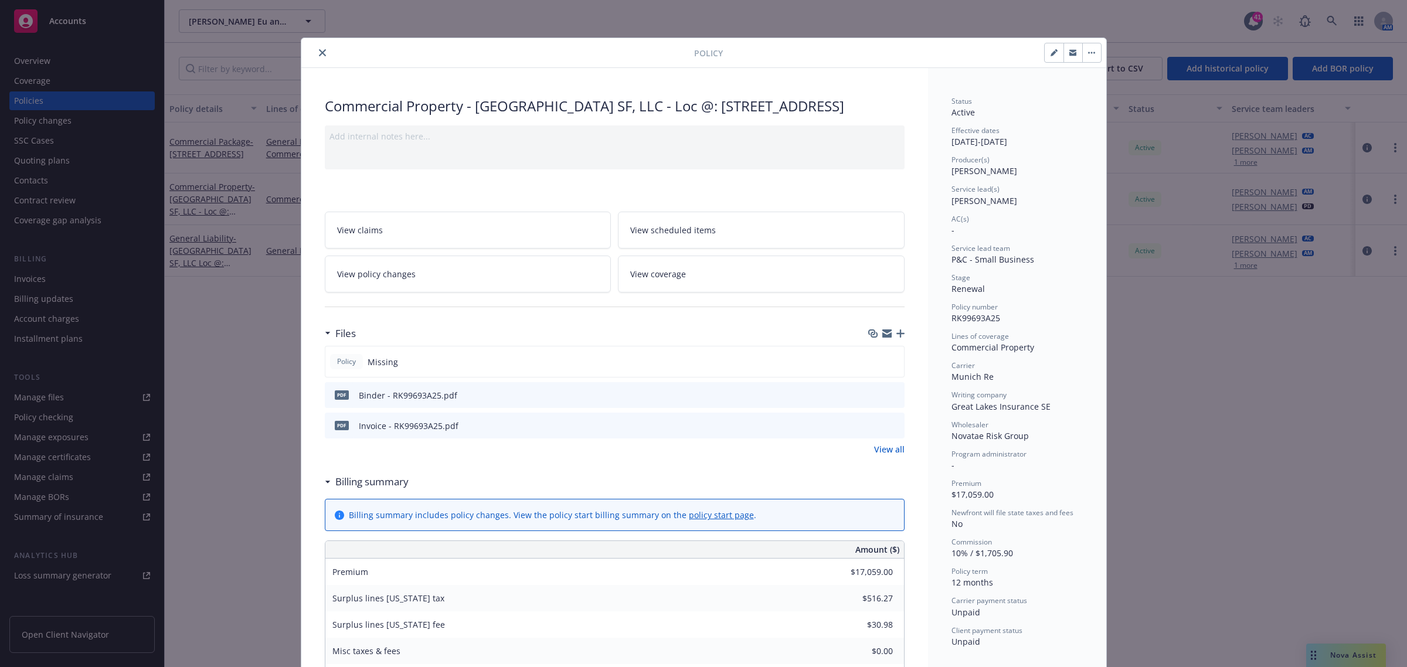
click at [871, 397] on icon "download file" at bounding box center [874, 393] width 8 height 7
click at [871, 432] on button at bounding box center [875, 426] width 9 height 12
click at [870, 430] on icon "download file" at bounding box center [874, 424] width 9 height 9
click at [321, 53] on button "close" at bounding box center [322, 53] width 14 height 14
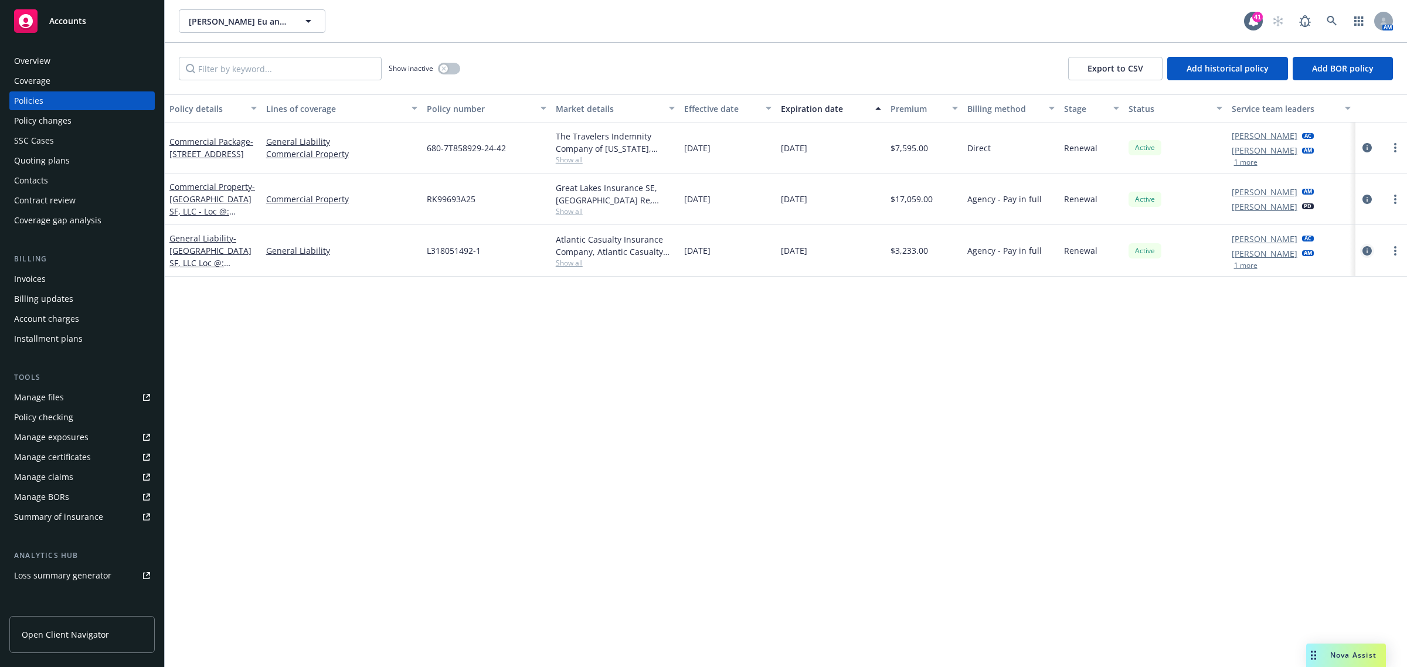
click at [1363, 252] on icon "circleInformation" at bounding box center [1367, 250] width 9 height 9
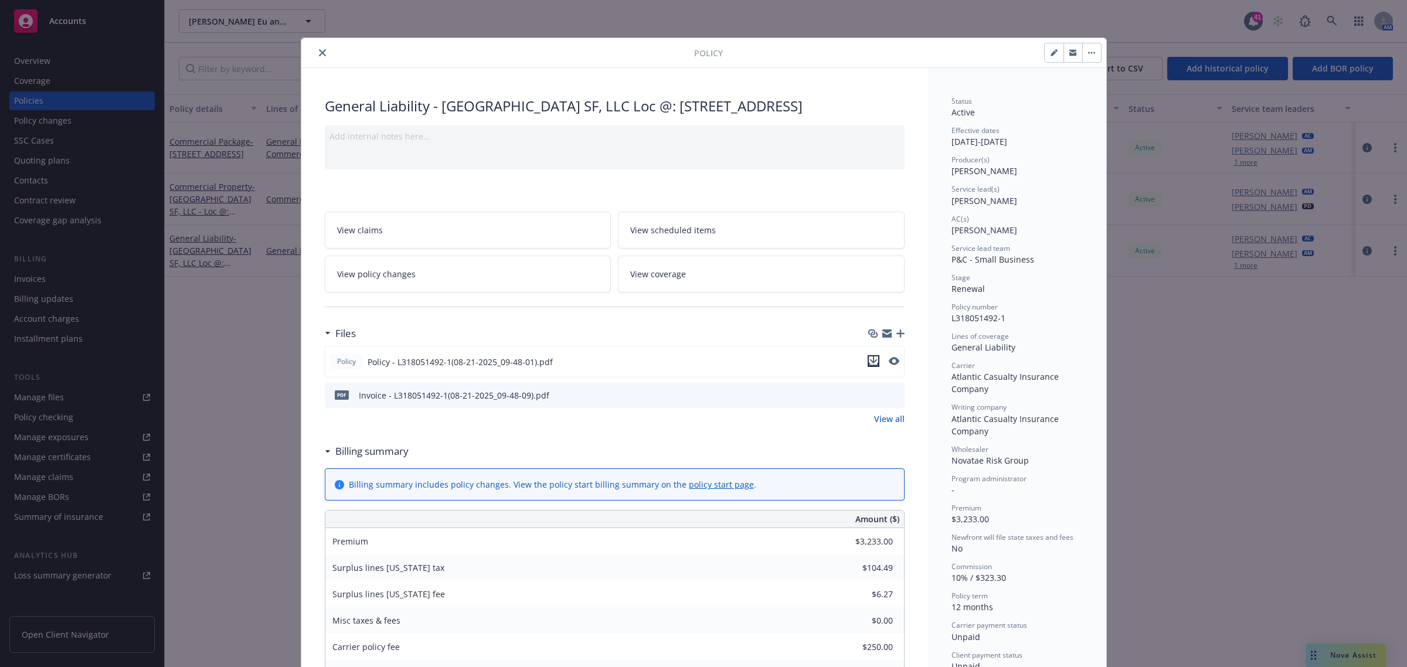
click at [869, 366] on icon "download file" at bounding box center [873, 361] width 9 height 9
click at [870, 399] on icon "download file" at bounding box center [874, 394] width 9 height 9
click at [870, 397] on icon "download file" at bounding box center [874, 393] width 8 height 7
click at [321, 56] on button "close" at bounding box center [322, 53] width 14 height 14
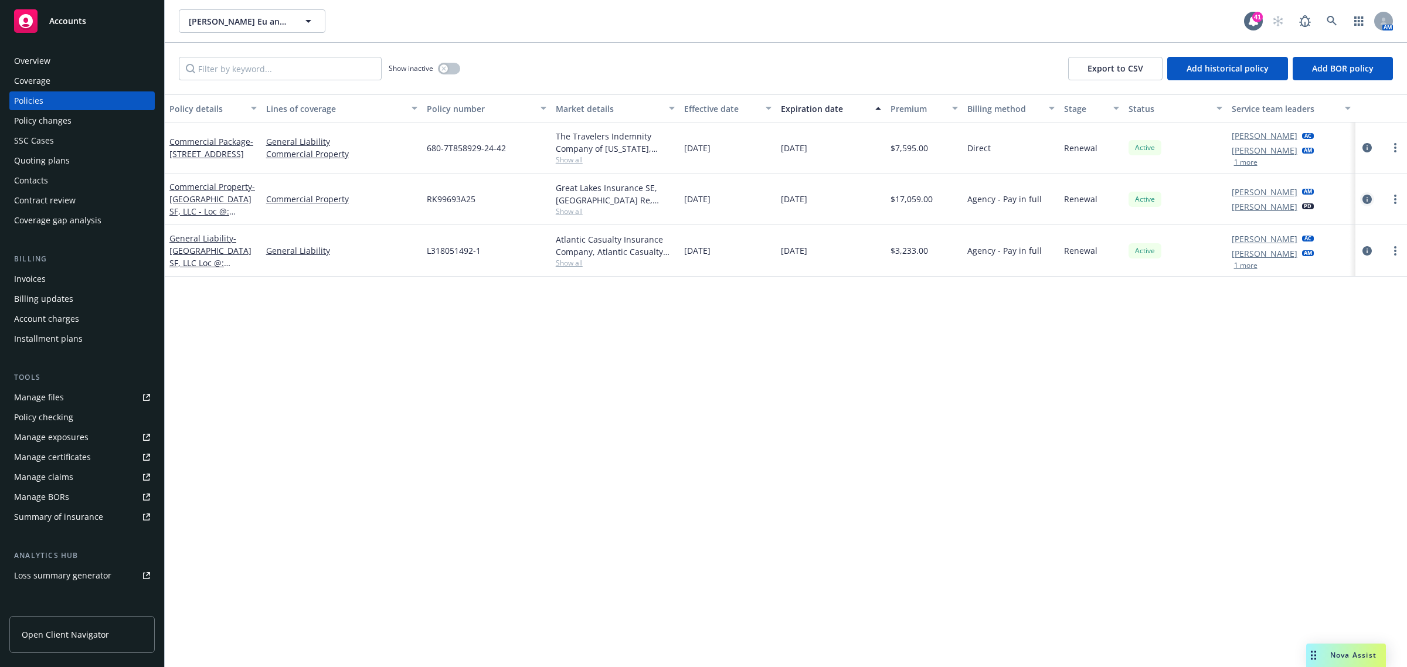
click at [1367, 201] on icon "circleInformation" at bounding box center [1367, 199] width 9 height 9
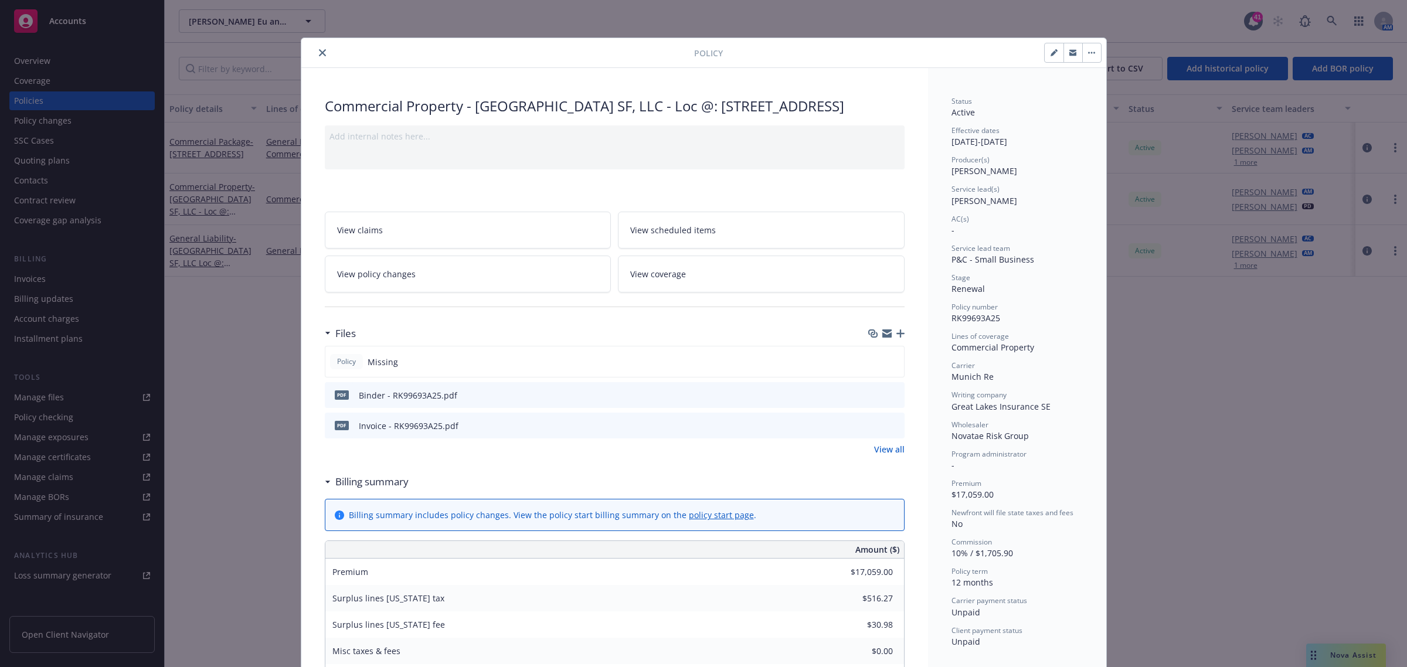
scroll to position [35, 0]
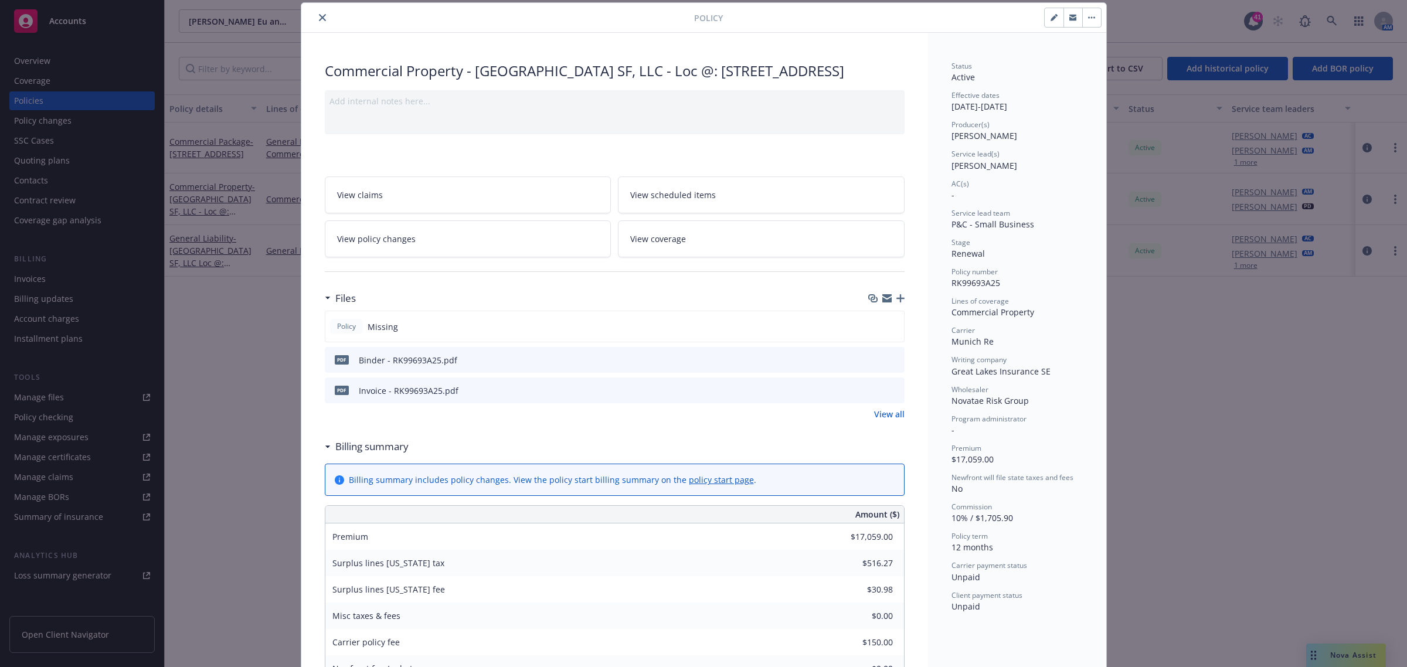
click at [324, 21] on div at bounding box center [500, 18] width 388 height 14
click at [320, 18] on icon "close" at bounding box center [322, 17] width 7 height 7
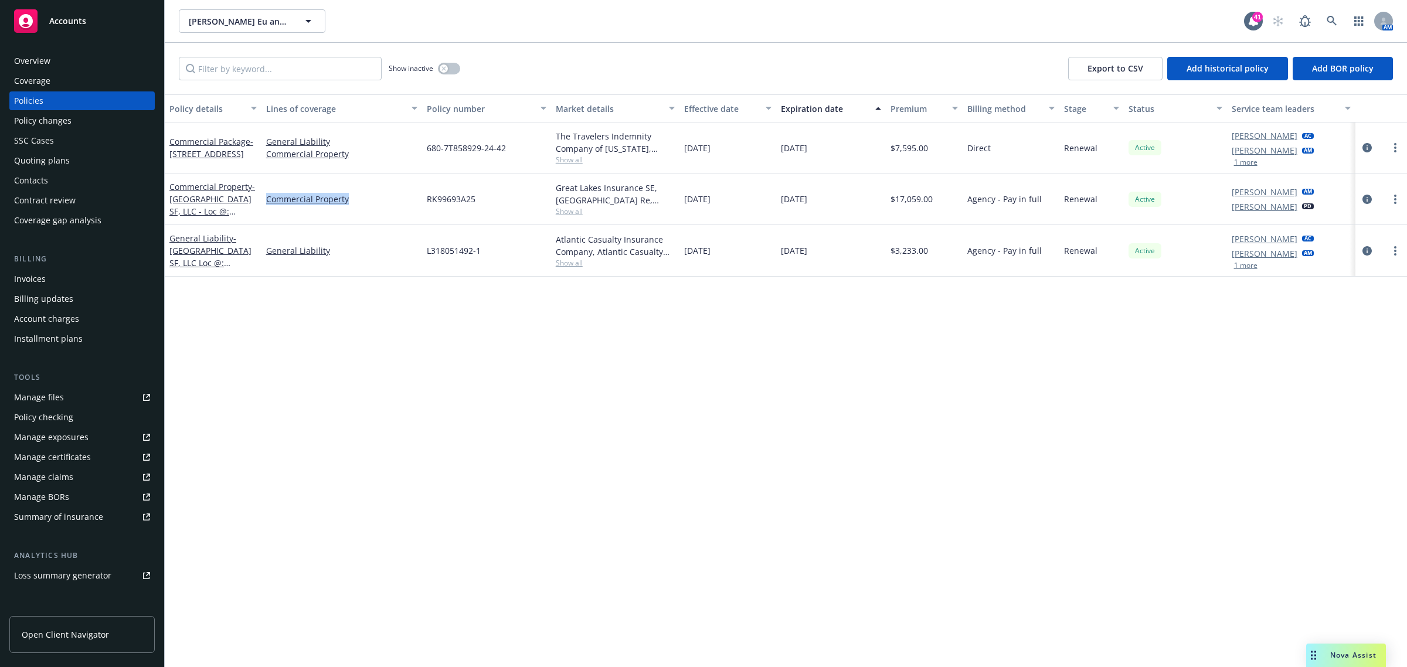
drag, startPoint x: 350, startPoint y: 209, endPoint x: 267, endPoint y: 206, distance: 83.3
click at [267, 206] on div "Commercial Property" at bounding box center [342, 200] width 161 height 52
copy link "Commercial Property"
drag, startPoint x: 485, startPoint y: 205, endPoint x: 421, endPoint y: 209, distance: 64.0
click at [424, 209] on div "RK99693A25" at bounding box center [486, 200] width 129 height 52
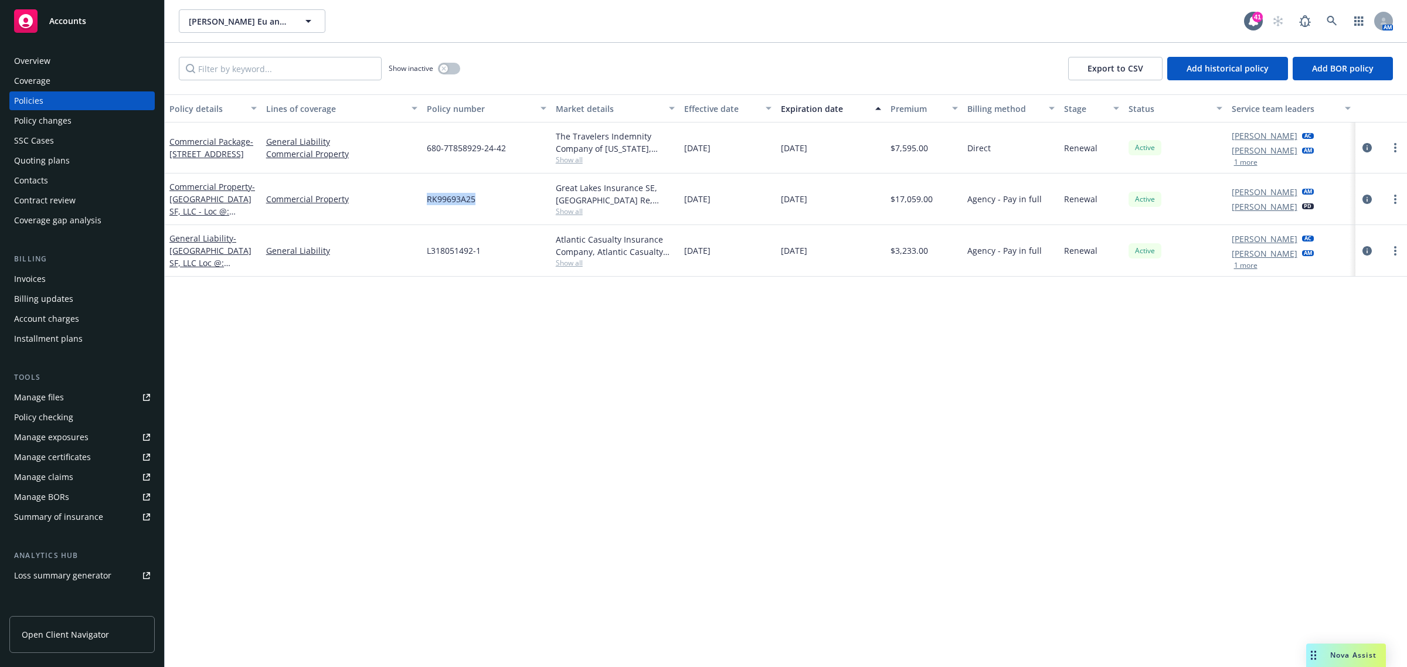
copy span "RK99693A25"
click at [42, 273] on div "Invoices" at bounding box center [30, 279] width 32 height 19
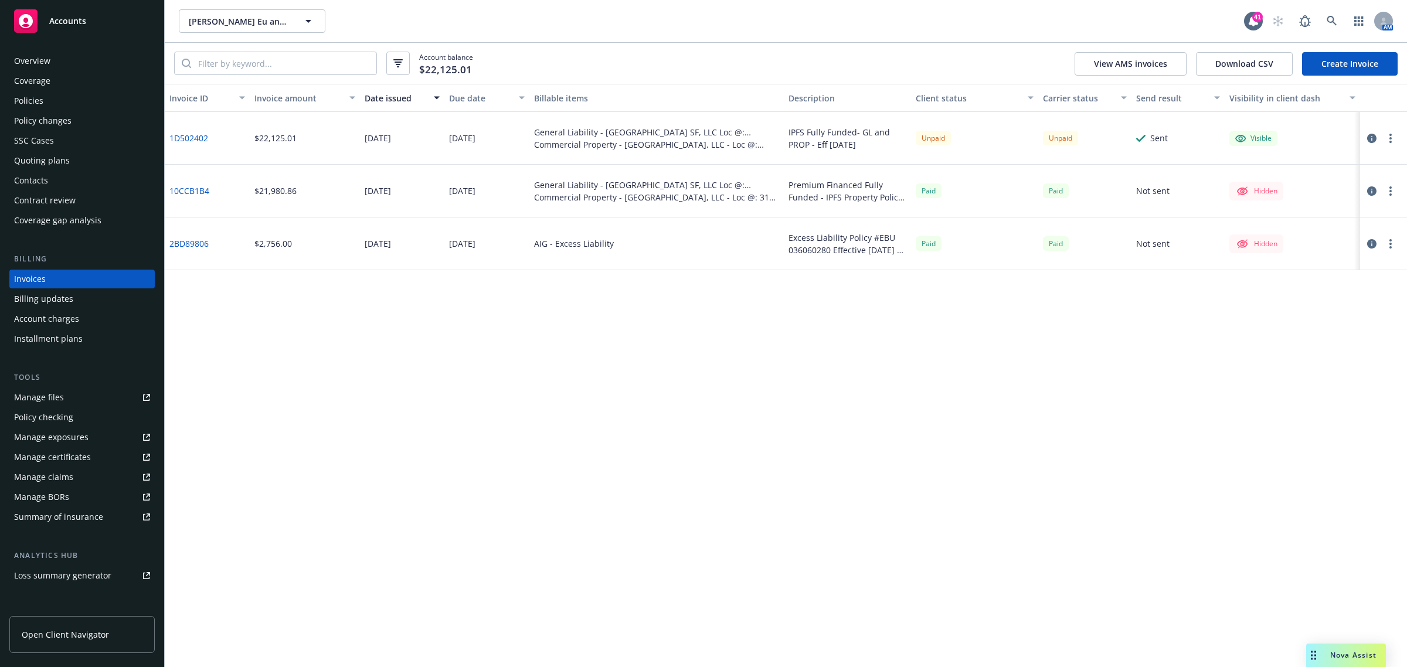
click at [1394, 133] on button "button" at bounding box center [1391, 138] width 14 height 14
click at [1368, 137] on icon "button" at bounding box center [1372, 138] width 9 height 9
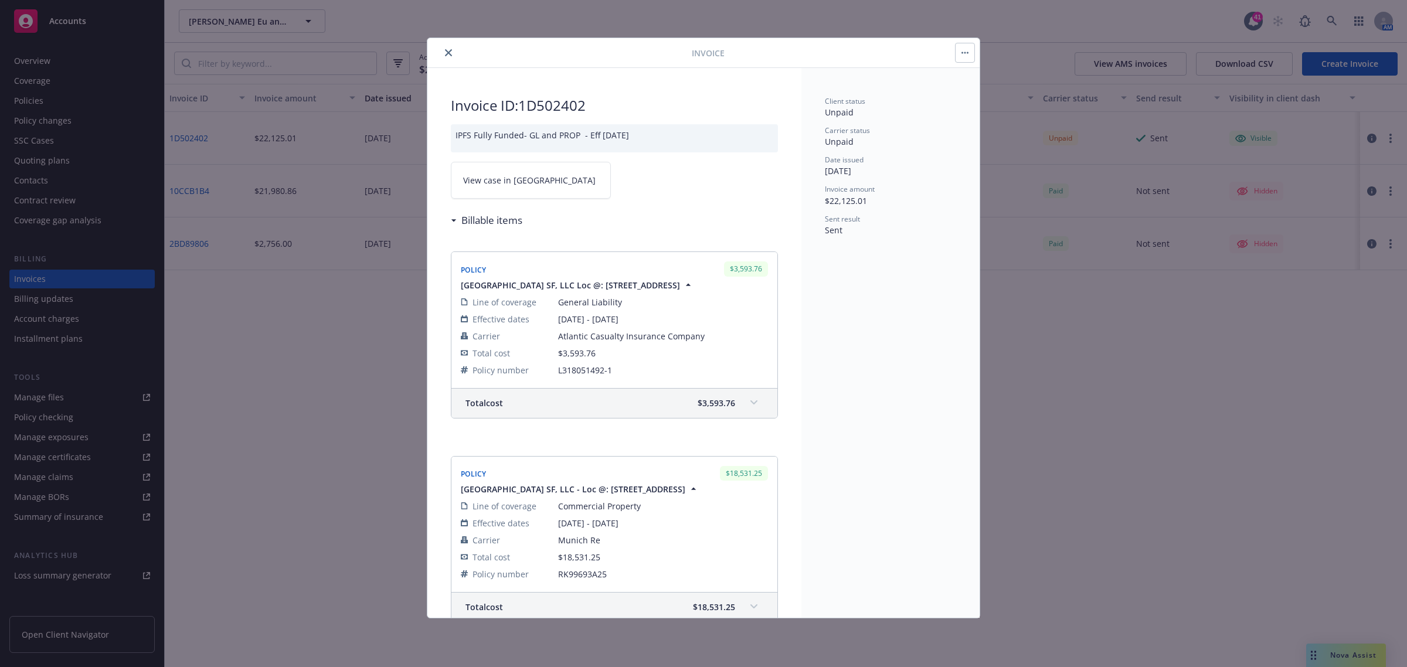
click at [965, 47] on button "button" at bounding box center [965, 52] width 19 height 19
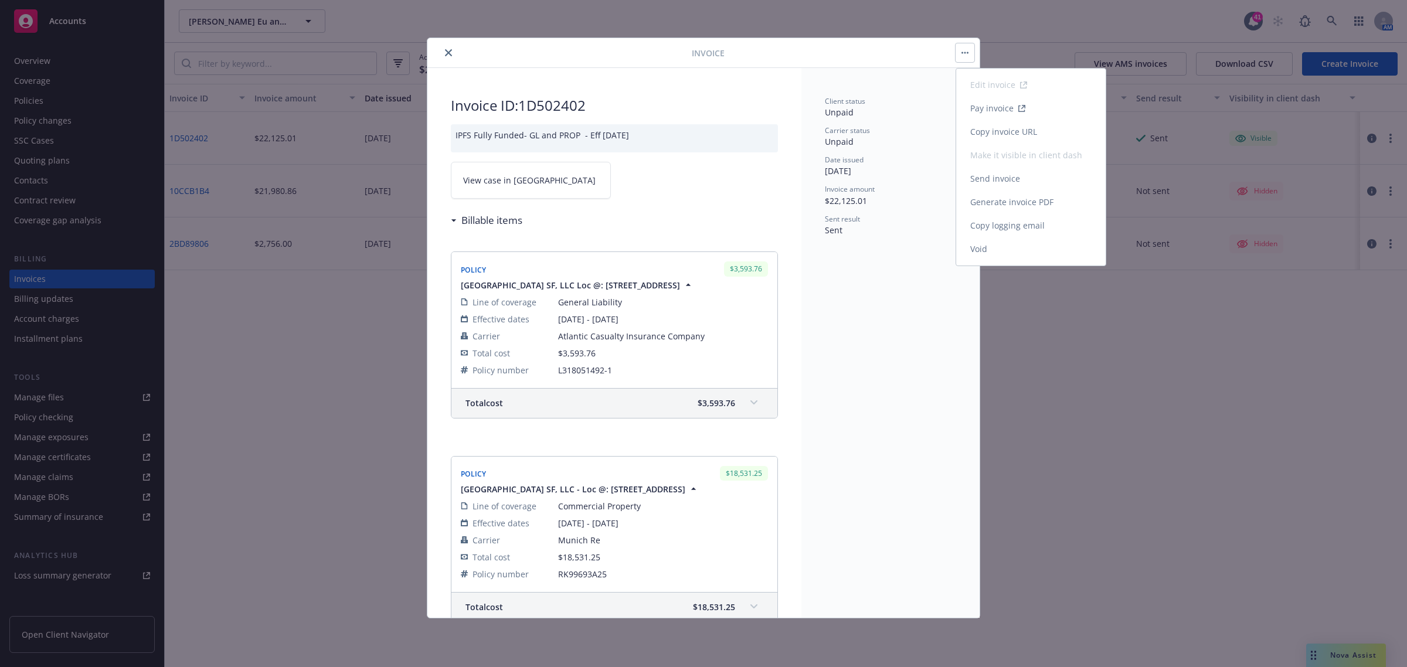
click at [976, 250] on link "Void" at bounding box center [1031, 248] width 150 height 23
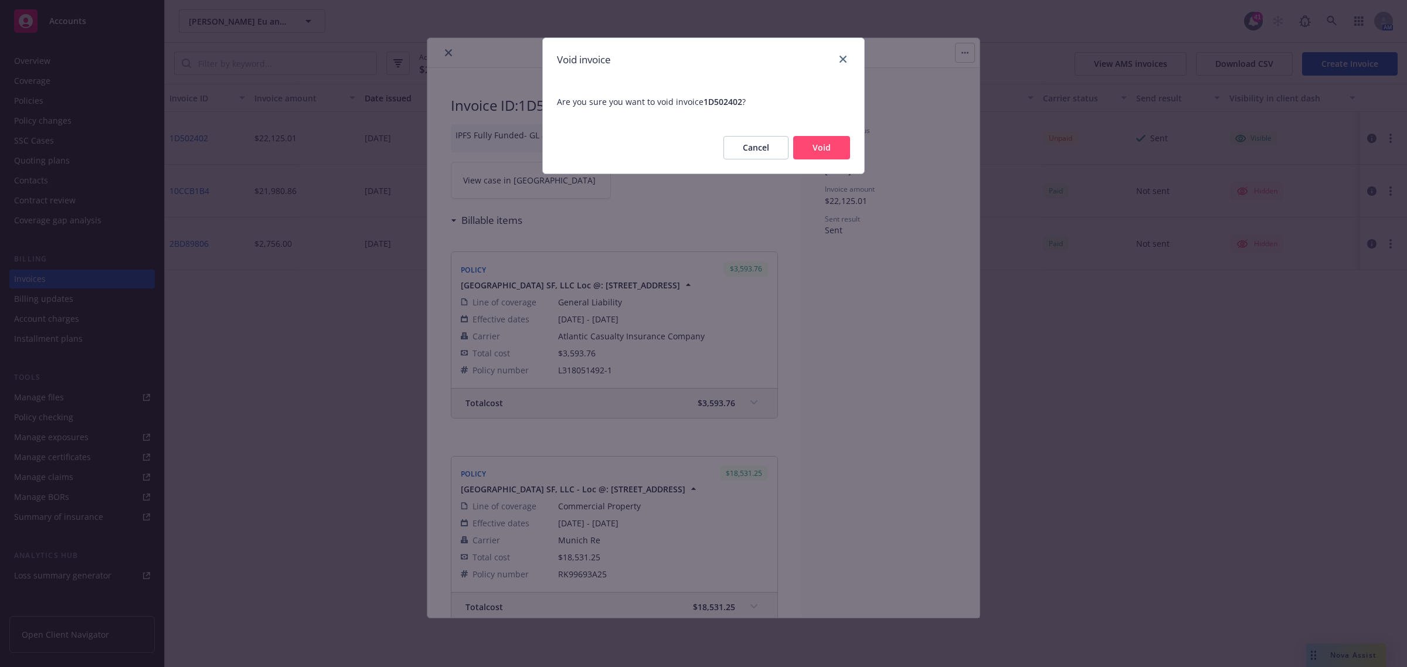
click at [826, 145] on button "Void" at bounding box center [821, 147] width 57 height 23
drag, startPoint x: 455, startPoint y: 134, endPoint x: 737, endPoint y: 142, distance: 282.2
click at [619, 137] on div "Void invoice Are you sure you want to void invoice 1D502402 ? Cancel Void" at bounding box center [703, 333] width 1407 height 667
click at [825, 147] on button "Void" at bounding box center [821, 147] width 57 height 23
click at [837, 53] on div at bounding box center [841, 59] width 19 height 15
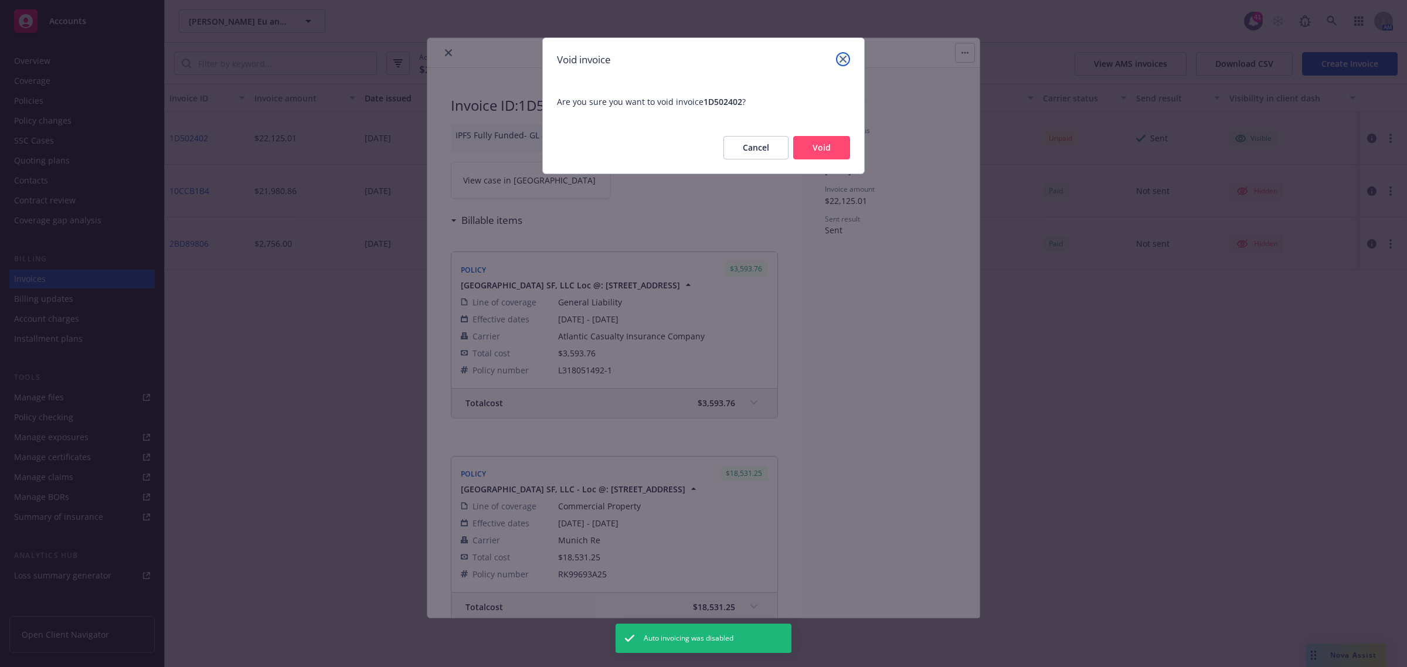
click at [844, 56] on icon "close" at bounding box center [843, 59] width 7 height 7
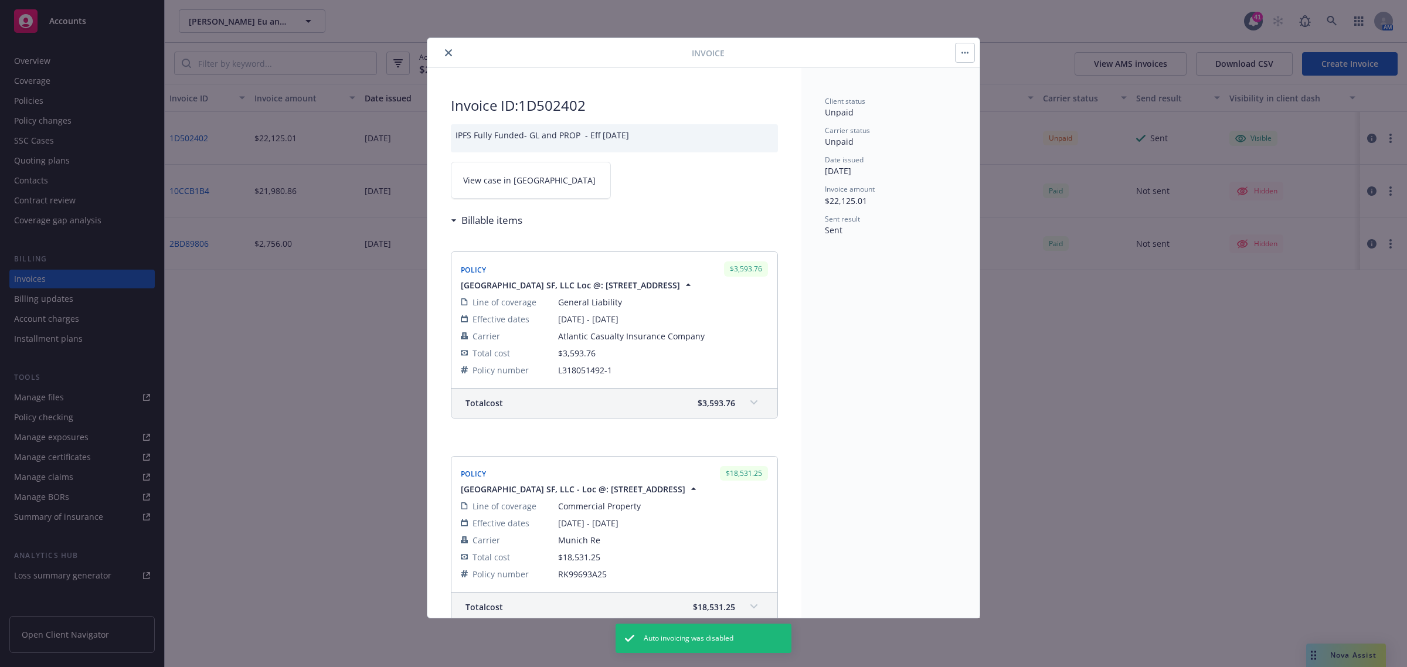
drag, startPoint x: 449, startPoint y: 134, endPoint x: 646, endPoint y: 135, distance: 197.0
click at [652, 136] on div "Invoice ID: 1D502402 IPFS Fully Funded- GL and PROP - Eff 8.14.25 View case in …" at bounding box center [614, 462] width 374 height 788
copy div "IPFS Fully Funded- GL and PROP - Eff [DATE]"
click at [446, 50] on icon "close" at bounding box center [448, 52] width 7 height 7
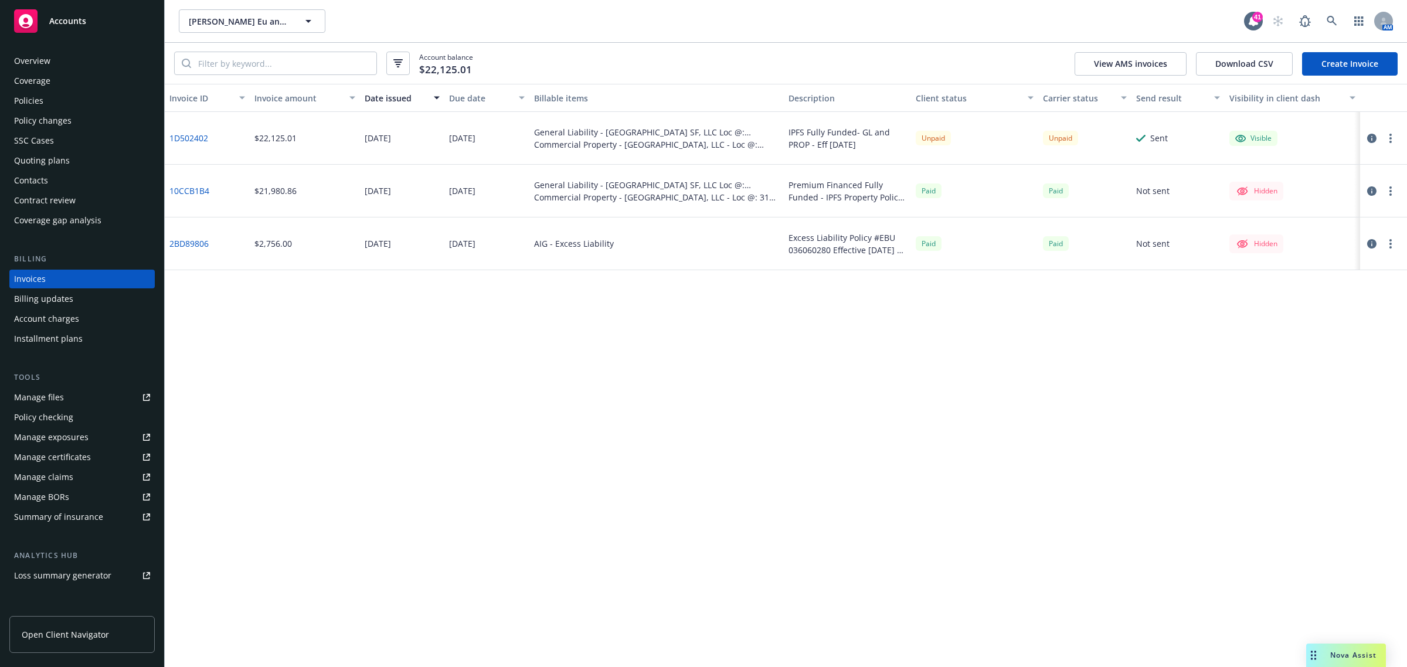
click at [1393, 135] on button "button" at bounding box center [1391, 138] width 14 height 14
click at [1323, 323] on link "Void" at bounding box center [1323, 326] width 150 height 23
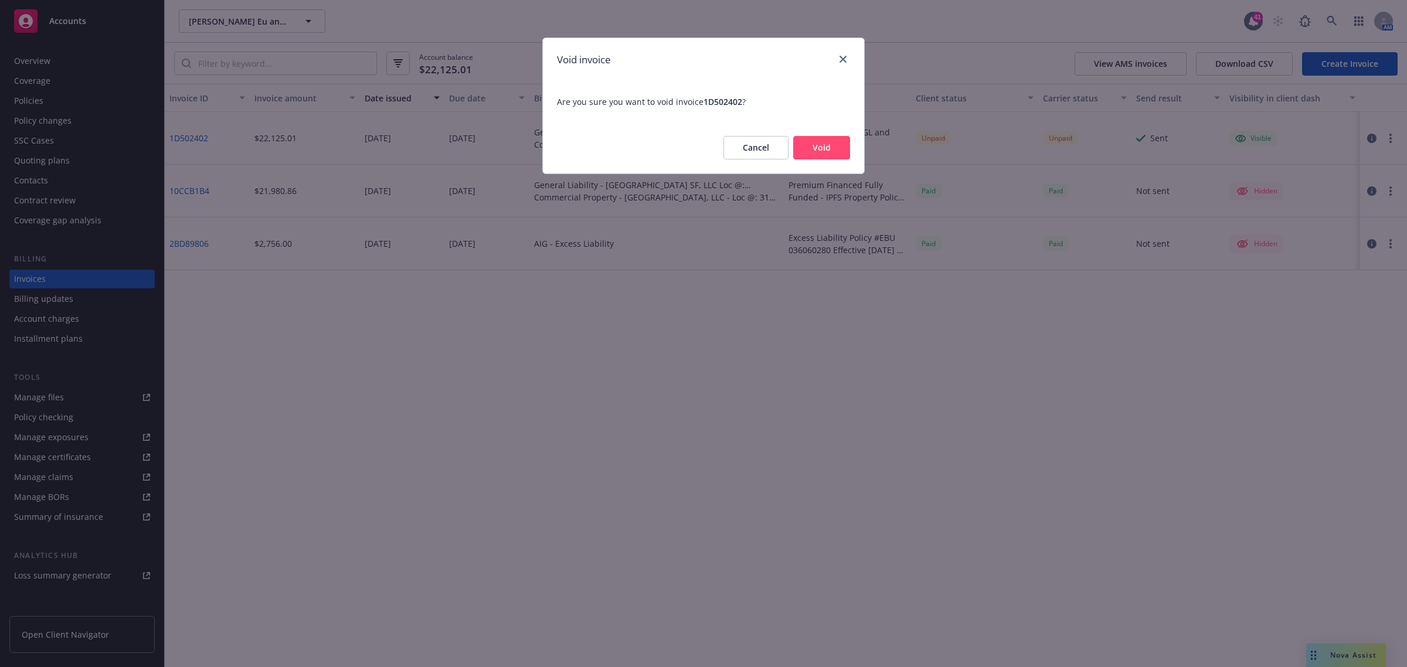
click at [829, 156] on button "Void" at bounding box center [821, 147] width 57 height 23
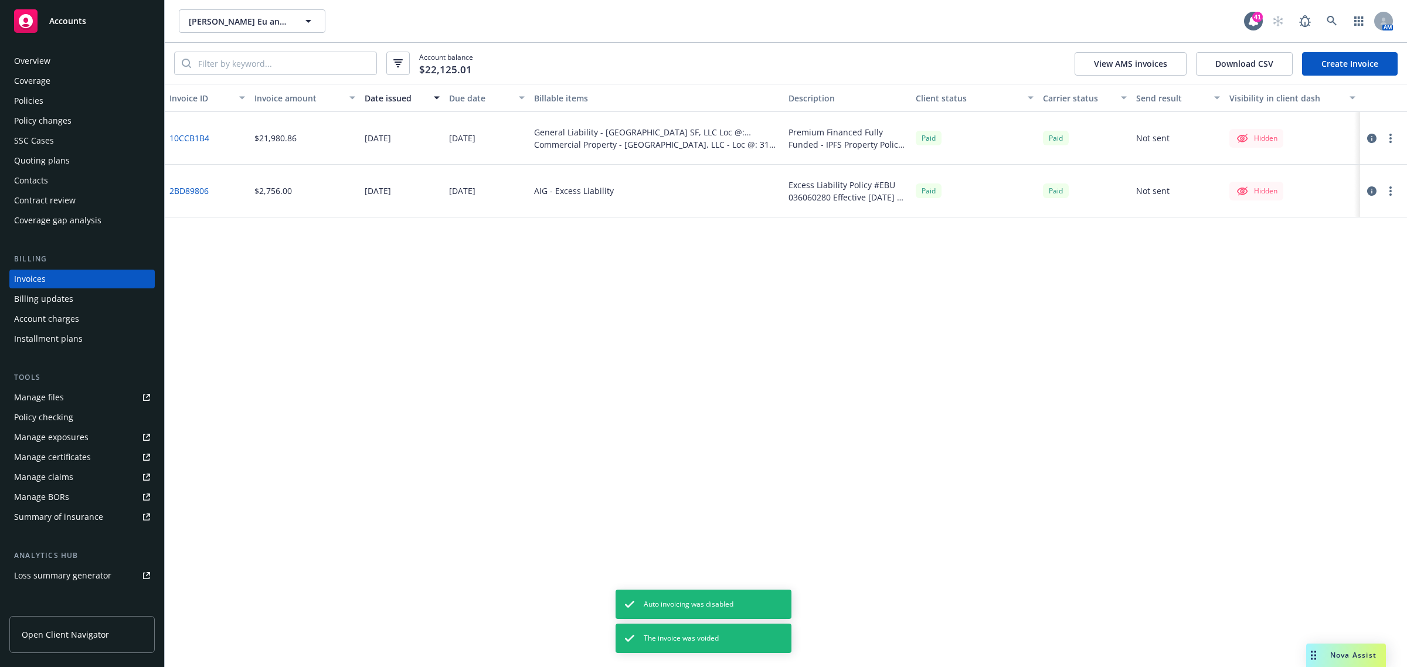
click at [1356, 63] on link "Create Invoice" at bounding box center [1350, 63] width 96 height 23
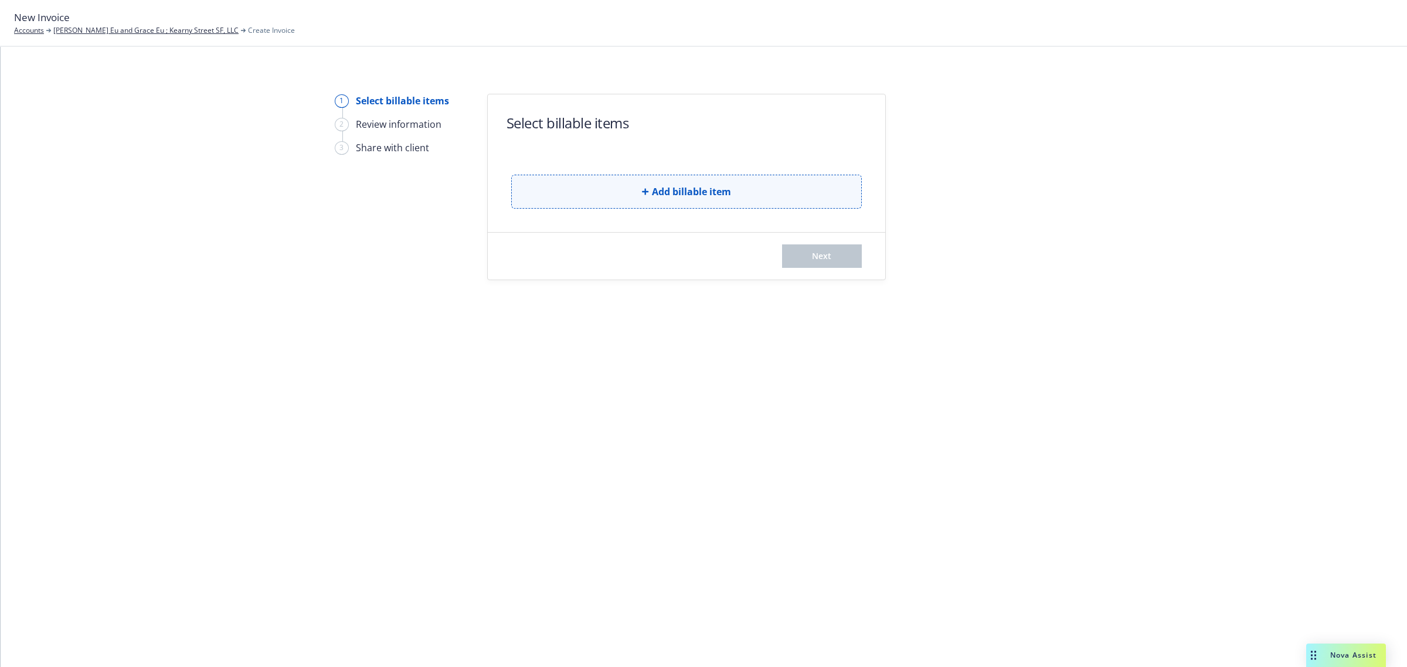
click at [619, 200] on button "Add billable item" at bounding box center [686, 192] width 351 height 34
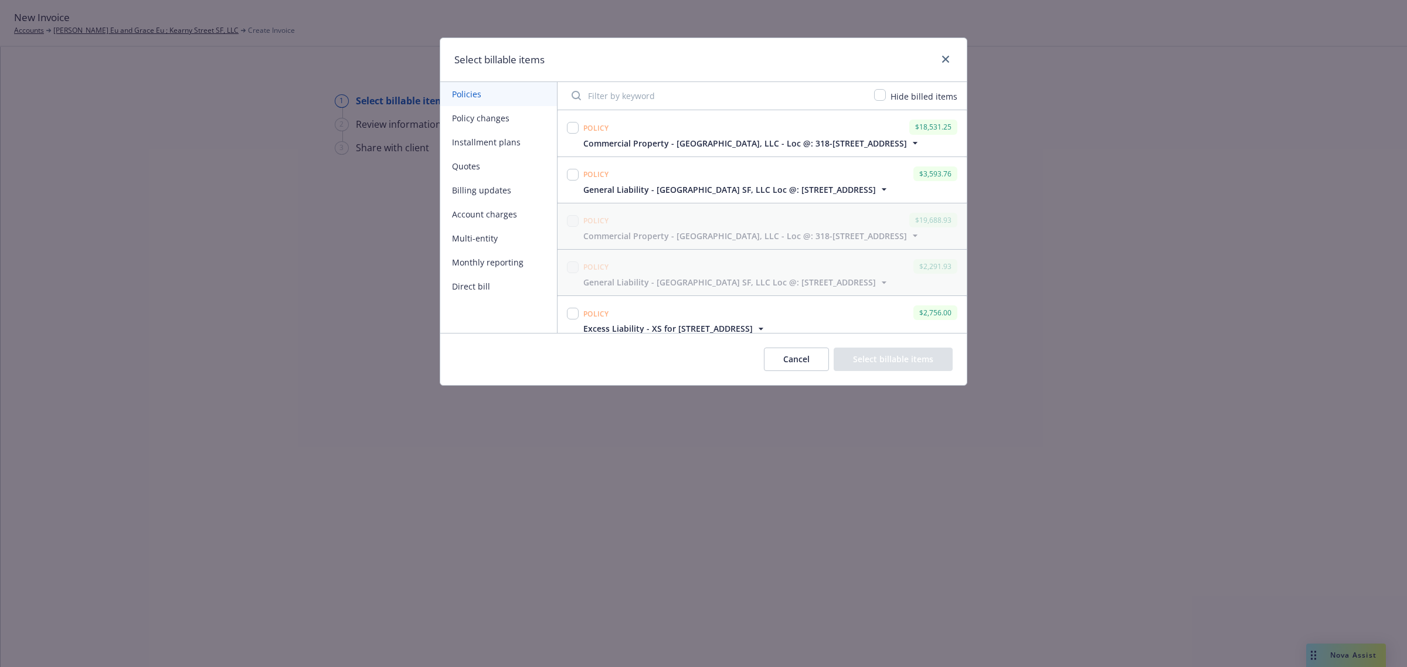
click at [576, 121] on div at bounding box center [573, 128] width 12 height 16
click at [572, 124] on input "checkbox" at bounding box center [573, 128] width 12 height 12
checkbox input "true"
click at [570, 181] on input "checkbox" at bounding box center [573, 175] width 12 height 12
checkbox input "true"
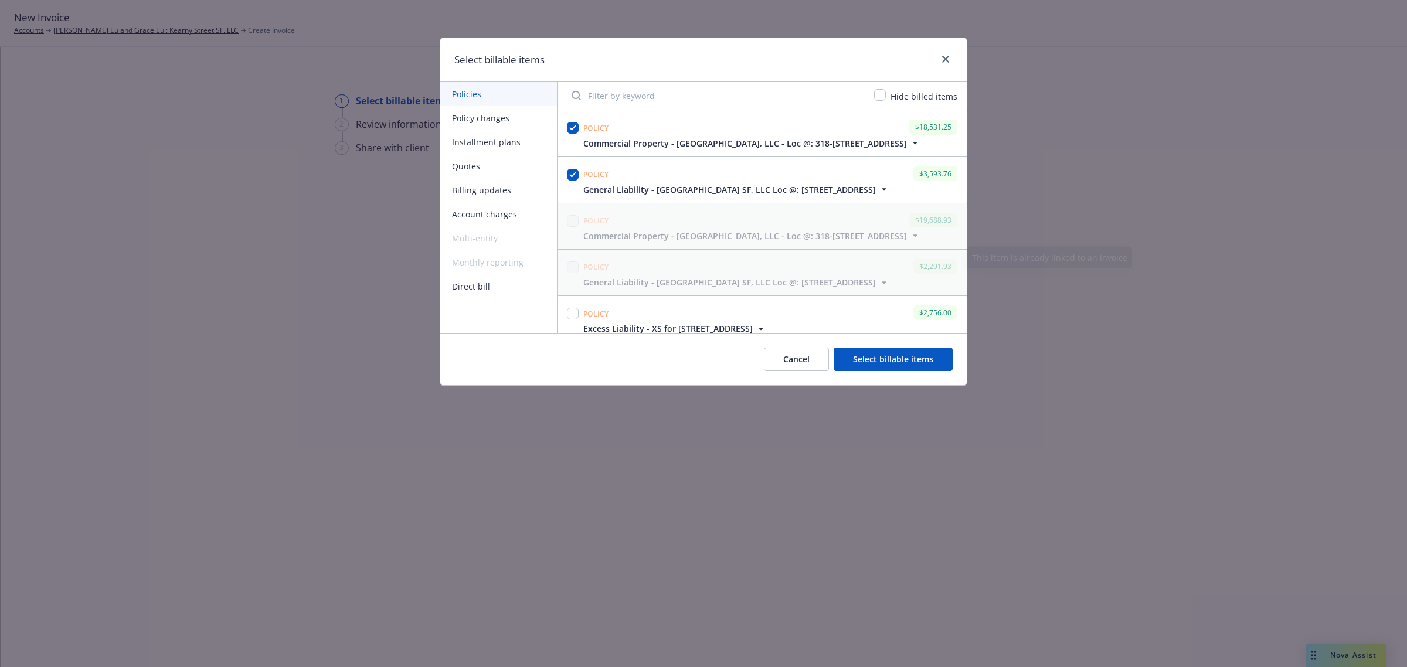
click at [887, 354] on button "Select billable items" at bounding box center [893, 359] width 119 height 23
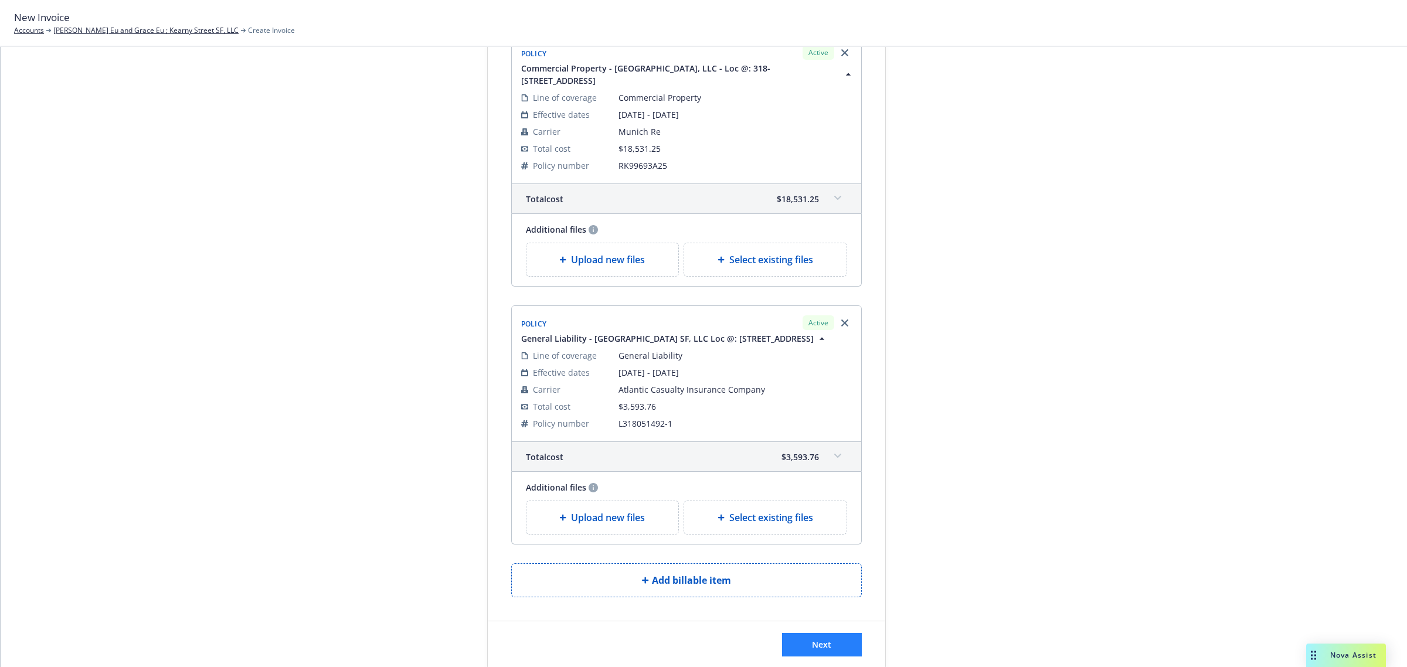
scroll to position [212, 0]
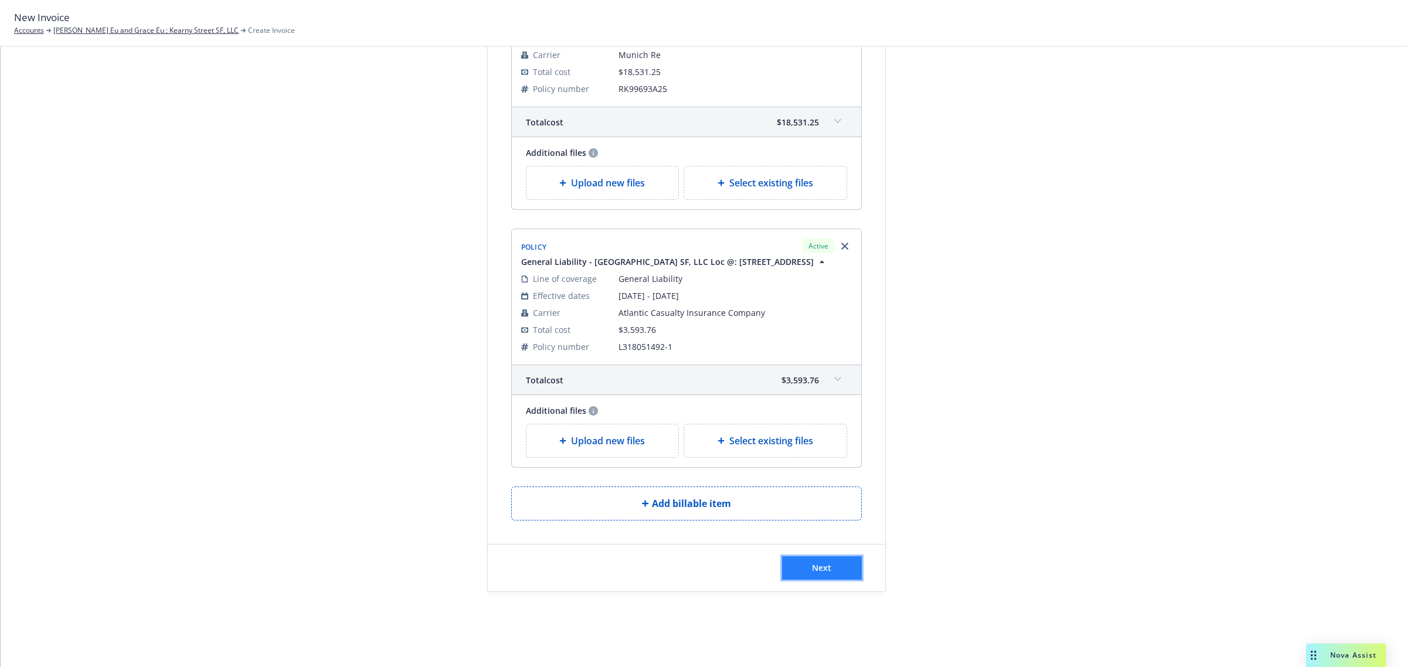
click at [812, 572] on span "Next" at bounding box center [821, 567] width 19 height 11
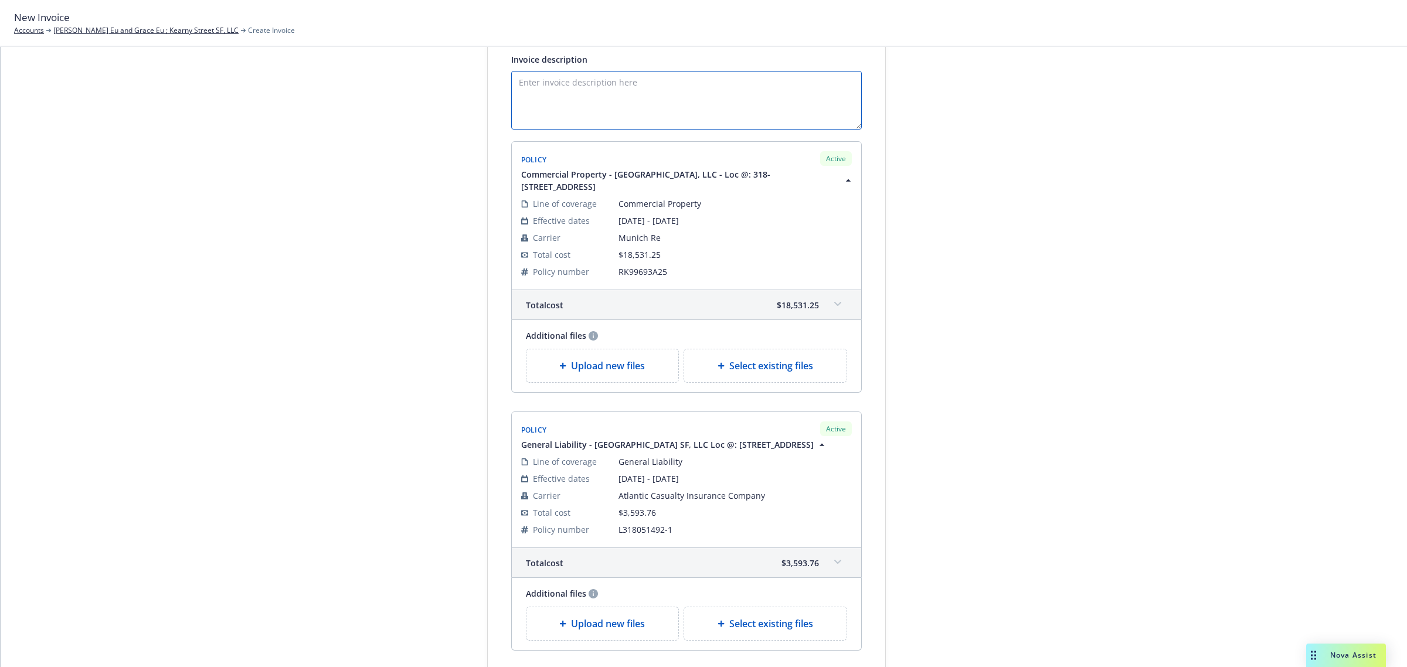
click at [544, 93] on textarea "Invoice description" at bounding box center [686, 100] width 351 height 59
paste textarea "IPFS Fully Funded- GL and PROP - Eff [DATE]"
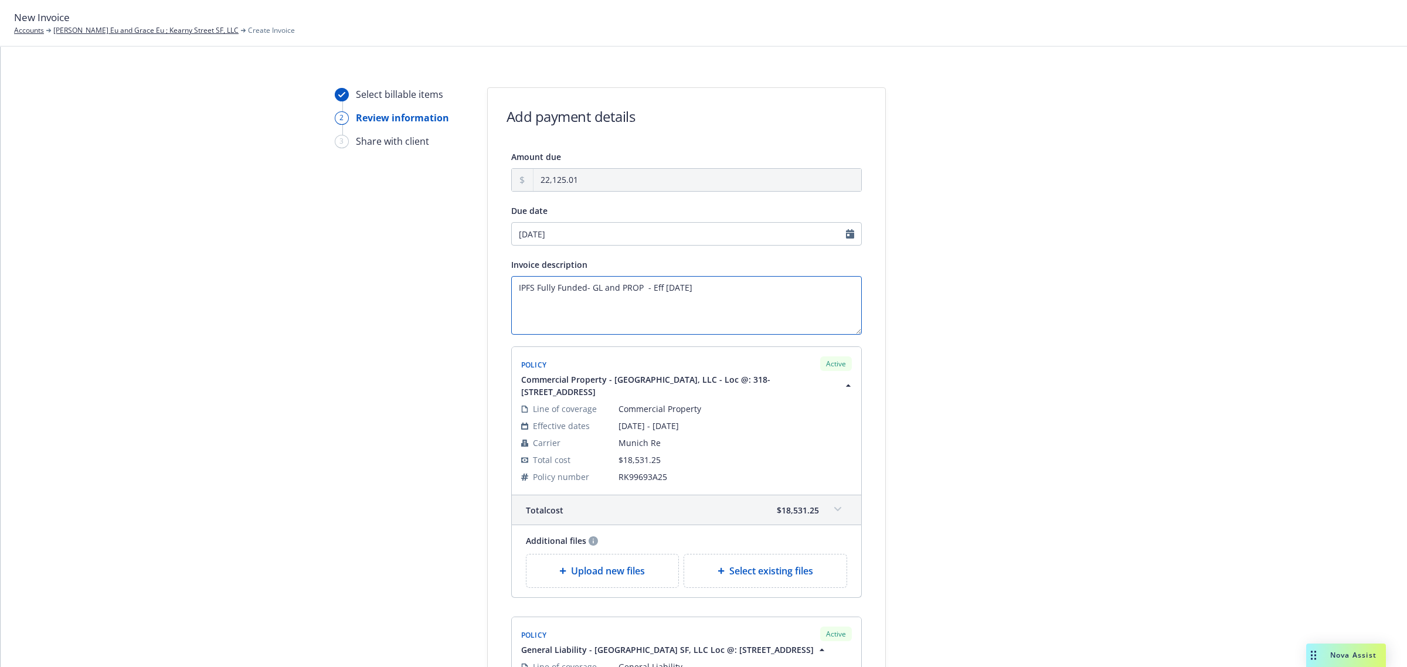
scroll to position [0, 0]
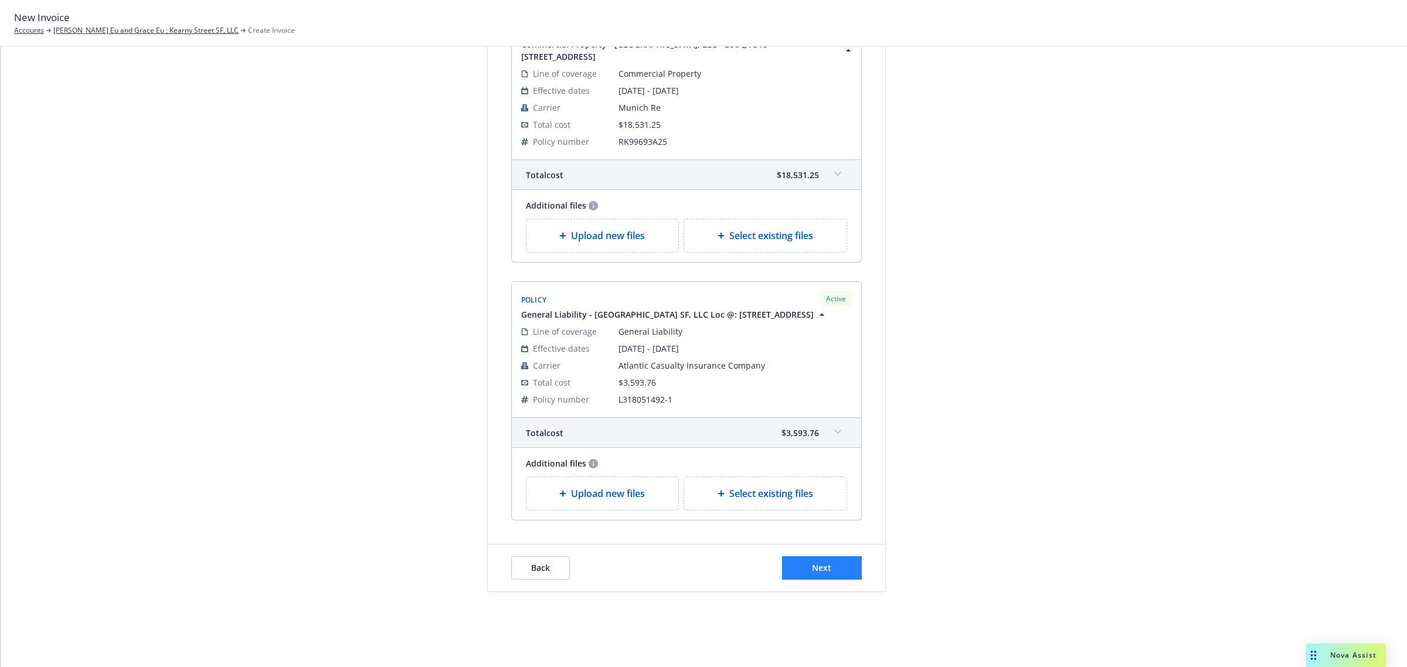
type textarea "IPFS Fully Funded- GL and PROP - Eff [DATE]"
click at [830, 572] on button "Next" at bounding box center [822, 568] width 80 height 23
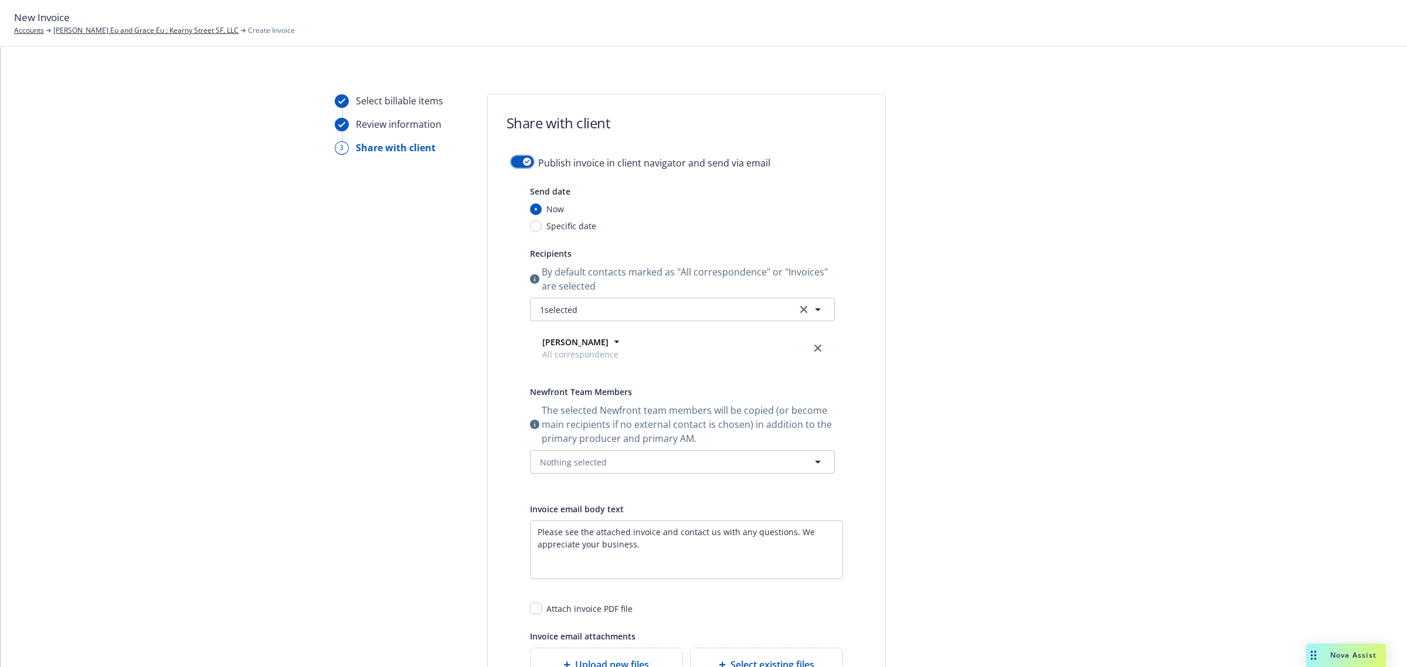
click at [523, 158] on div "button" at bounding box center [527, 162] width 8 height 8
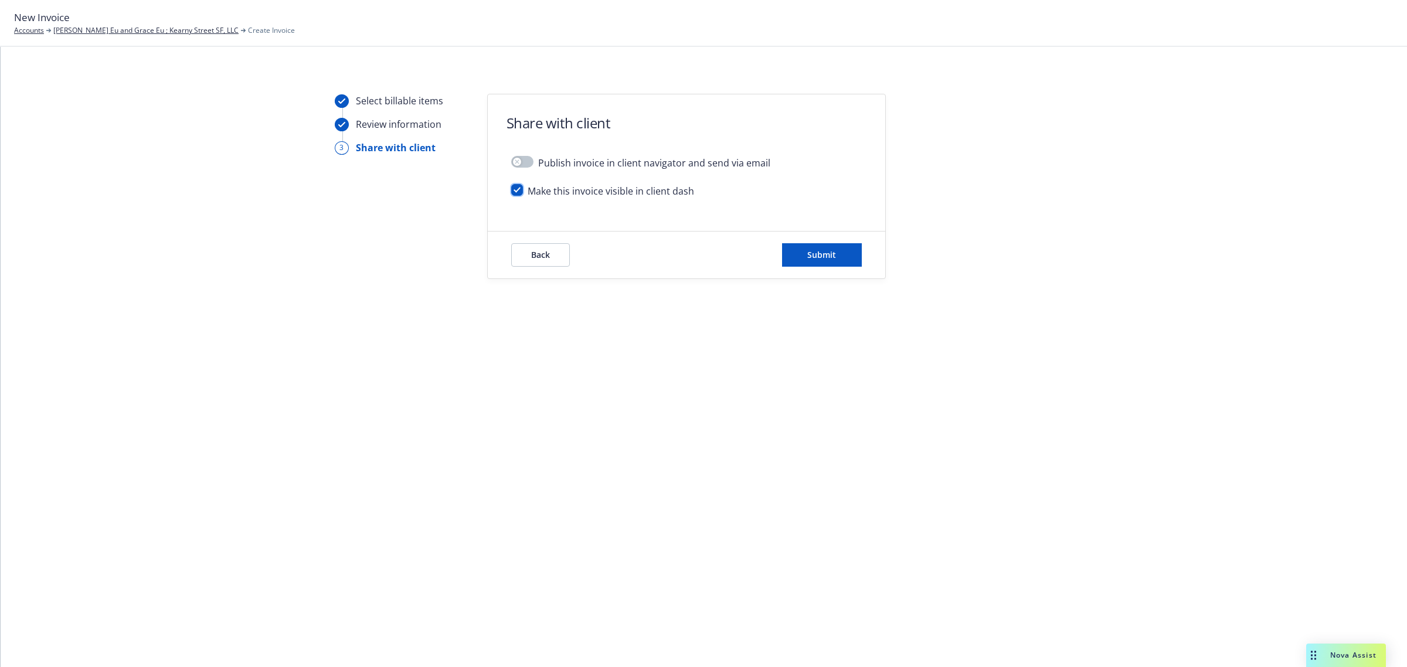
click at [520, 189] on input "checkbox" at bounding box center [517, 190] width 12 height 12
checkbox input "false"
click at [814, 259] on span "Submit" at bounding box center [821, 254] width 29 height 11
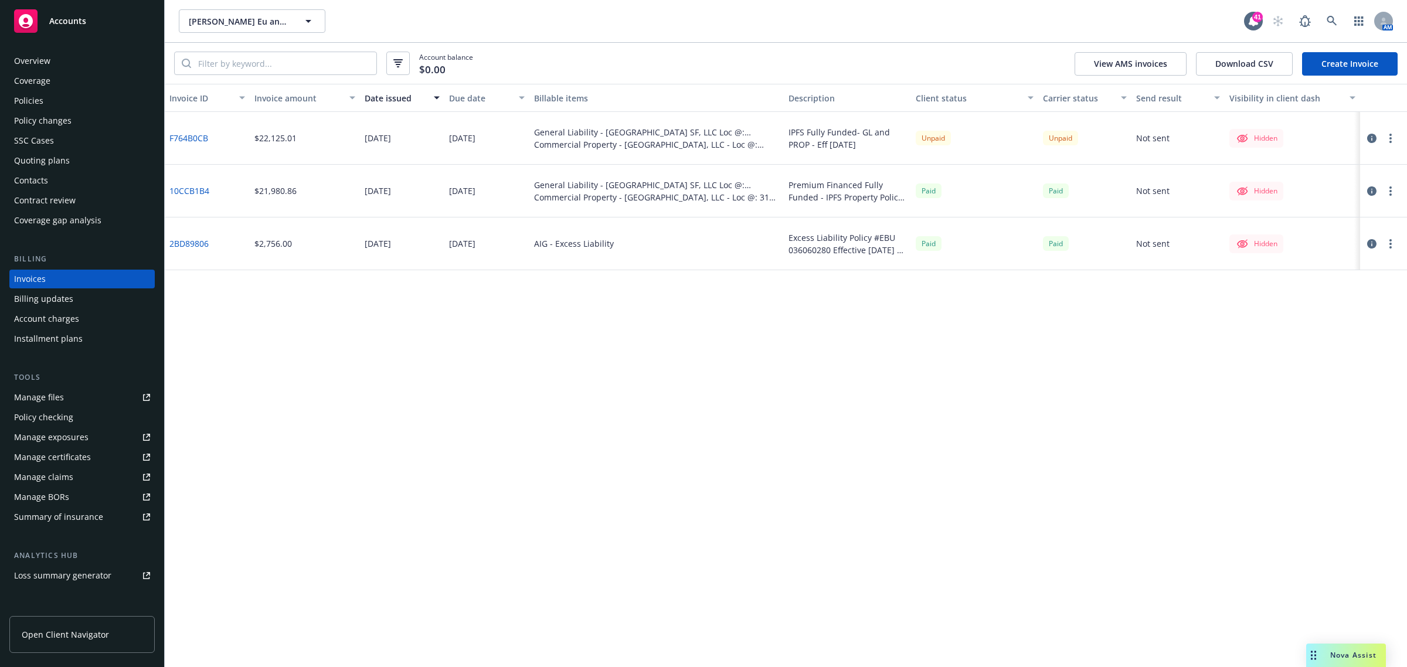
click at [1390, 138] on circle "button" at bounding box center [1391, 138] width 2 height 2
click at [1371, 135] on icon "button" at bounding box center [1372, 138] width 9 height 9
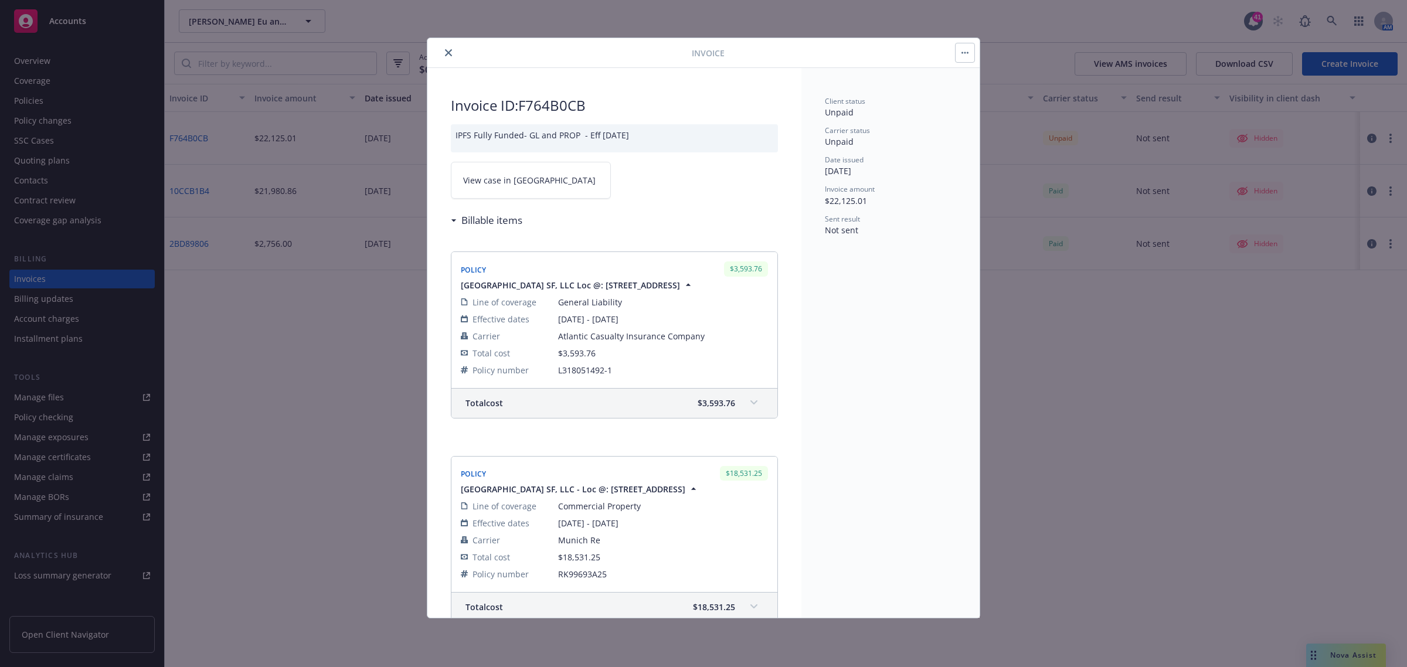
click at [508, 185] on span "View case in [GEOGRAPHIC_DATA]" at bounding box center [529, 180] width 133 height 12
click at [454, 63] on div "Invoice" at bounding box center [703, 53] width 552 height 30
click at [449, 60] on div "Invoice" at bounding box center [703, 53] width 552 height 30
click at [447, 56] on icon "close" at bounding box center [448, 52] width 7 height 7
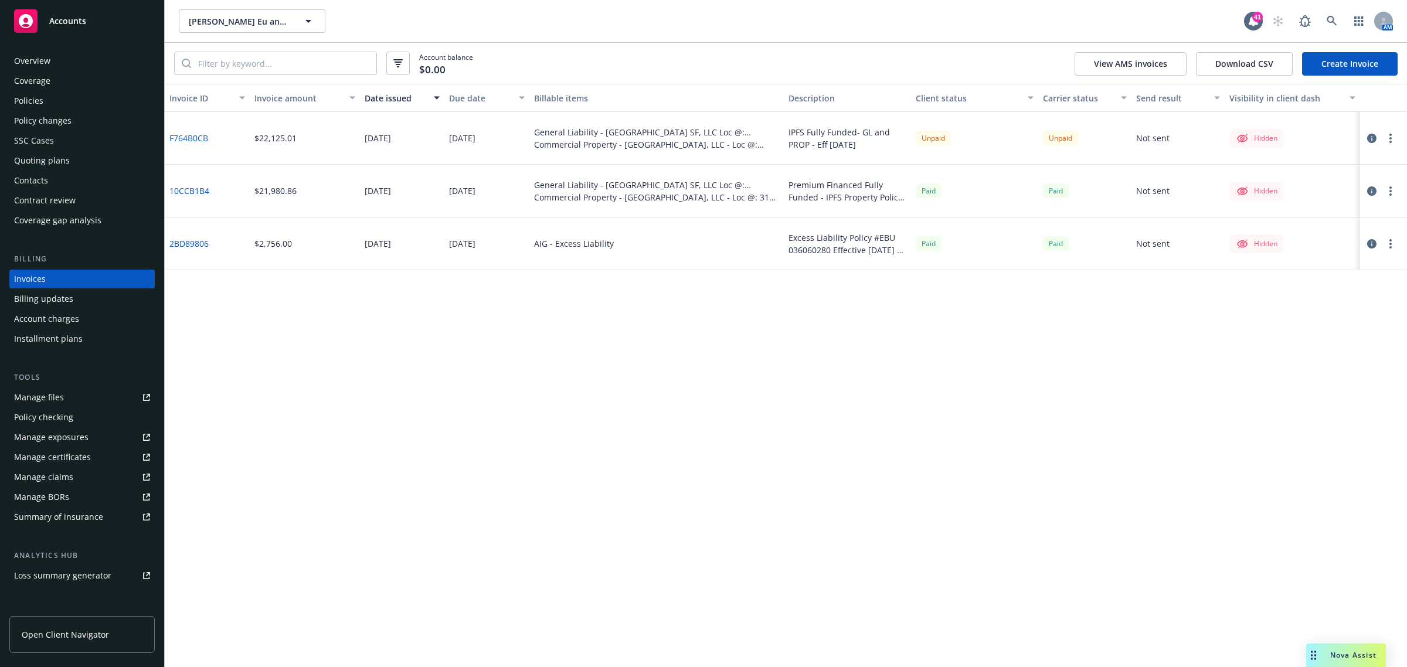
drag, startPoint x: 19, startPoint y: 59, endPoint x: 25, endPoint y: 59, distance: 5.9
click at [19, 59] on div "Overview" at bounding box center [32, 61] width 36 height 19
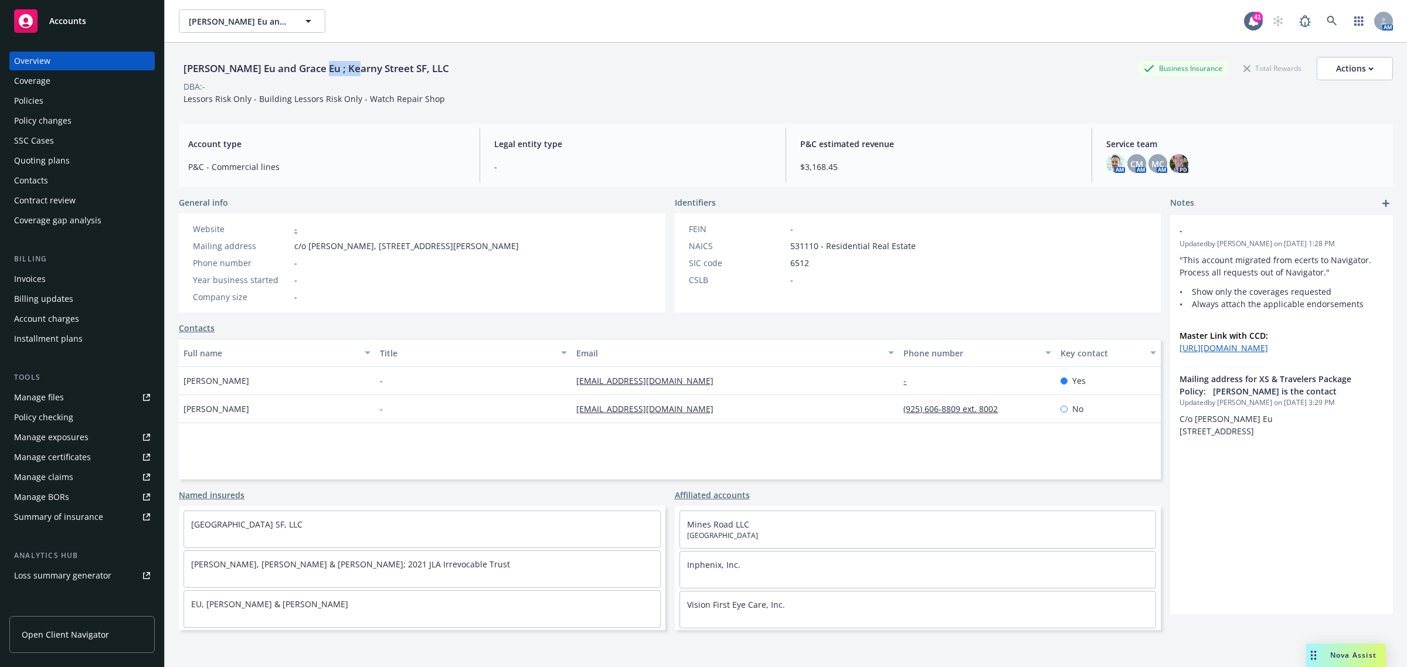
drag, startPoint x: 313, startPoint y: 67, endPoint x: 348, endPoint y: 69, distance: 35.2
click at [348, 69] on div "[PERSON_NAME] Eu and Grace Eu ; Kearny Street SF, LLC" at bounding box center [316, 68] width 275 height 15
copy div "Kearny"
